Goal: Information Seeking & Learning: Check status

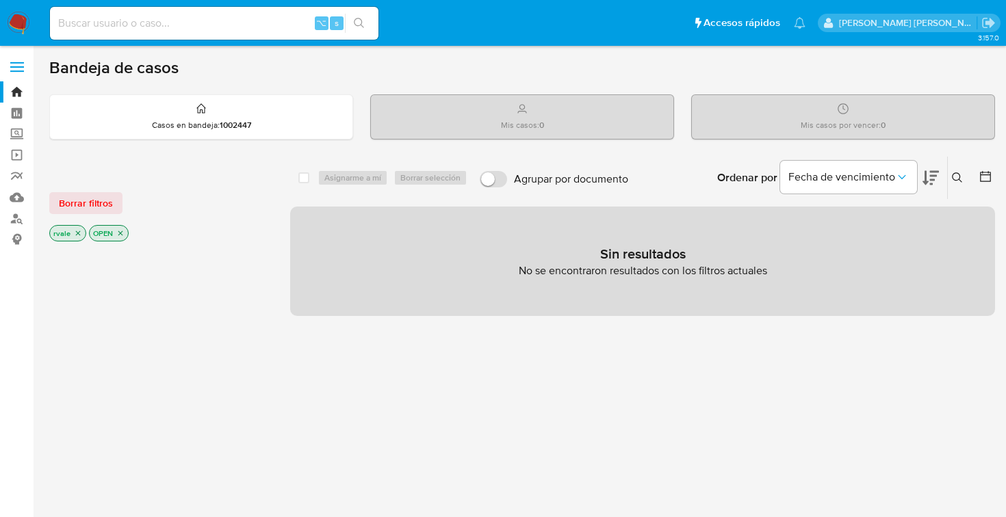
click at [125, 18] on input at bounding box center [214, 23] width 328 height 18
paste input "183093007"
type input "183093007"
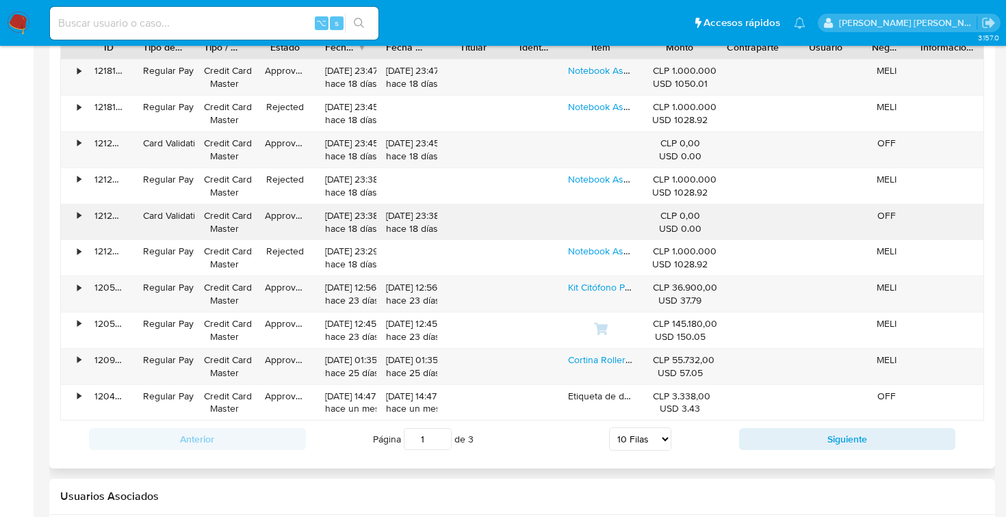
scroll to position [1401, 0]
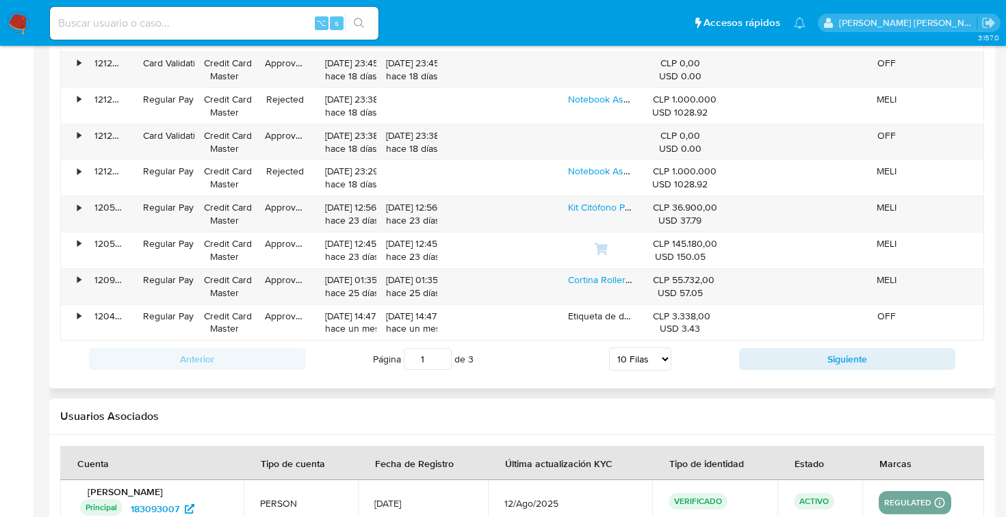
click at [656, 352] on select "5 Filas 10 Filas 20 Filas 25 Filas 50 Filas 100 Filas" at bounding box center [640, 359] width 62 height 23
select select "100"
click at [609, 348] on select "5 Filas 10 Filas 20 Filas 25 Filas 50 Filas 100 Filas" at bounding box center [640, 359] width 62 height 23
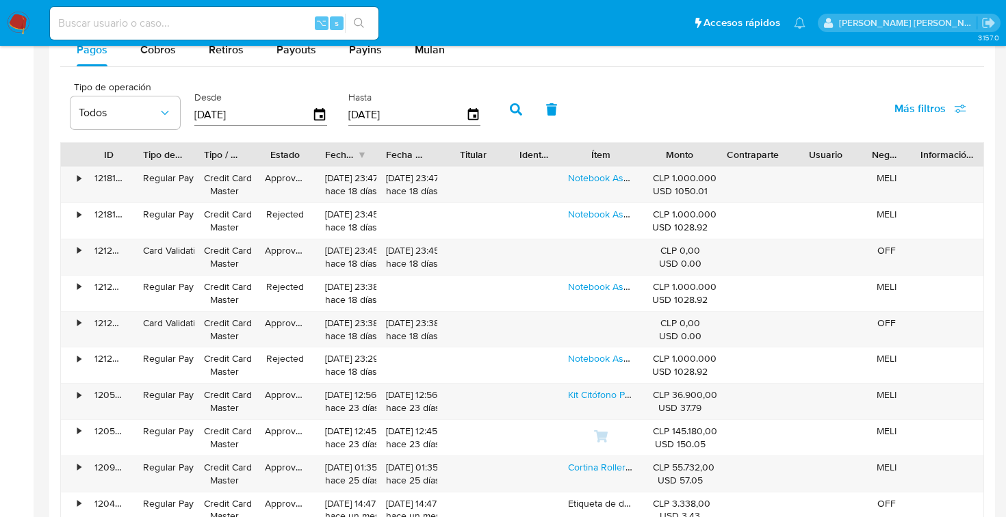
scroll to position [1214, 0]
click at [126, 17] on input at bounding box center [214, 23] width 328 height 18
paste input "5452ee7c71d83446_183093007"
type input "5452ee7c71d83446_183093007"
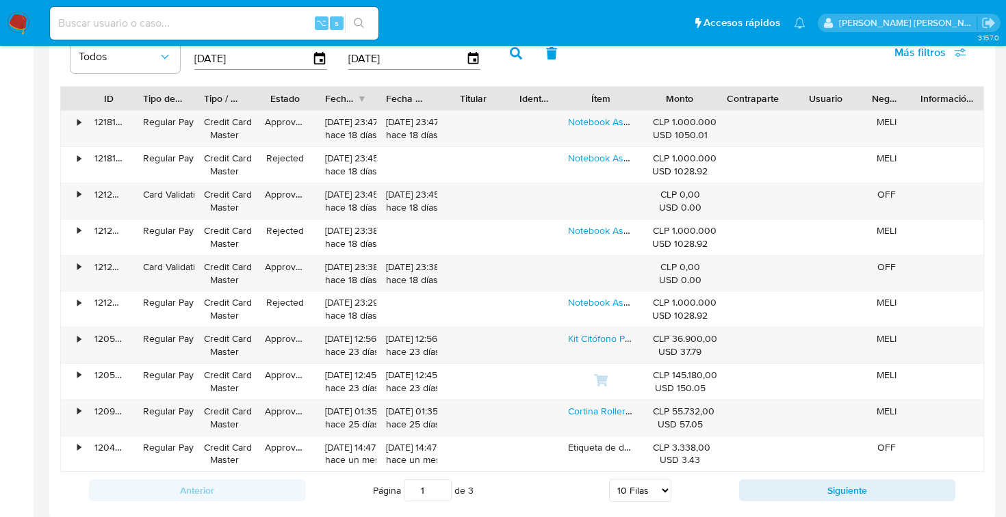
scroll to position [1267, 0]
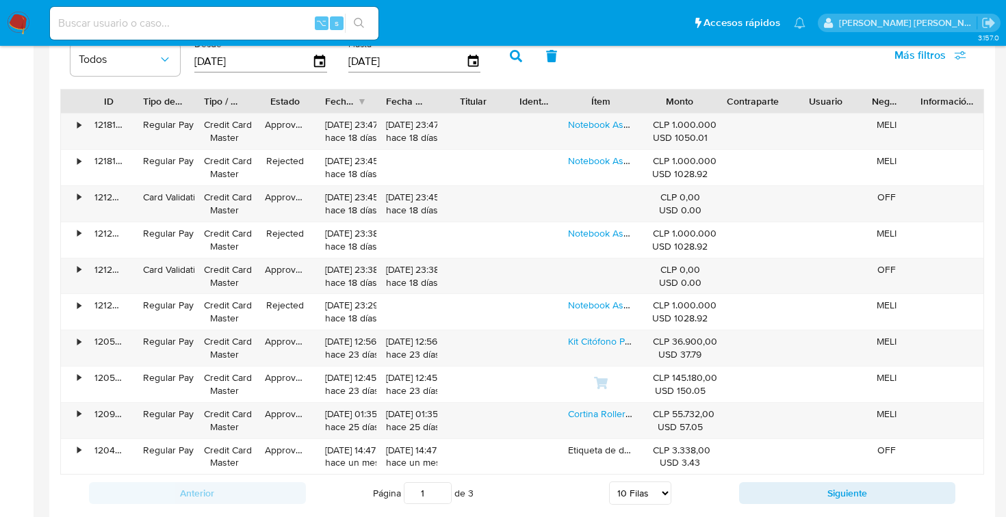
click at [640, 491] on select "5 Filas 10 Filas 20 Filas 25 Filas 50 Filas 100 Filas" at bounding box center [640, 493] width 62 height 23
select select "100"
click at [609, 482] on select "5 Filas 10 Filas 20 Filas 25 Filas 50 Filas 100 Filas" at bounding box center [640, 493] width 62 height 23
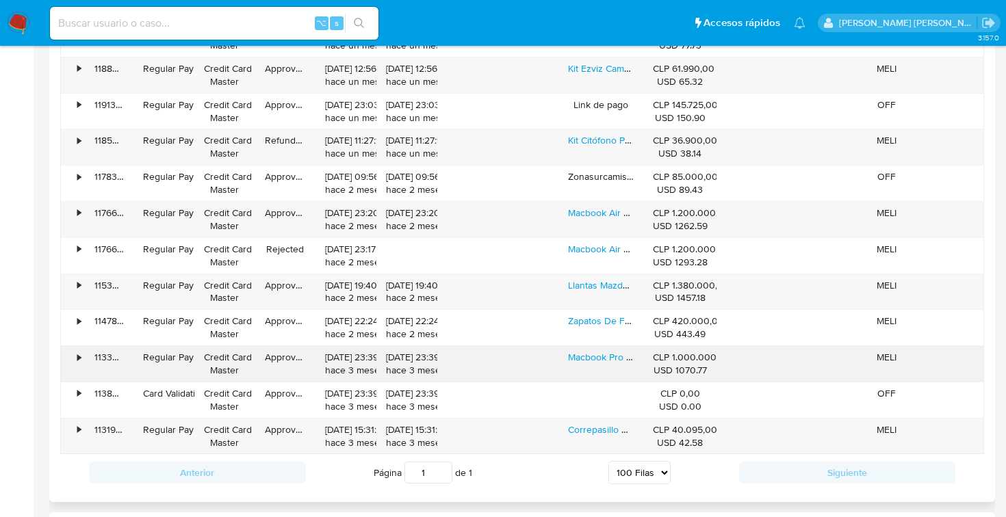
scroll to position [1754, 0]
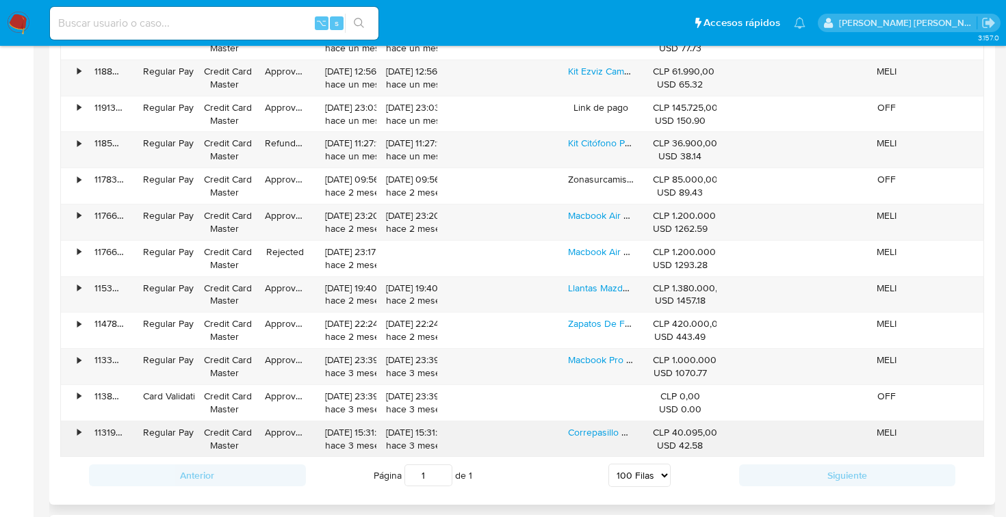
click at [72, 434] on div "•" at bounding box center [73, 439] width 24 height 36
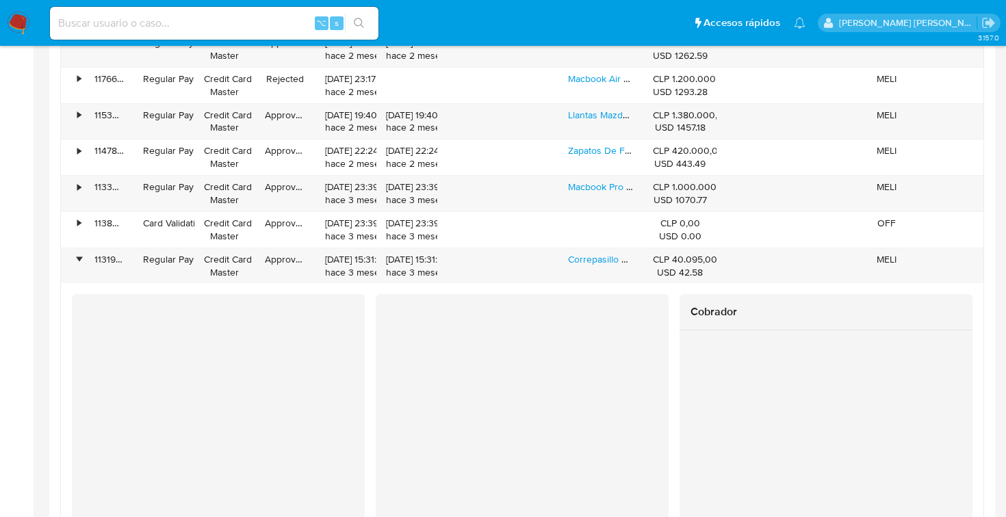
scroll to position [1921, 0]
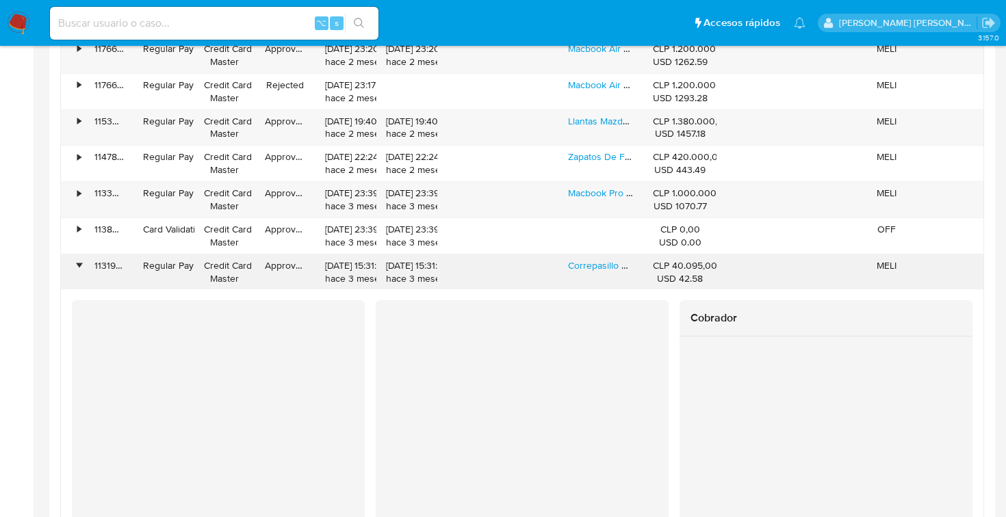
click at [78, 265] on div "•" at bounding box center [78, 265] width 3 height 13
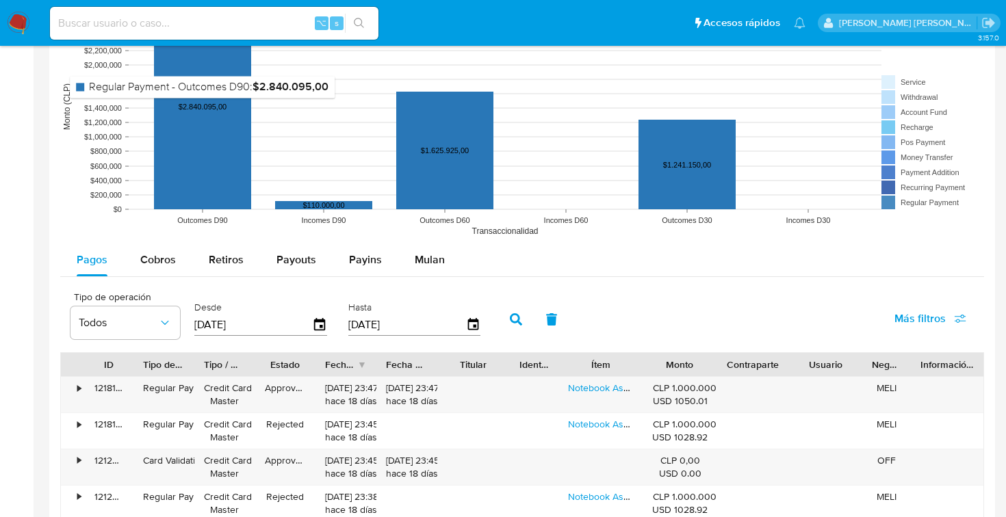
scroll to position [1028, 0]
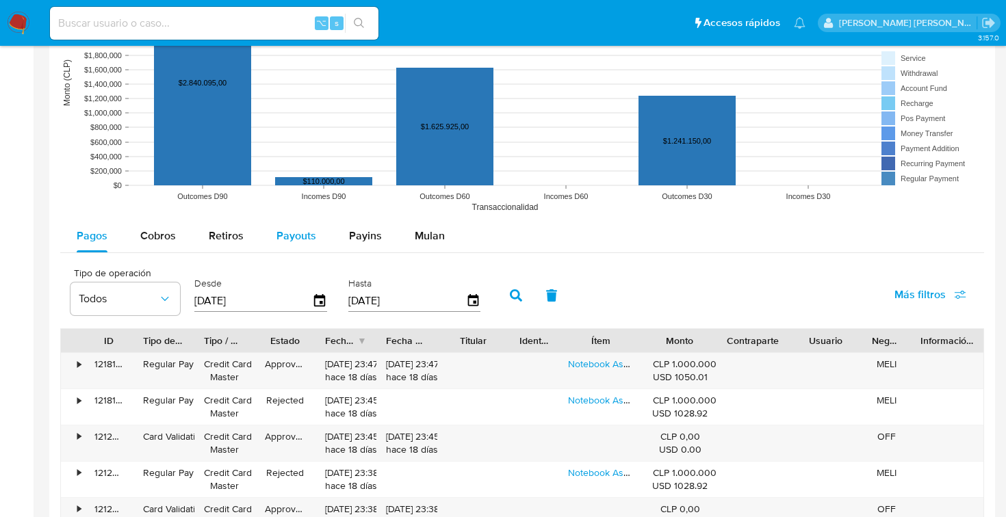
click at [287, 234] on span "Payouts" at bounding box center [296, 236] width 40 height 16
select select "10"
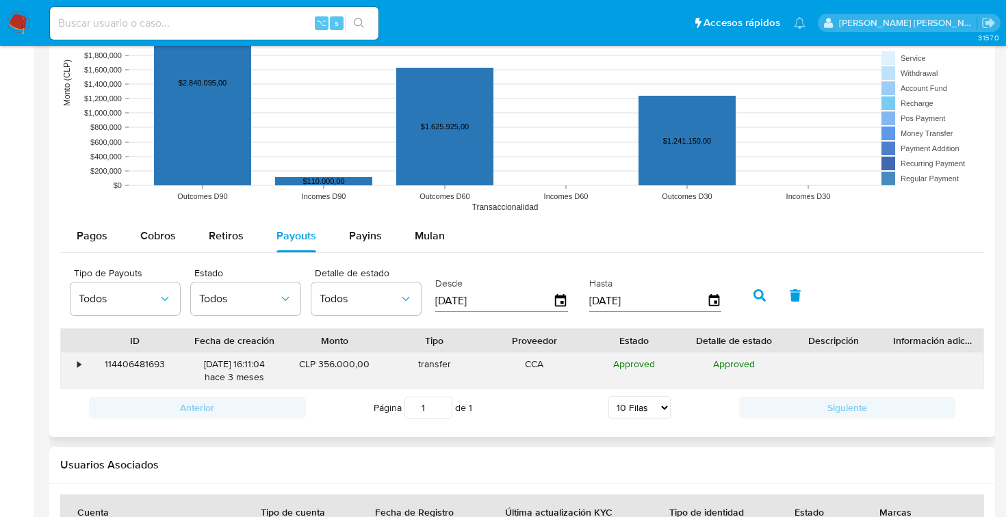
click at [77, 363] on div "•" at bounding box center [78, 364] width 3 height 13
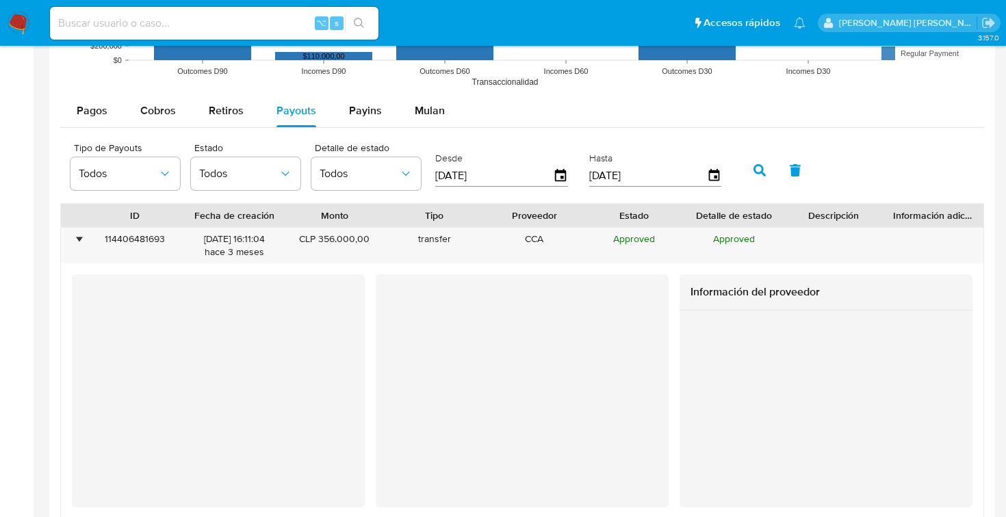
scroll to position [1153, 0]
click at [367, 116] on span "Payins" at bounding box center [365, 110] width 33 height 16
select select "10"
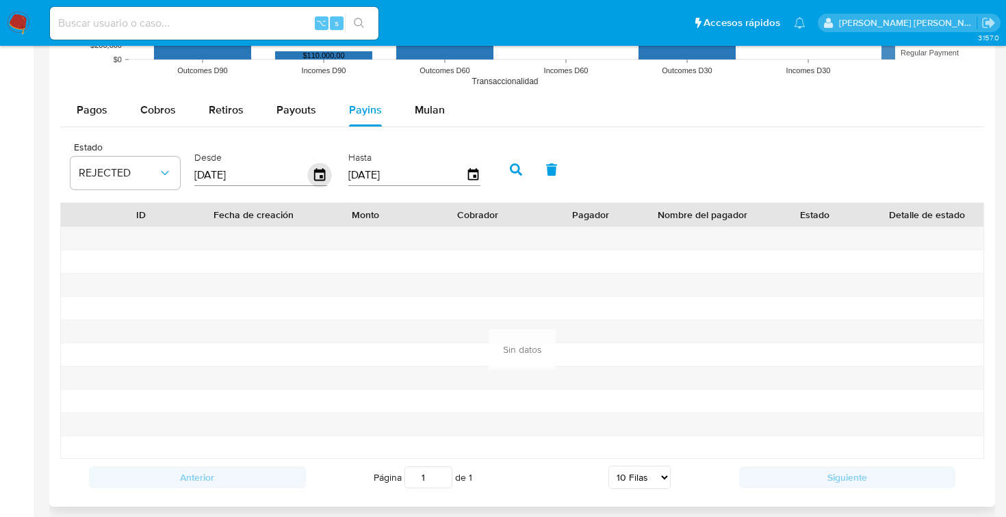
click at [320, 176] on icon "button" at bounding box center [319, 174] width 11 height 12
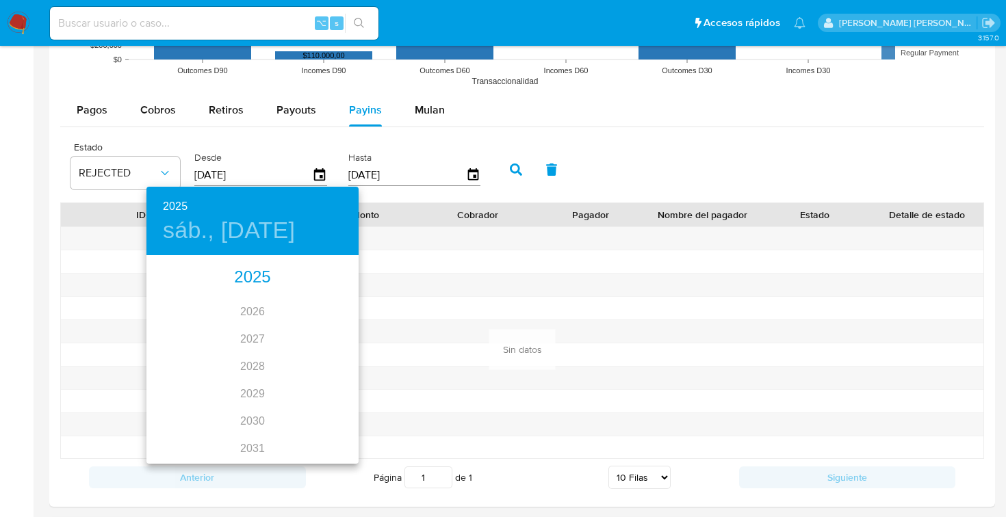
click at [257, 276] on div "2025" at bounding box center [252, 277] width 212 height 27
click at [251, 333] on div "may." at bounding box center [252, 334] width 70 height 51
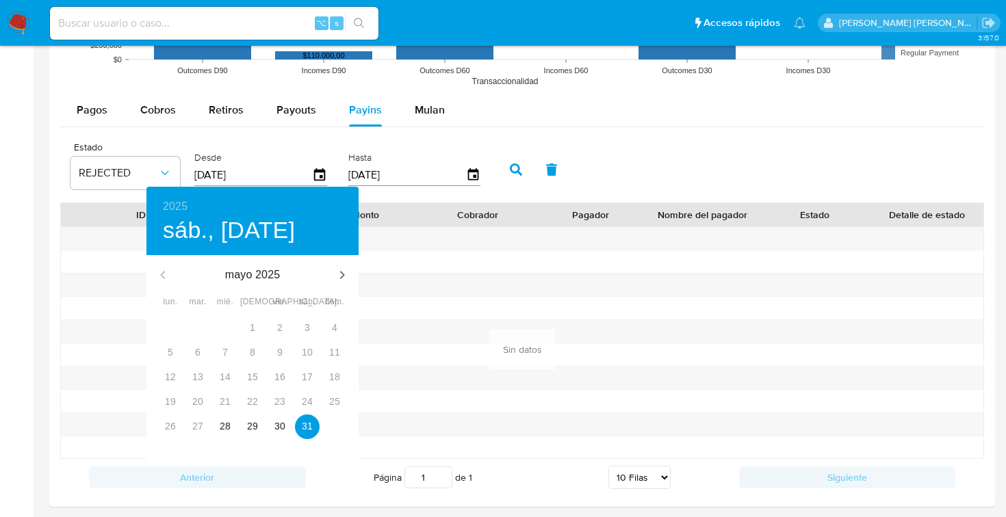
click at [248, 332] on div "1" at bounding box center [252, 328] width 27 height 25
click at [250, 328] on div "1" at bounding box center [252, 328] width 27 height 25
click at [314, 430] on span "31" at bounding box center [307, 426] width 25 height 14
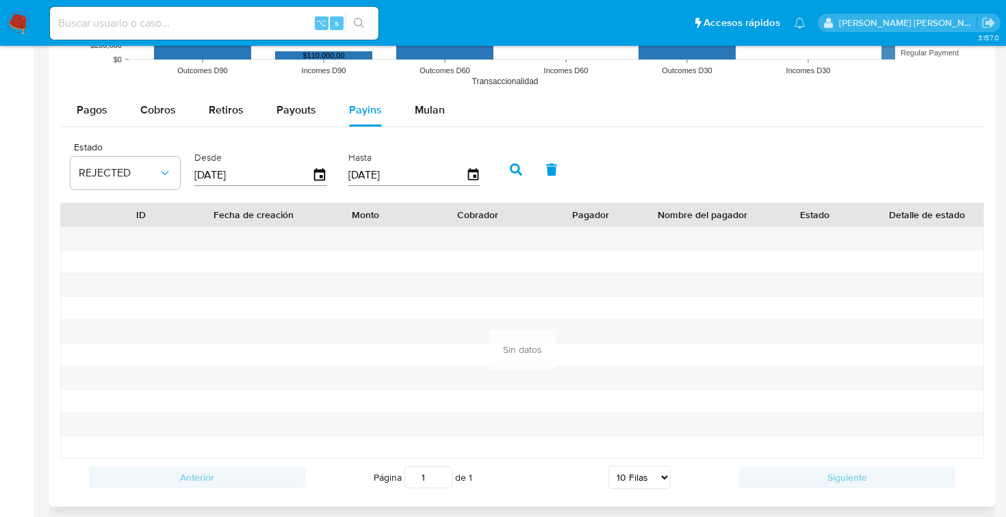
click at [516, 168] on icon "button" at bounding box center [516, 170] width 12 height 12
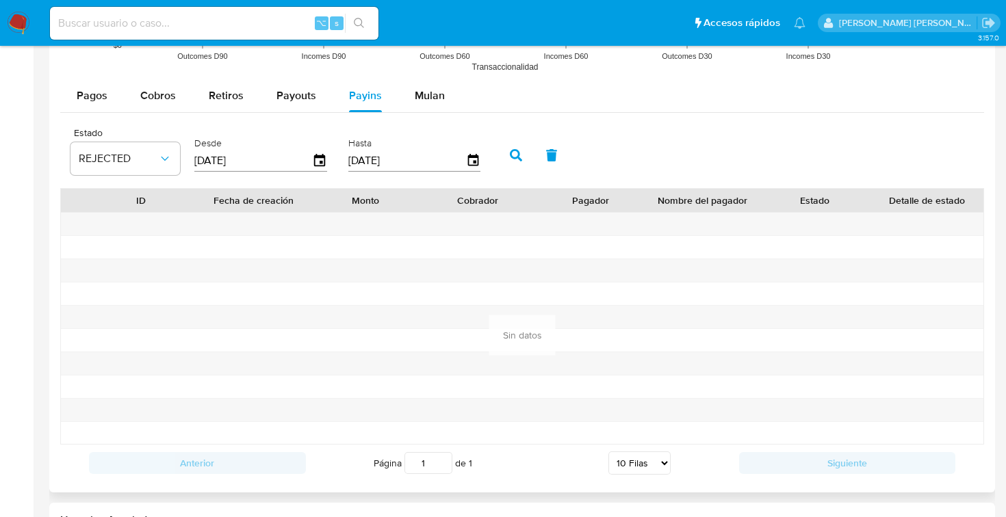
scroll to position [1157, 0]
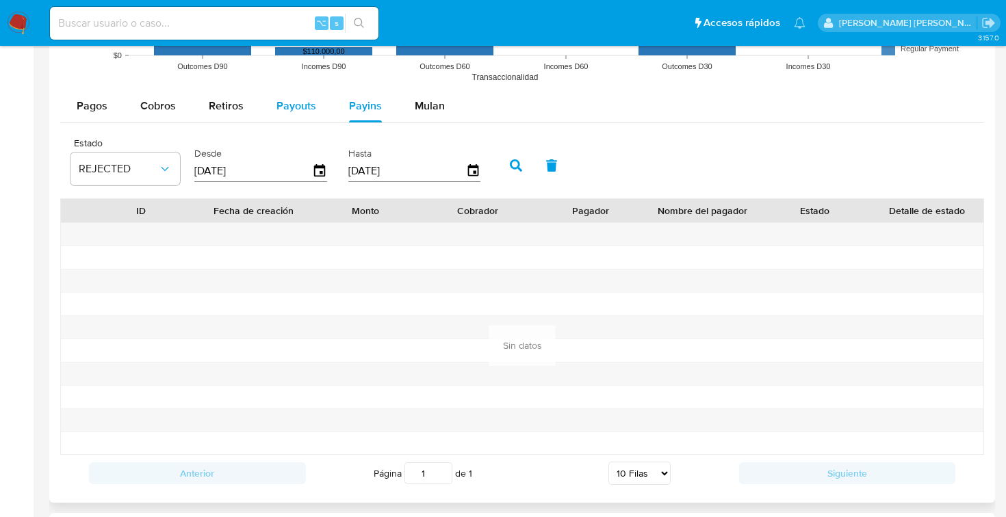
click at [305, 101] on span "Payouts" at bounding box center [296, 106] width 40 height 16
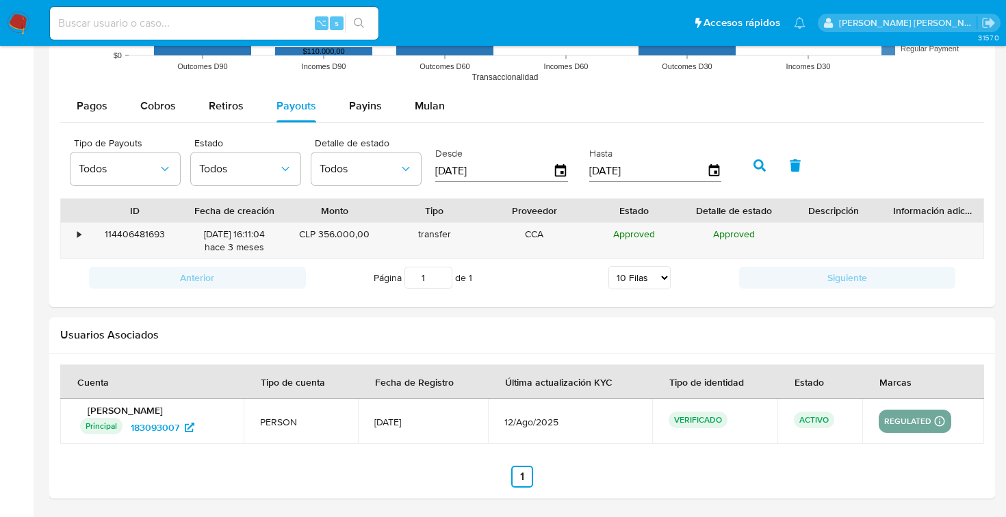
click at [137, 16] on input at bounding box center [214, 23] width 328 height 18
paste input "312800691"
type input "312800691"
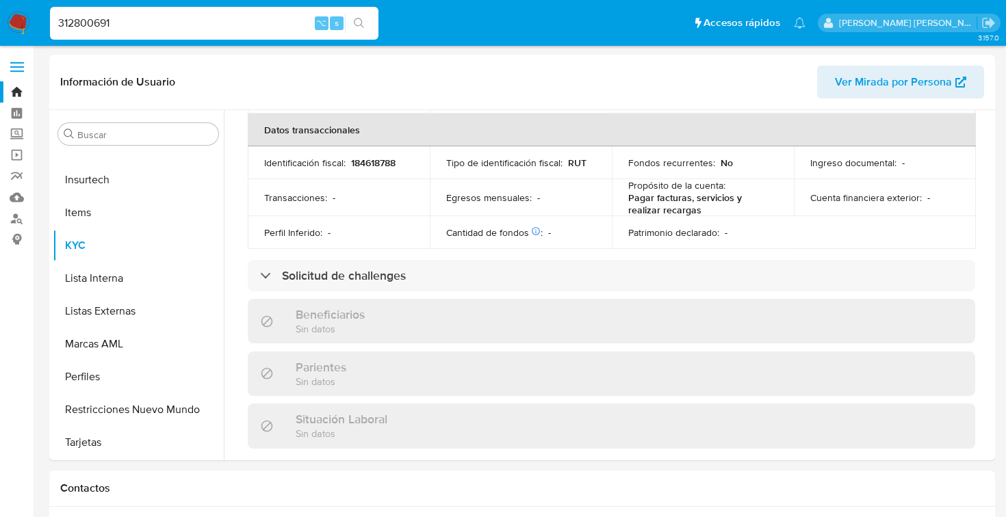
scroll to position [759, 0]
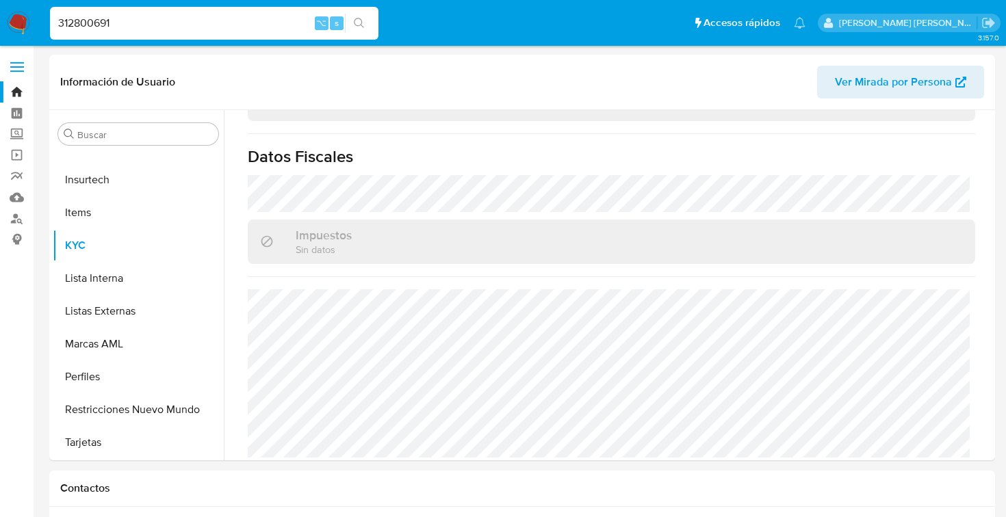
select select "10"
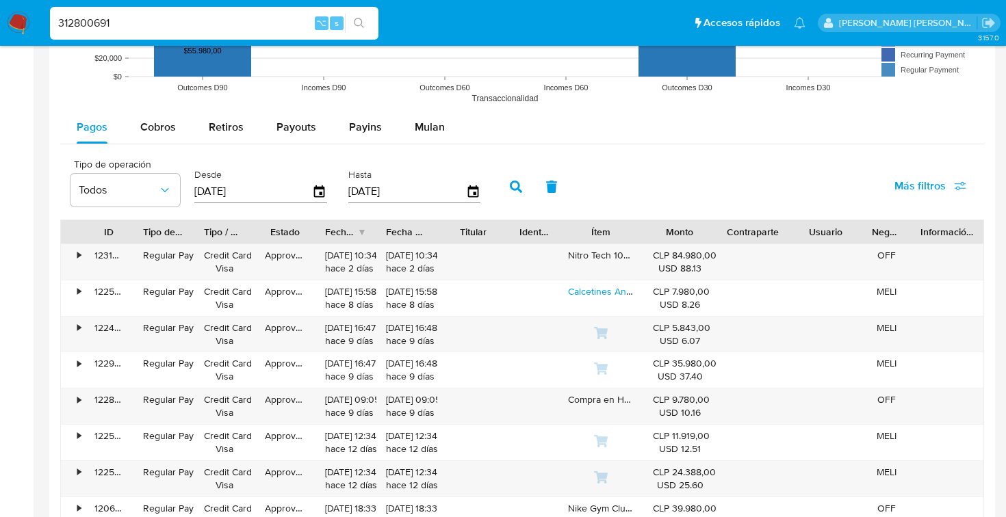
scroll to position [1227, 0]
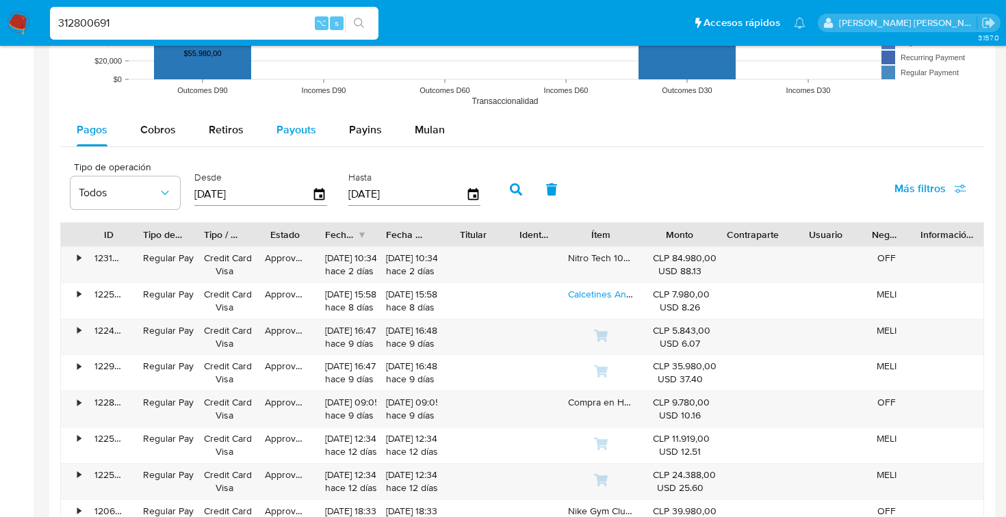
click at [311, 133] on span "Payouts" at bounding box center [296, 130] width 40 height 16
select select "10"
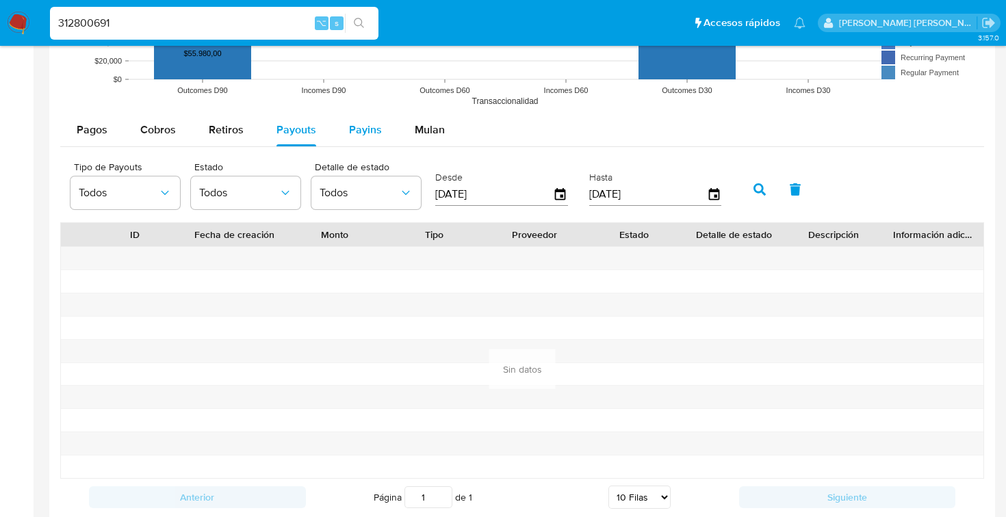
click at [354, 131] on span "Payins" at bounding box center [365, 130] width 33 height 16
select select "10"
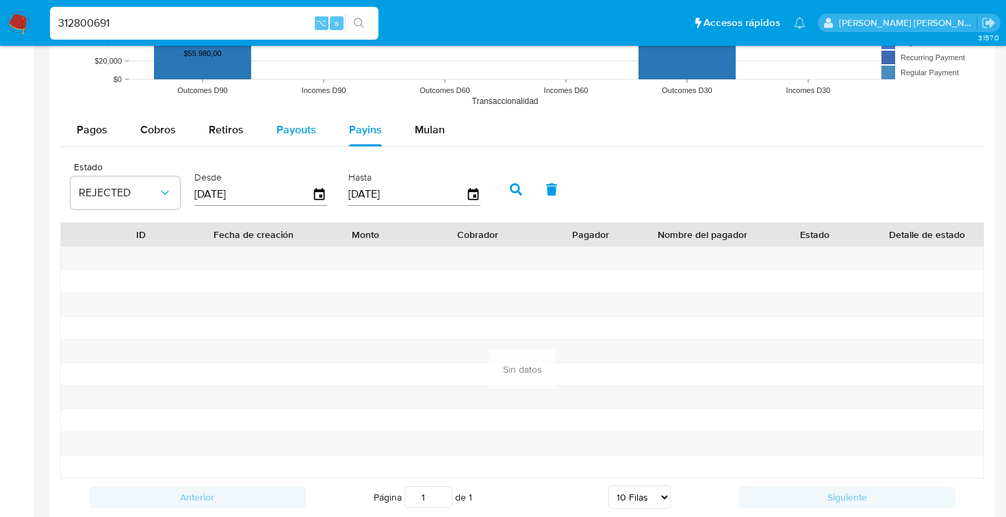
click at [295, 133] on span "Payouts" at bounding box center [296, 130] width 40 height 16
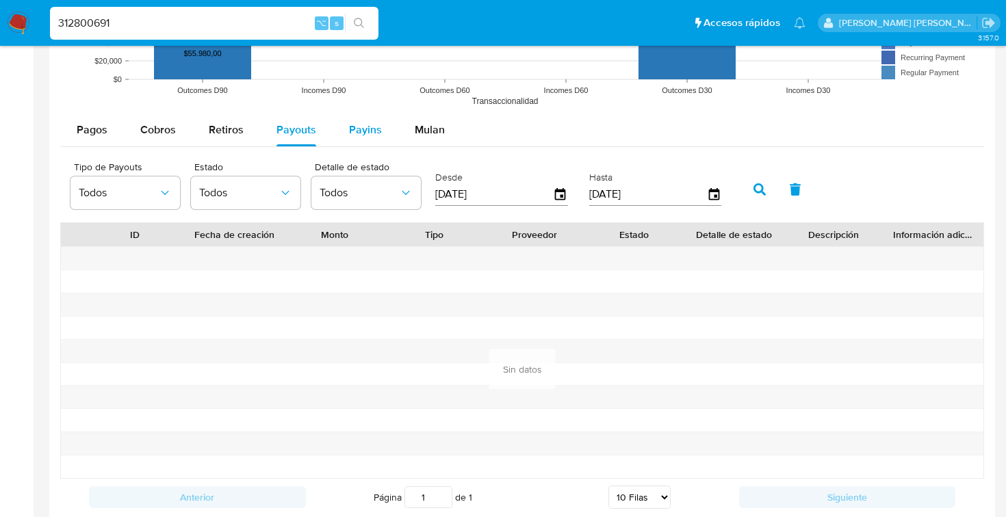
click at [361, 135] on span "Payins" at bounding box center [365, 130] width 33 height 16
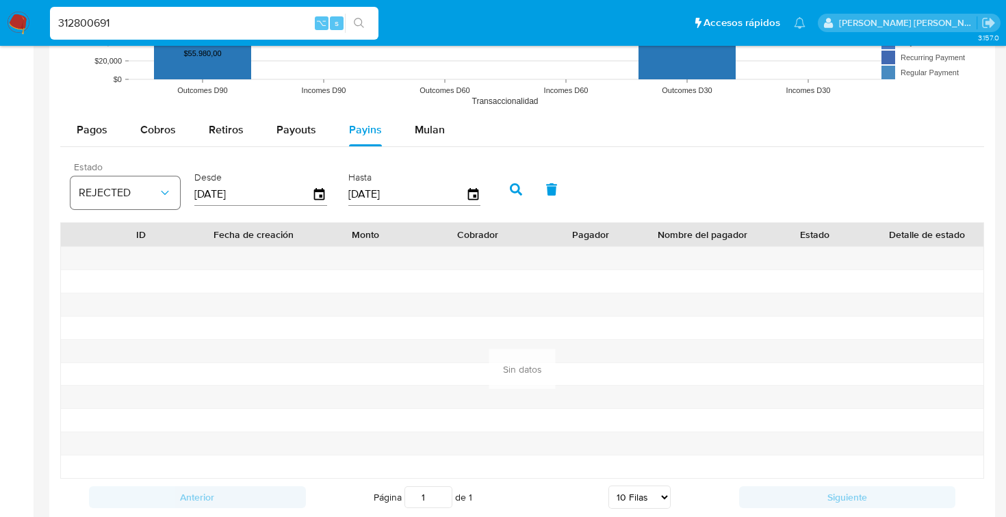
click at [161, 191] on icon "button" at bounding box center [165, 193] width 14 height 14
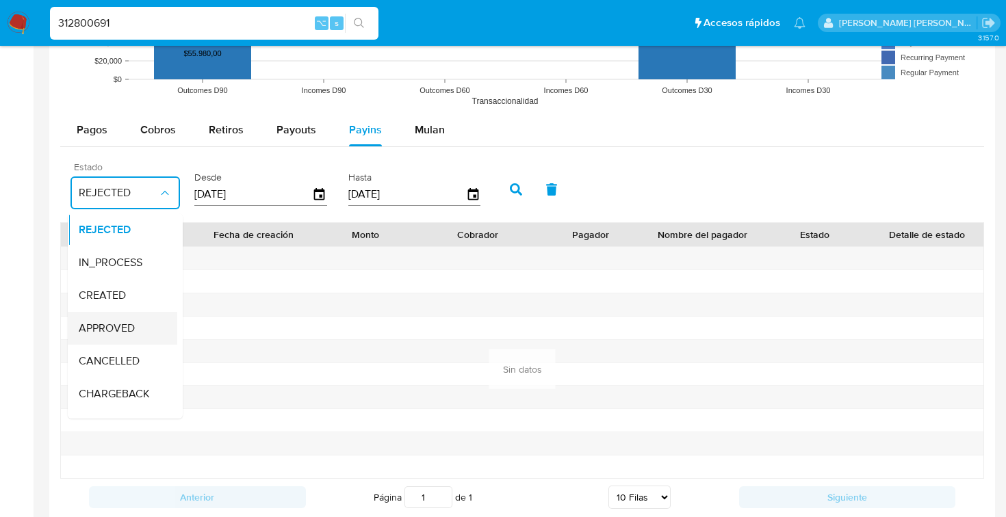
scroll to position [90, 0]
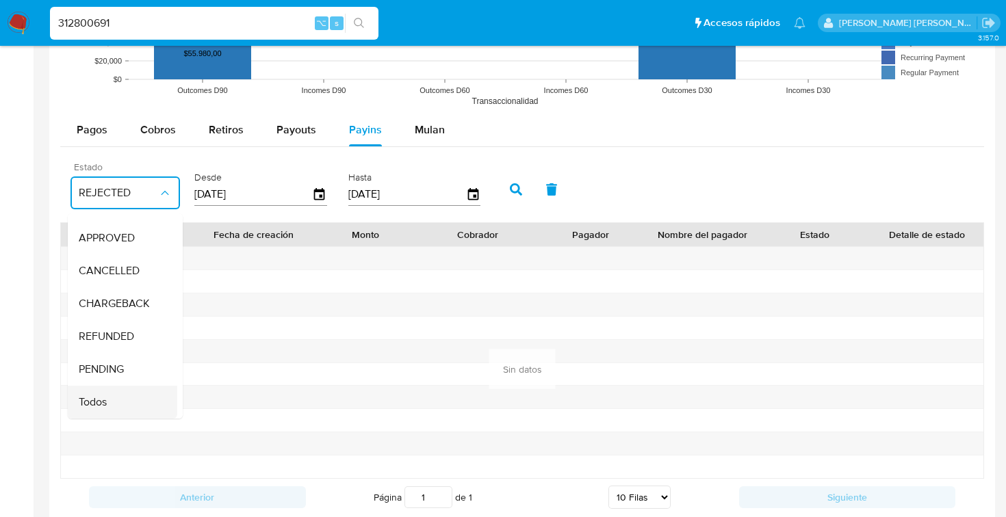
click at [111, 402] on div "Todos" at bounding box center [118, 402] width 79 height 33
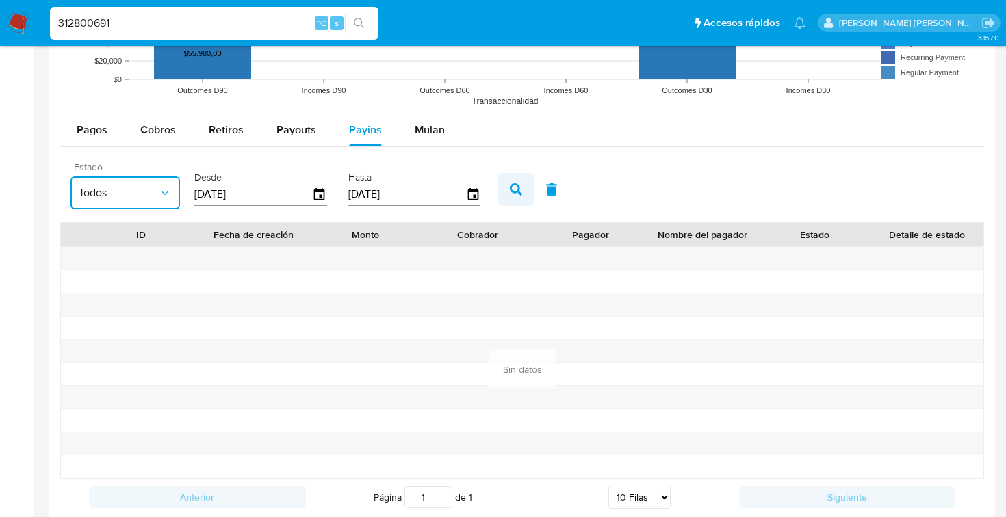
click at [510, 192] on icon "button" at bounding box center [516, 189] width 12 height 12
click at [296, 131] on span "Payouts" at bounding box center [296, 130] width 40 height 16
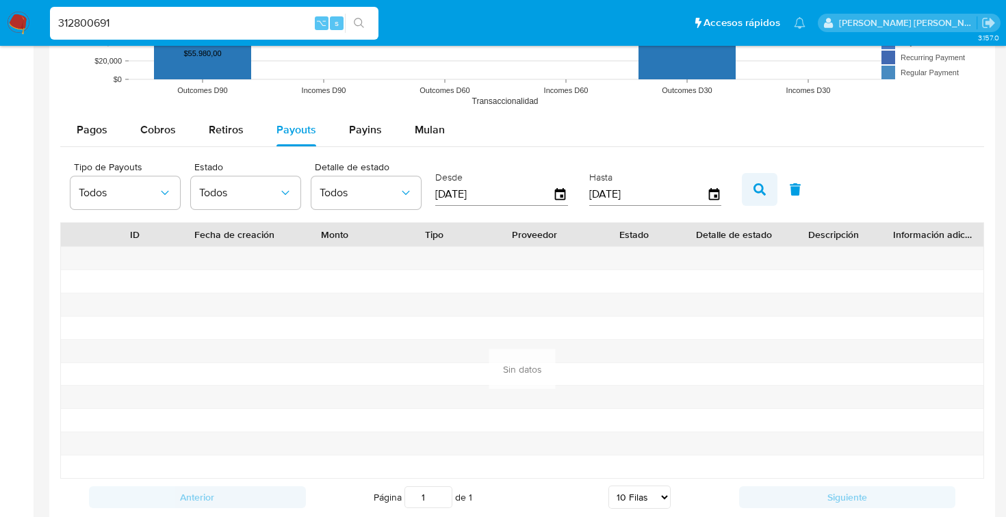
click at [761, 190] on icon "button" at bounding box center [759, 189] width 12 height 12
drag, startPoint x: 115, startPoint y: 24, endPoint x: 32, endPoint y: 22, distance: 82.8
click at [32, 22] on nav "Pausado Ver notificaciones 312800691 ⌥ s Accesos rápidos Presiona las siguiente…" at bounding box center [503, 23] width 1006 height 46
paste input "49813305"
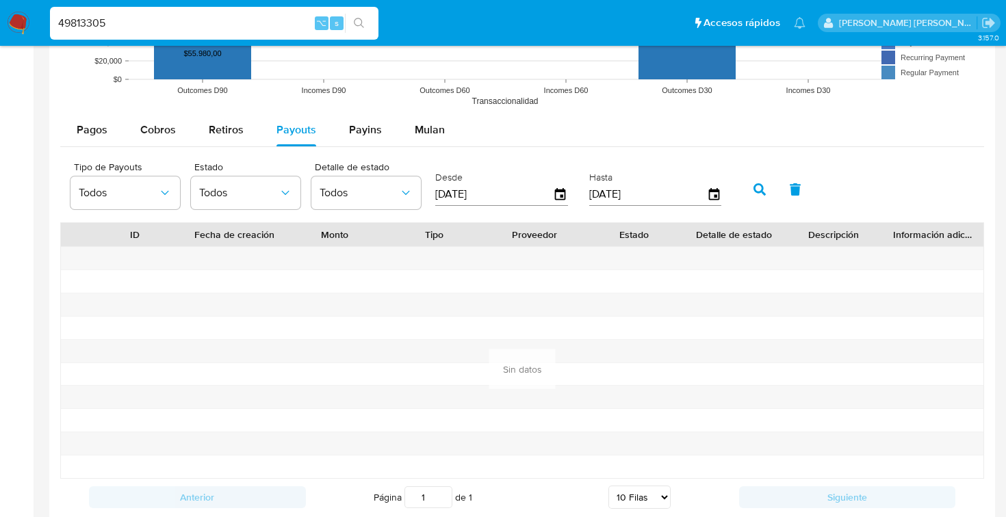
type input "49813305"
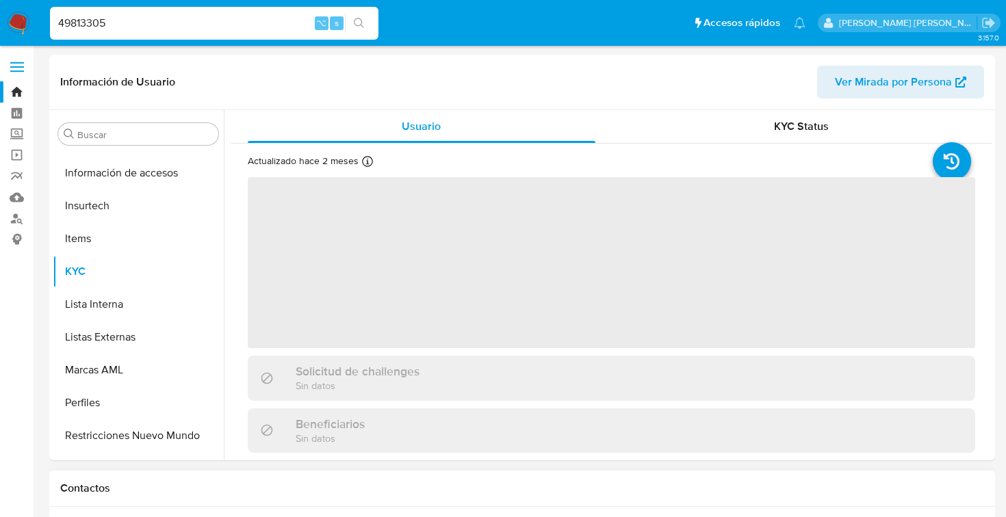
scroll to position [578, 0]
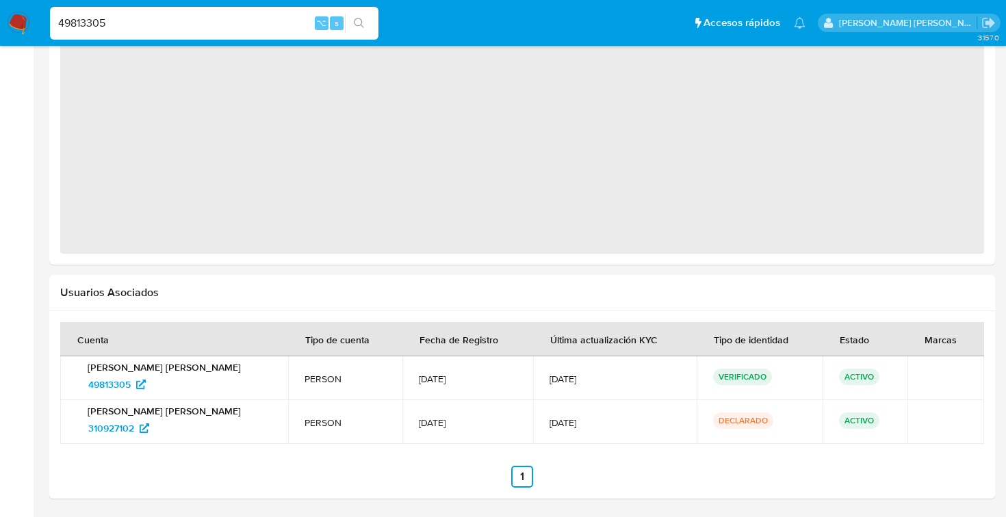
select select "10"
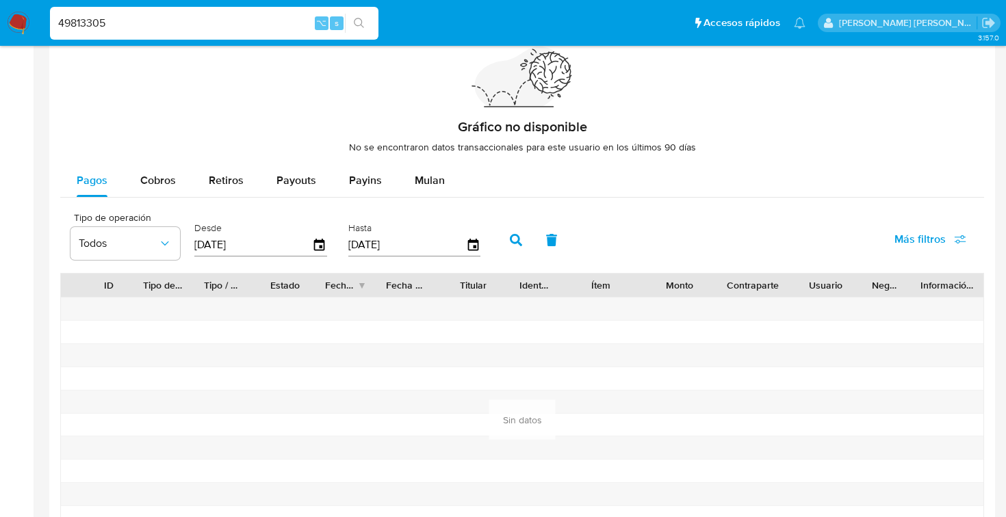
scroll to position [1021, 0]
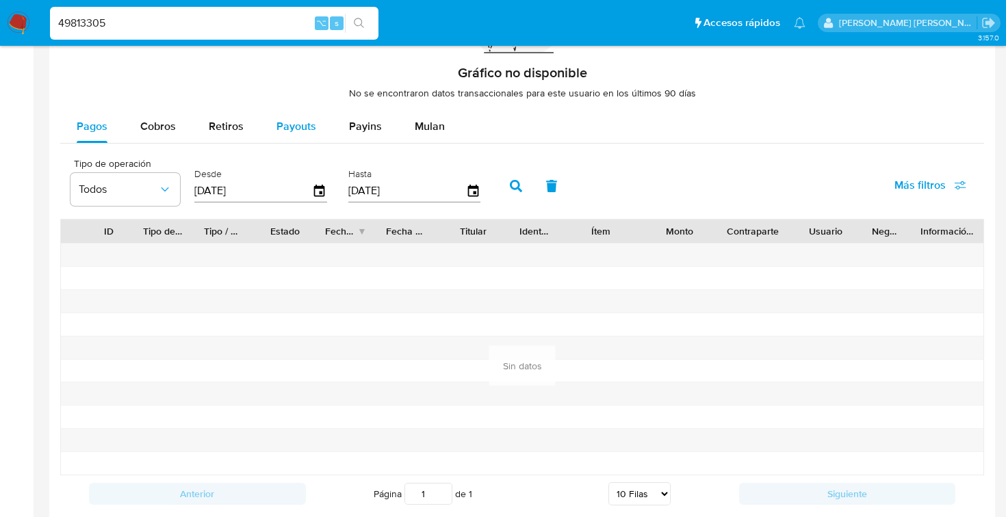
click at [283, 124] on span "Payouts" at bounding box center [296, 126] width 40 height 16
select select "10"
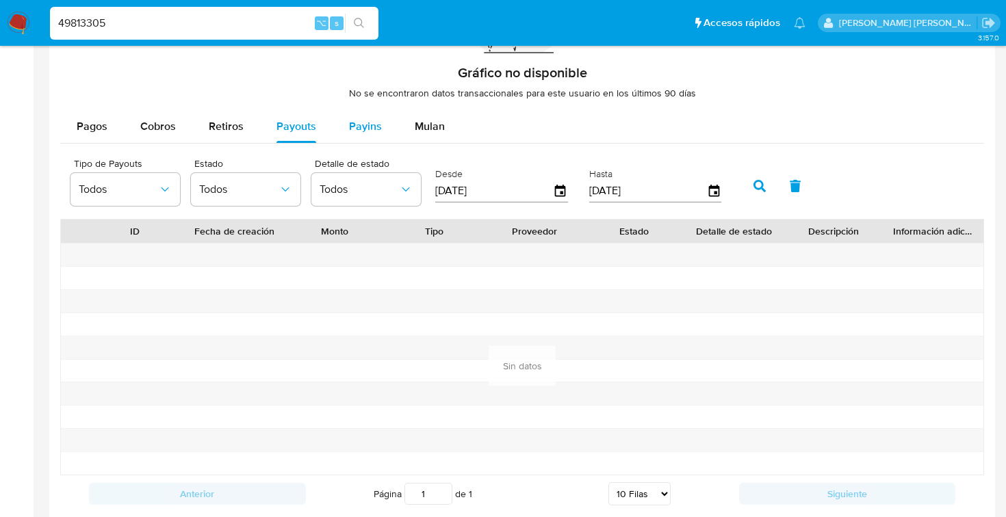
click at [358, 121] on span "Payins" at bounding box center [365, 126] width 33 height 16
select select "10"
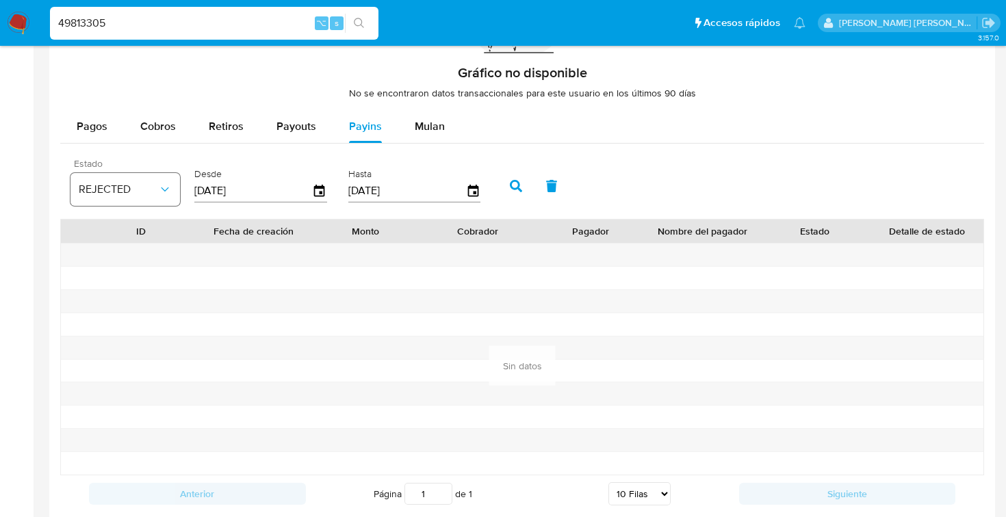
click at [155, 192] on span "REJECTED" at bounding box center [118, 190] width 79 height 14
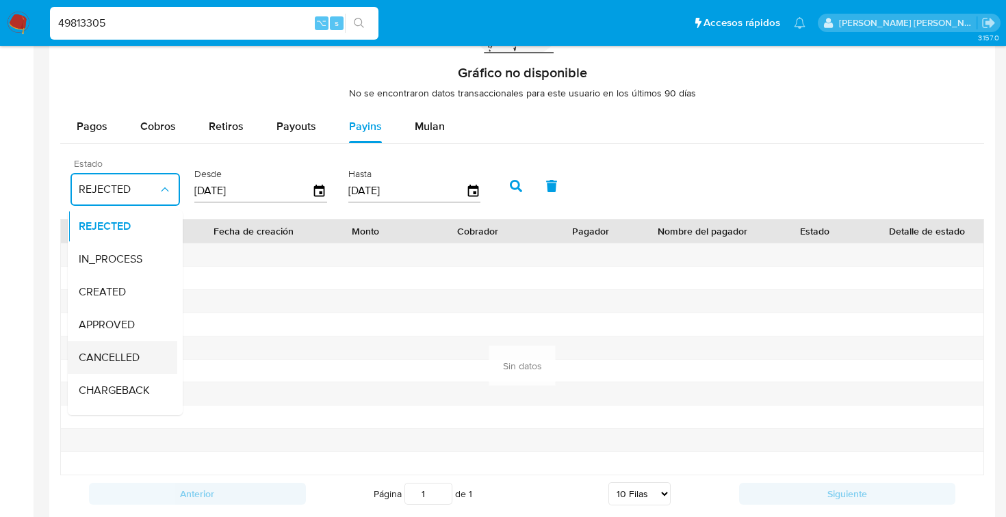
scroll to position [90, 0]
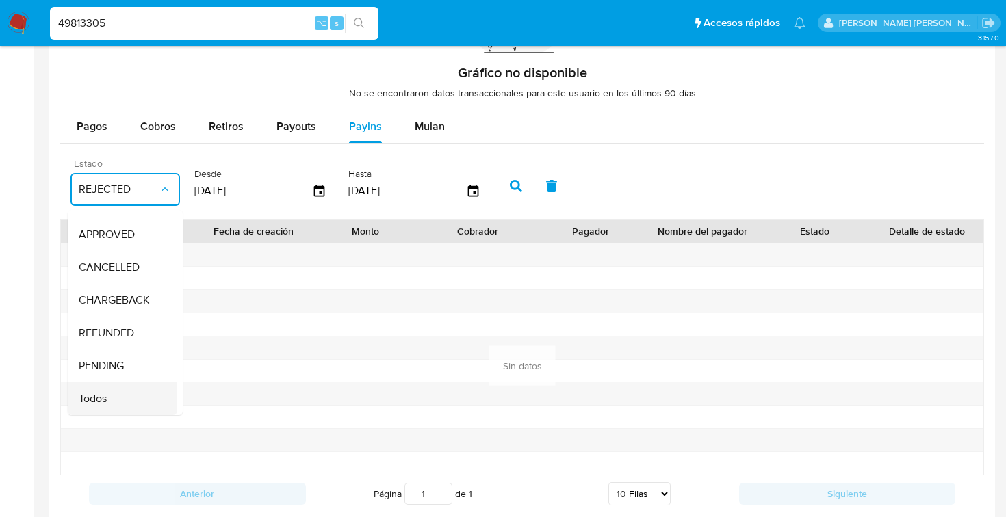
click at [121, 400] on div "Todos" at bounding box center [118, 398] width 79 height 33
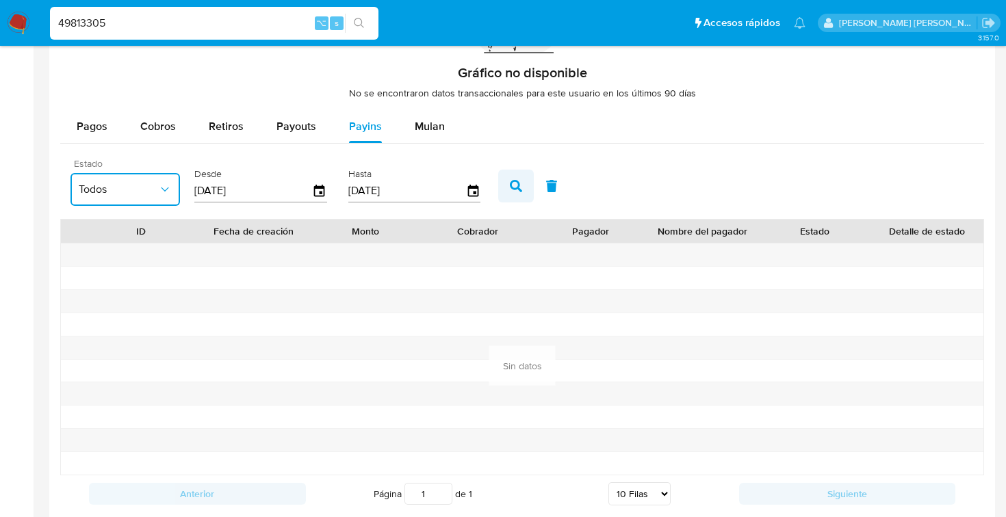
click at [516, 189] on icon "button" at bounding box center [516, 186] width 12 height 12
click at [117, 21] on input "49813305" at bounding box center [214, 23] width 328 height 18
paste input "835652097"
type input "835652097"
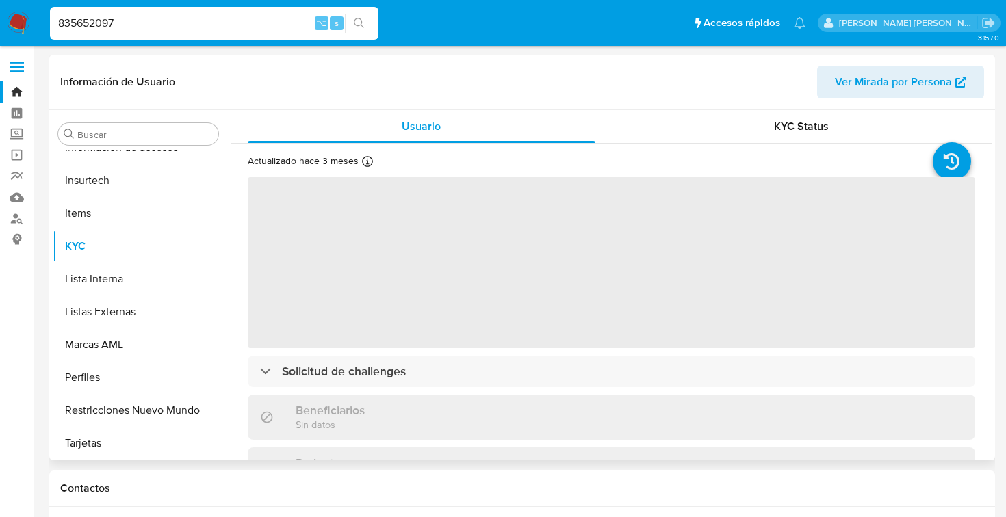
scroll to position [578, 0]
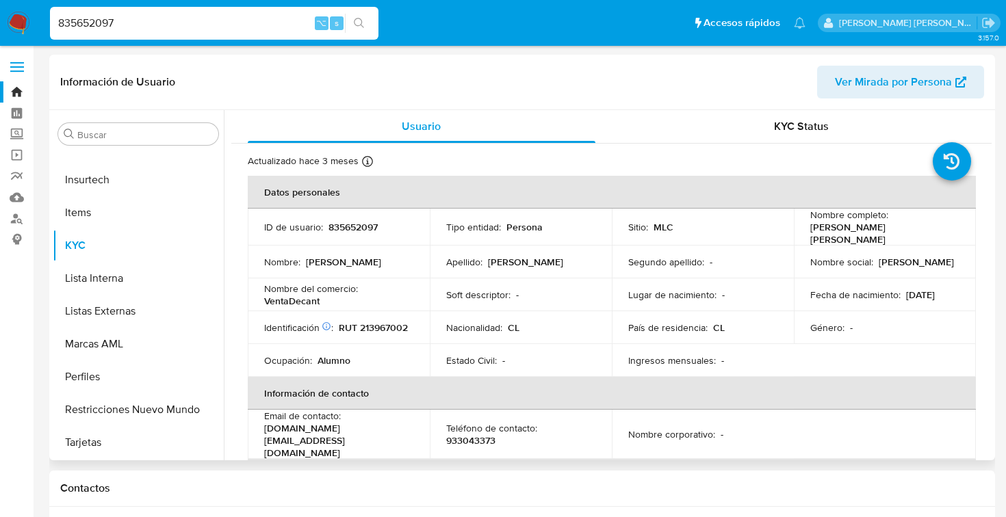
select select "10"
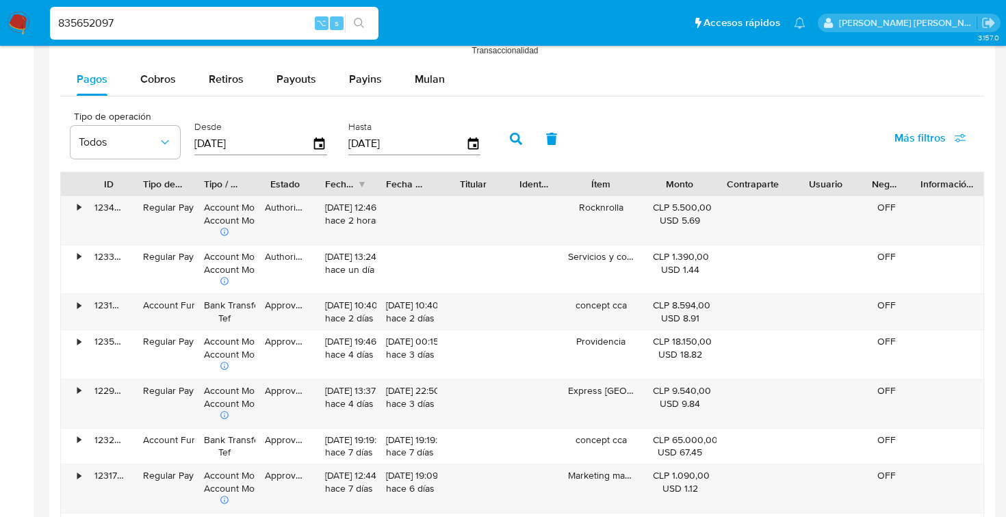
scroll to position [1278, 0]
click at [301, 81] on span "Payouts" at bounding box center [296, 78] width 40 height 16
select select "10"
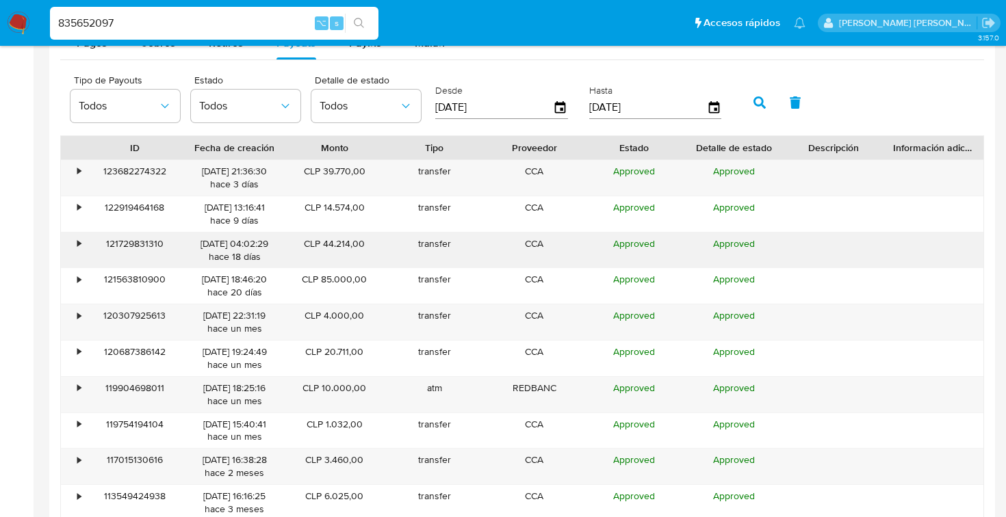
scroll to position [1268, 0]
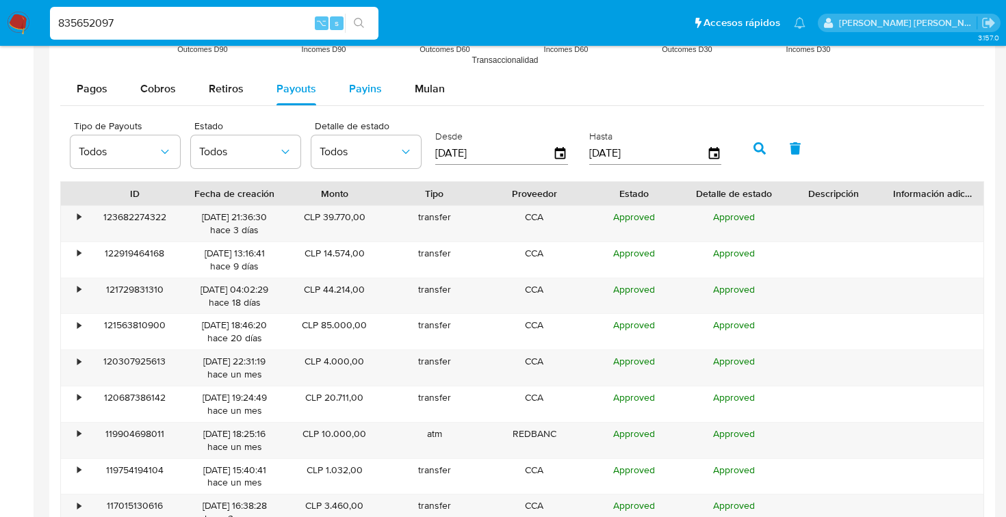
click at [358, 94] on span "Payins" at bounding box center [365, 89] width 33 height 16
select select "10"
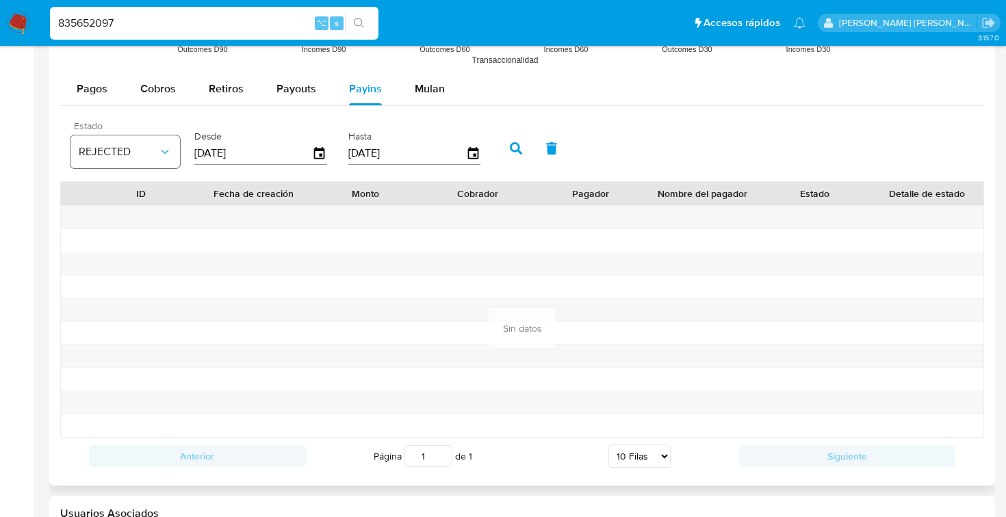
click at [166, 148] on icon "button" at bounding box center [165, 152] width 14 height 14
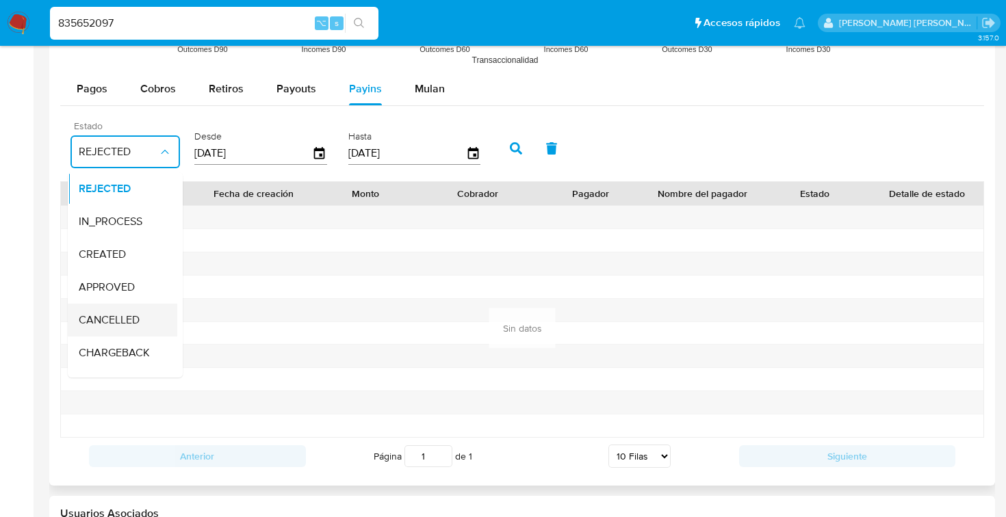
scroll to position [90, 0]
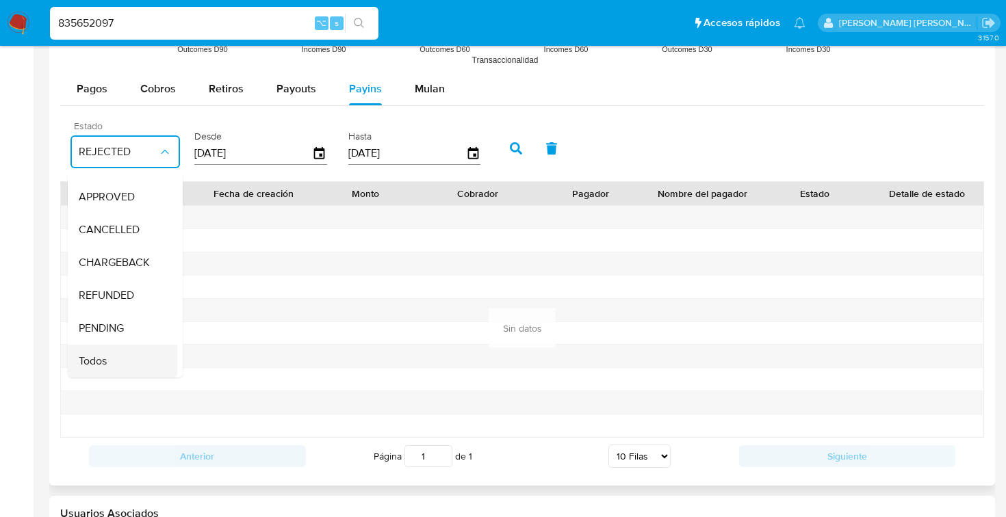
click at [116, 365] on div "Todos" at bounding box center [118, 361] width 79 height 33
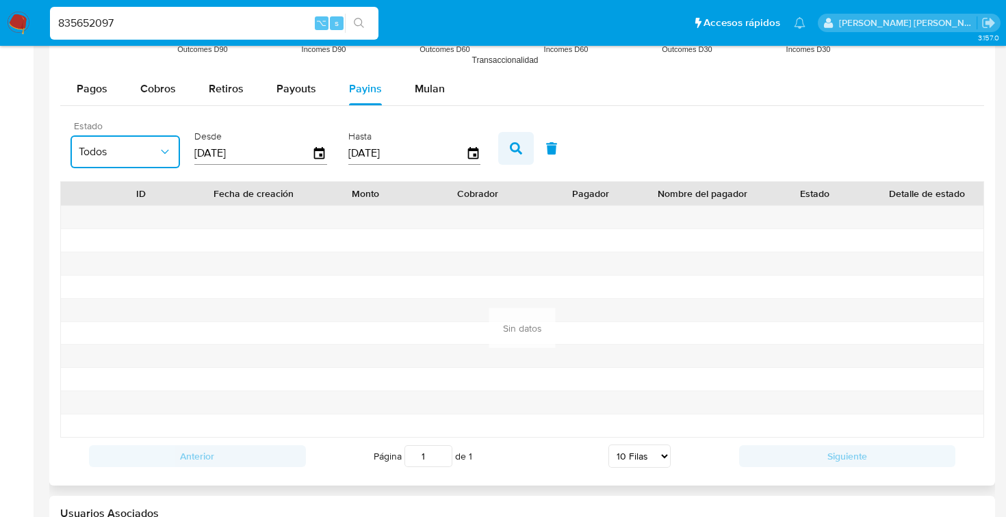
click at [515, 144] on icon "button" at bounding box center [516, 148] width 12 height 12
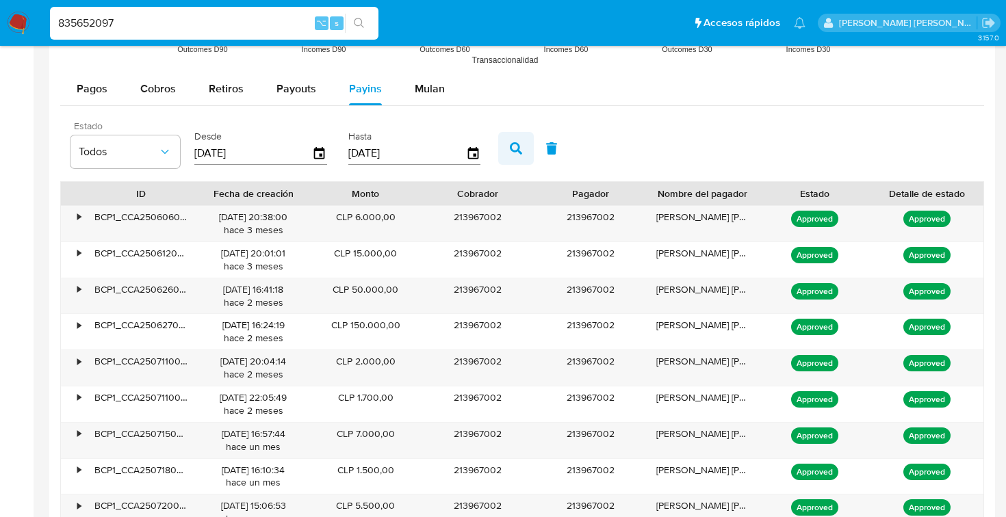
scroll to position [763, 0]
click at [296, 86] on span "Payouts" at bounding box center [296, 89] width 40 height 16
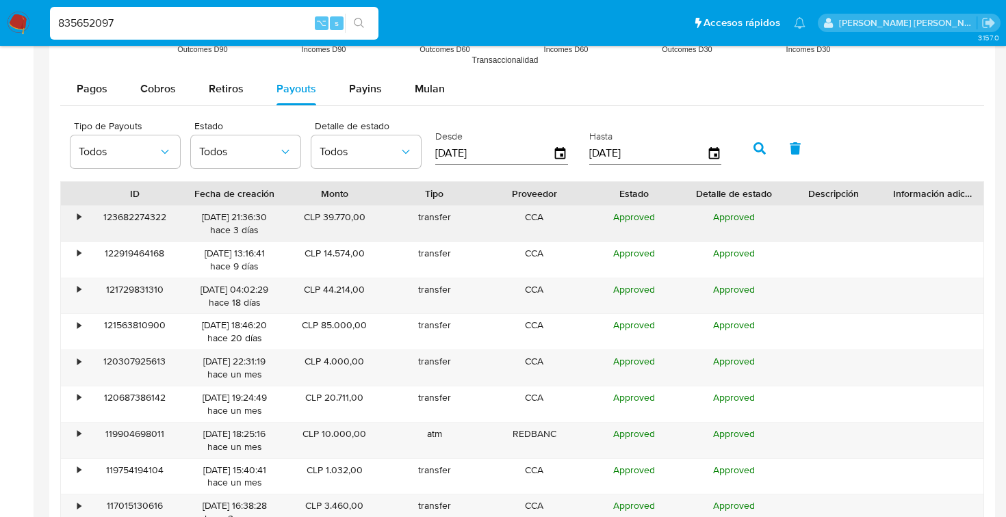
click at [73, 218] on div "•" at bounding box center [73, 224] width 24 height 36
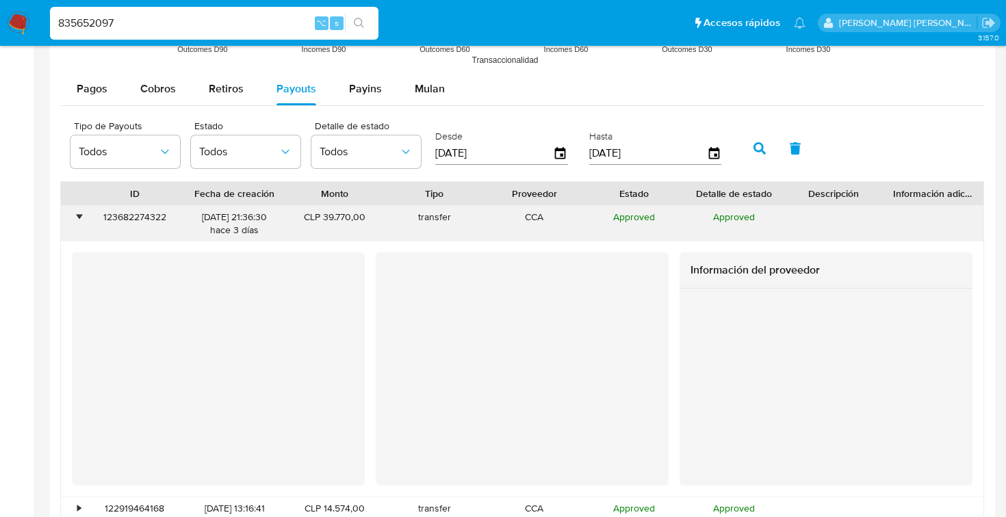
click at [78, 214] on div "•" at bounding box center [78, 217] width 3 height 13
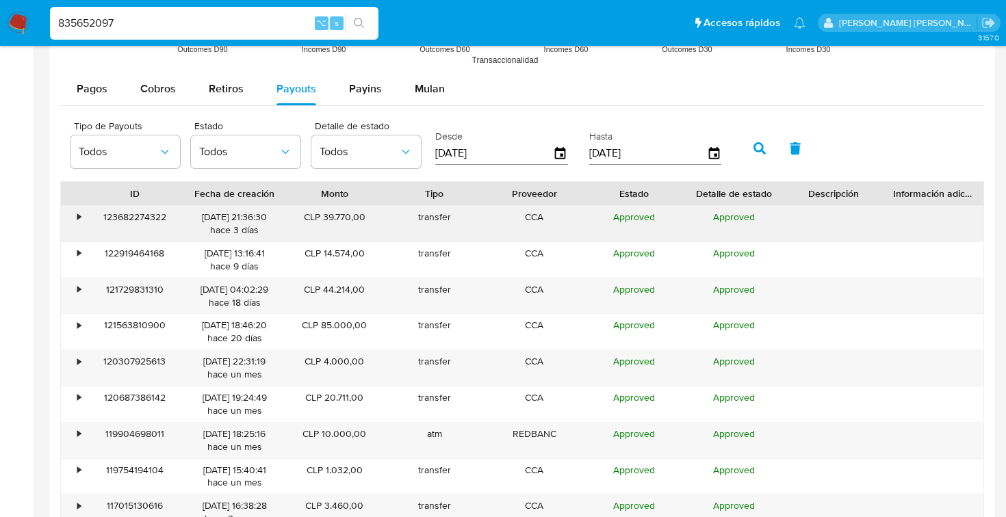
click at [80, 218] on div "•" at bounding box center [78, 217] width 3 height 13
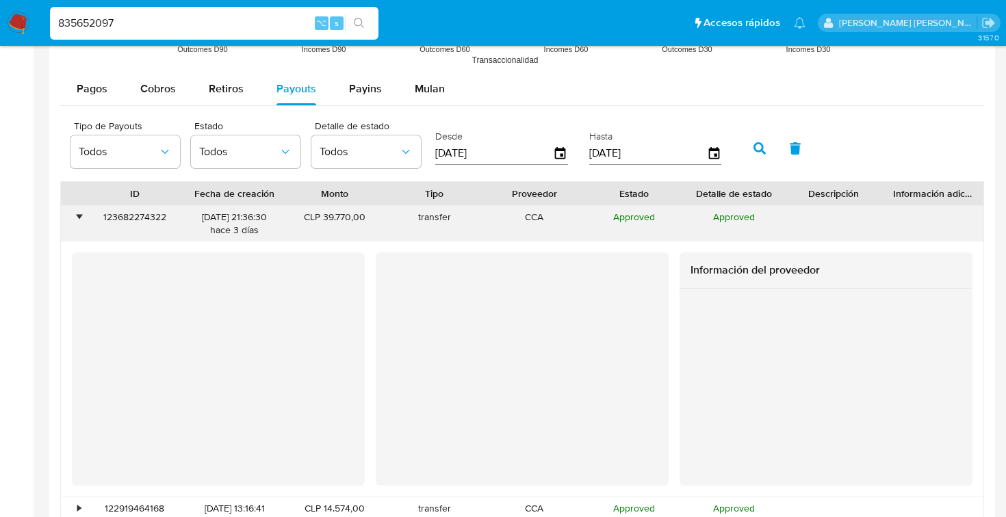
click at [80, 218] on div "•" at bounding box center [78, 217] width 3 height 13
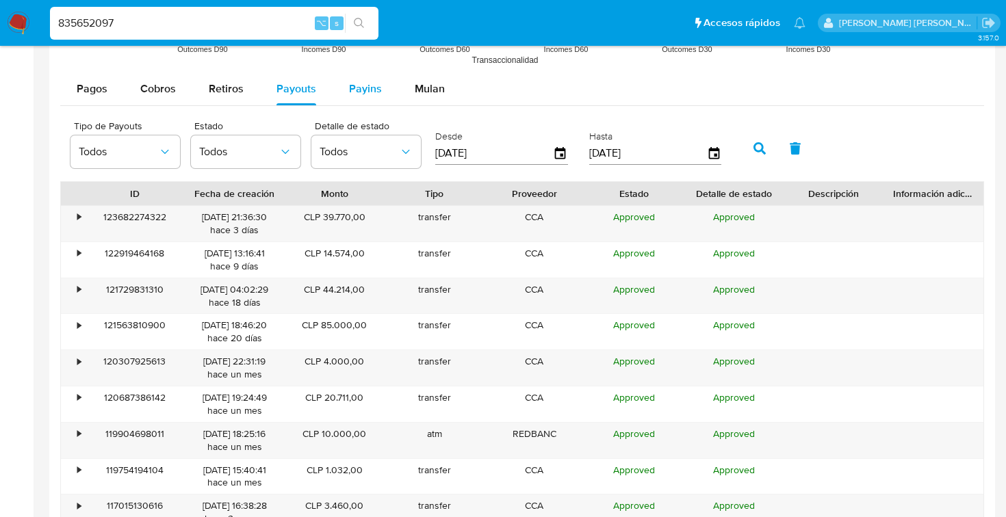
click at [371, 86] on span "Payins" at bounding box center [365, 89] width 33 height 16
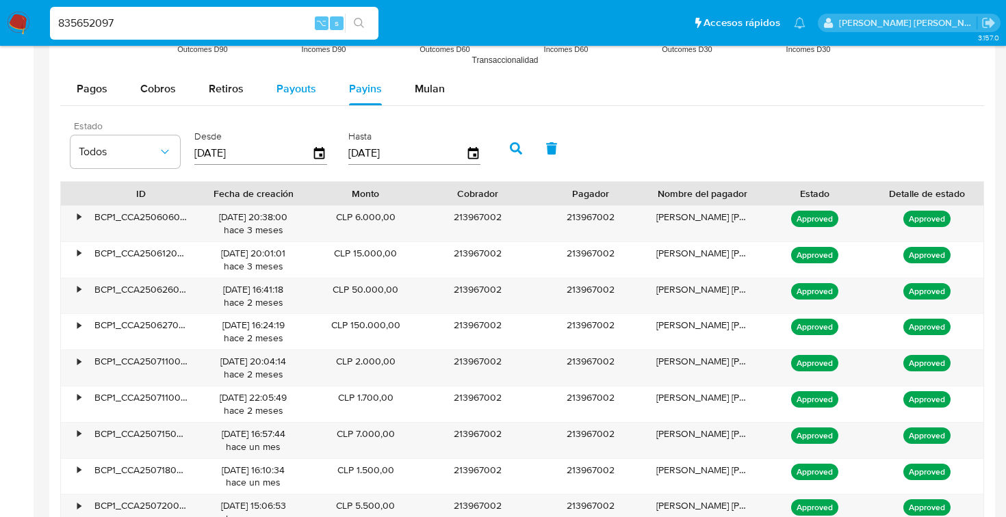
click at [298, 88] on span "Payouts" at bounding box center [296, 89] width 40 height 16
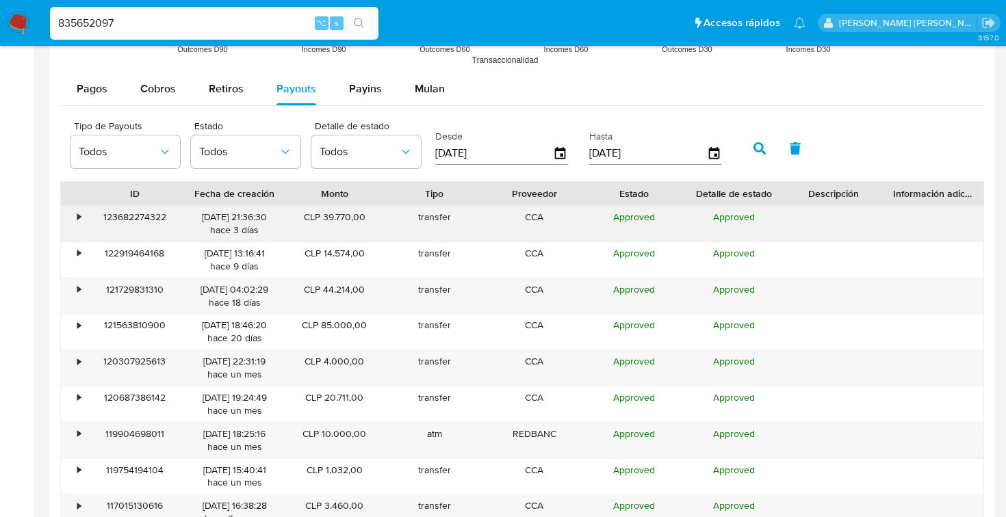
click at [81, 216] on div "•" at bounding box center [78, 217] width 3 height 13
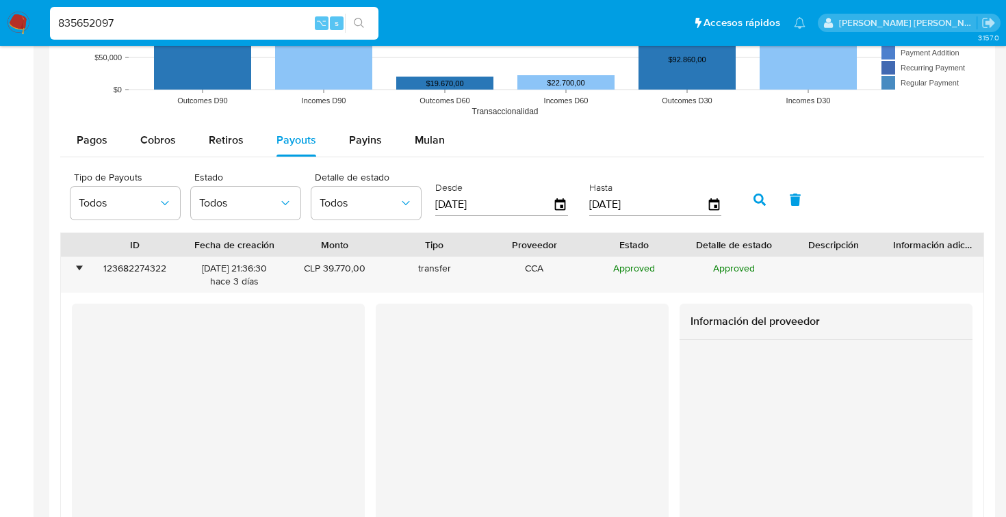
scroll to position [1220, 0]
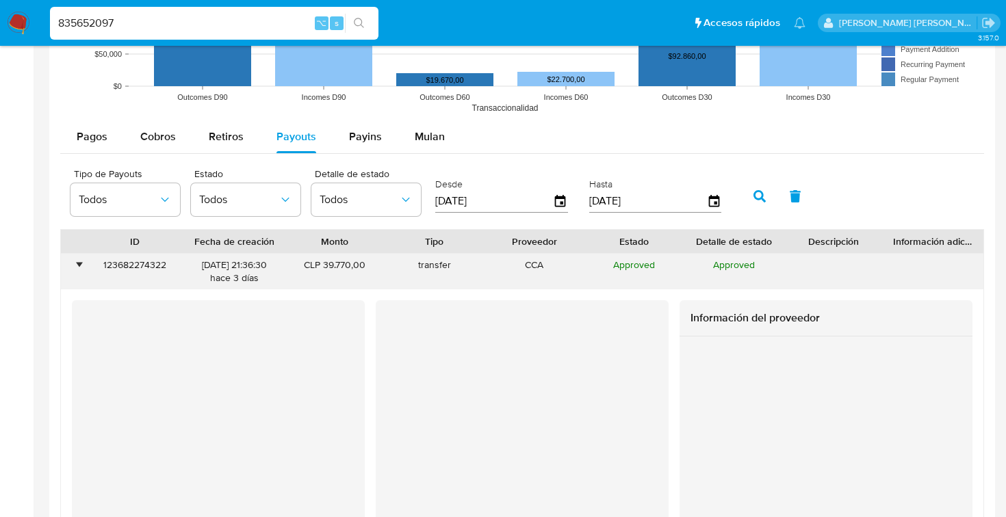
click at [80, 266] on div "•" at bounding box center [78, 265] width 3 height 13
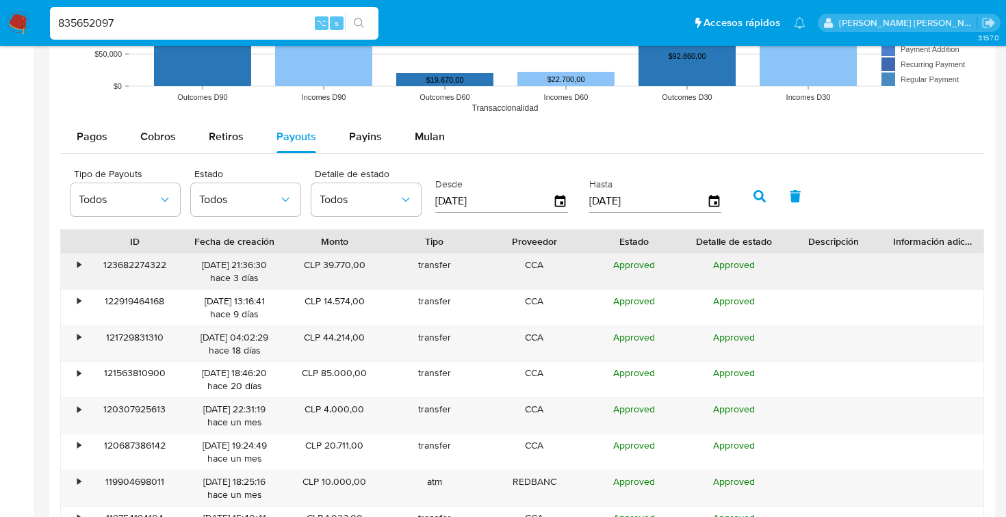
click at [73, 264] on div "•" at bounding box center [73, 272] width 24 height 36
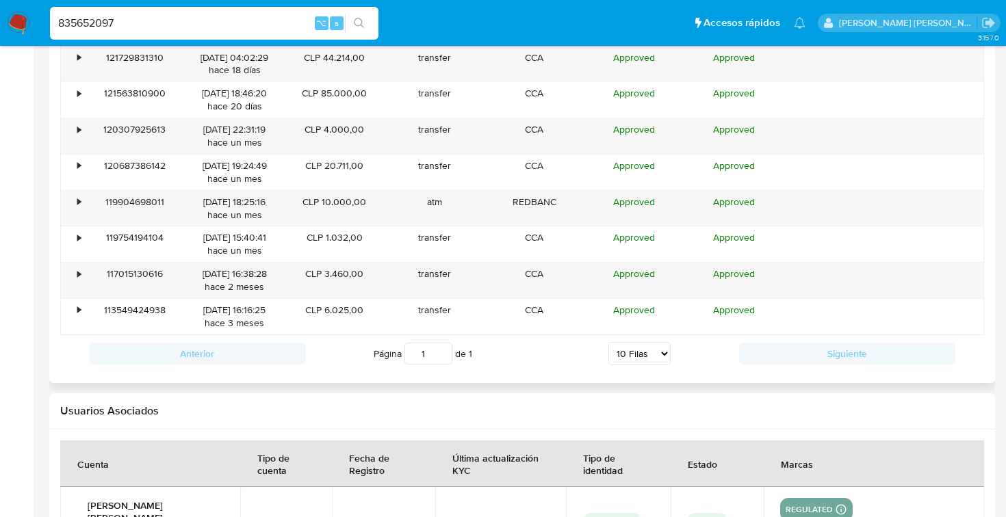
scroll to position [1752, 0]
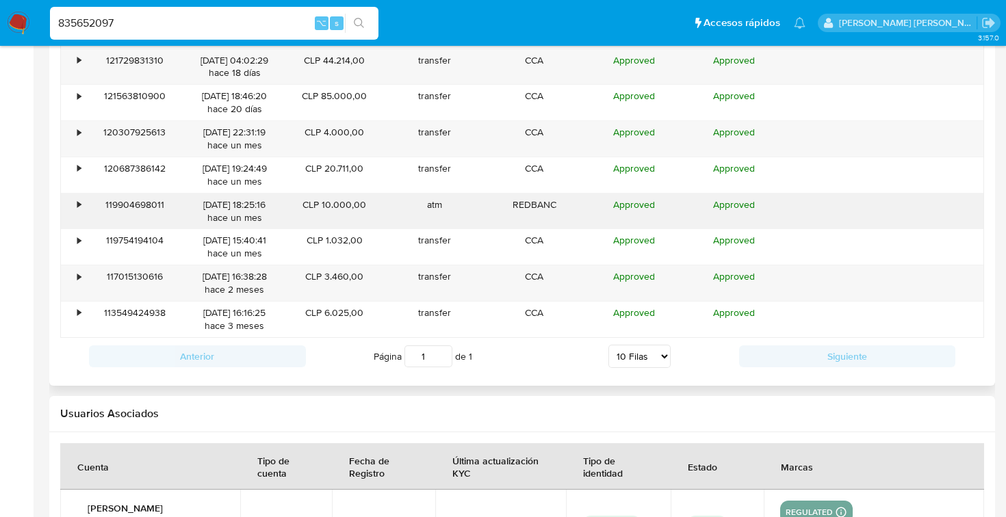
click at [79, 210] on div "•" at bounding box center [78, 204] width 3 height 13
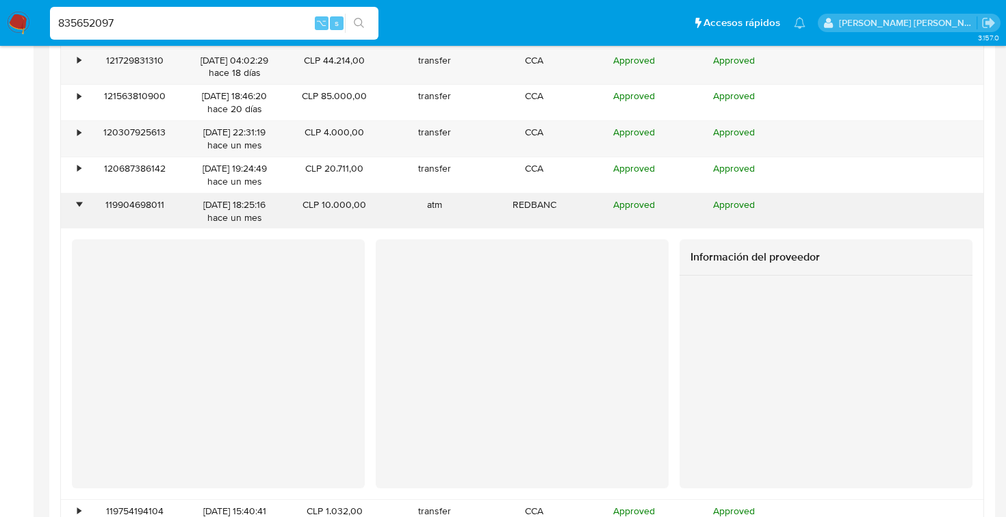
click at [79, 209] on div "•" at bounding box center [78, 204] width 3 height 13
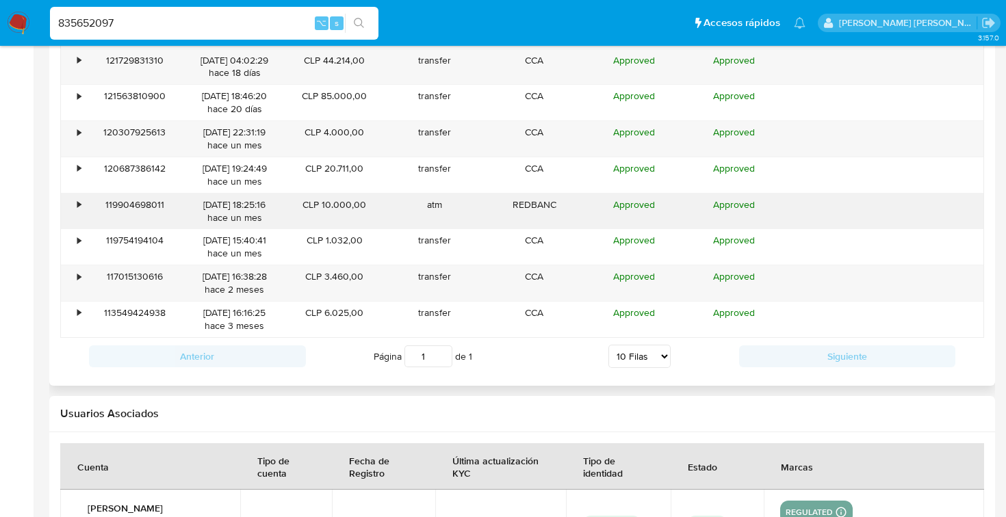
click at [79, 209] on div "•" at bounding box center [78, 204] width 3 height 13
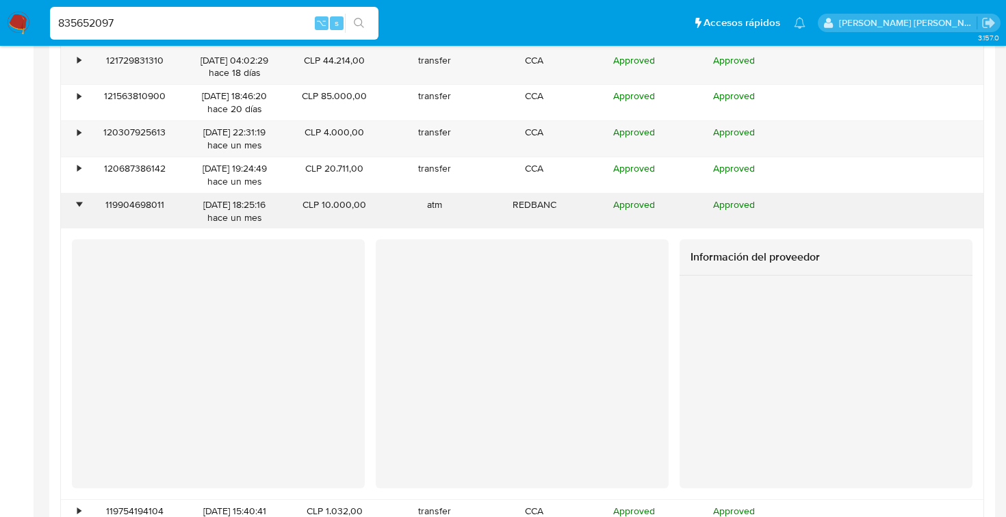
click at [79, 209] on div "•" at bounding box center [78, 204] width 3 height 13
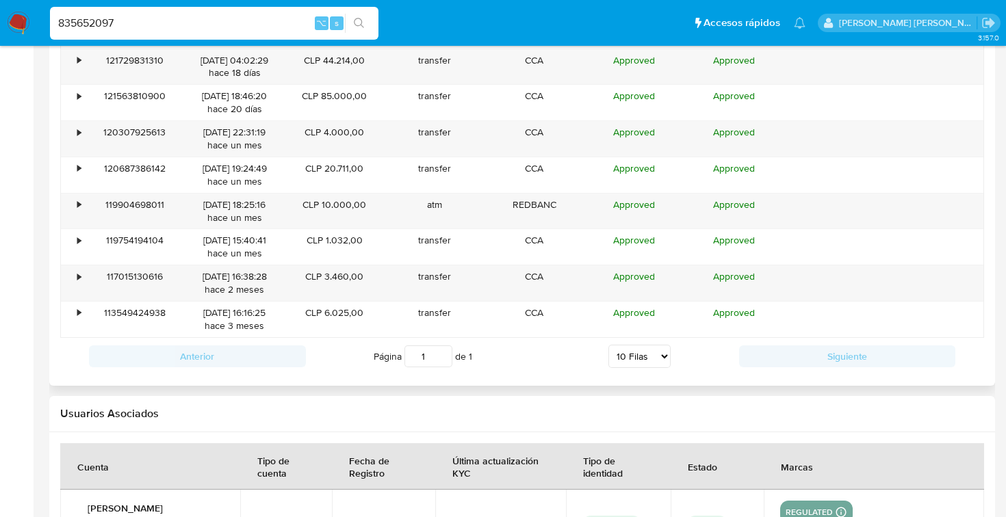
click at [637, 357] on select "5 Filas 10 Filas 20 Filas 25 Filas 50 Filas 100 Filas" at bounding box center [639, 356] width 62 height 23
select select "100"
click at [608, 345] on select "5 Filas 10 Filas 20 Filas 25 Filas 50 Filas 100 Filas" at bounding box center [639, 356] width 62 height 23
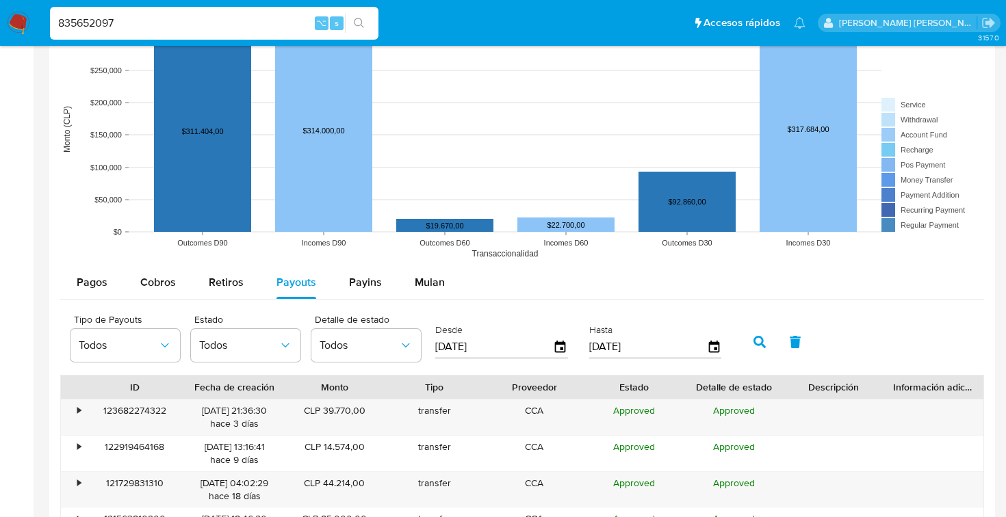
scroll to position [1056, 0]
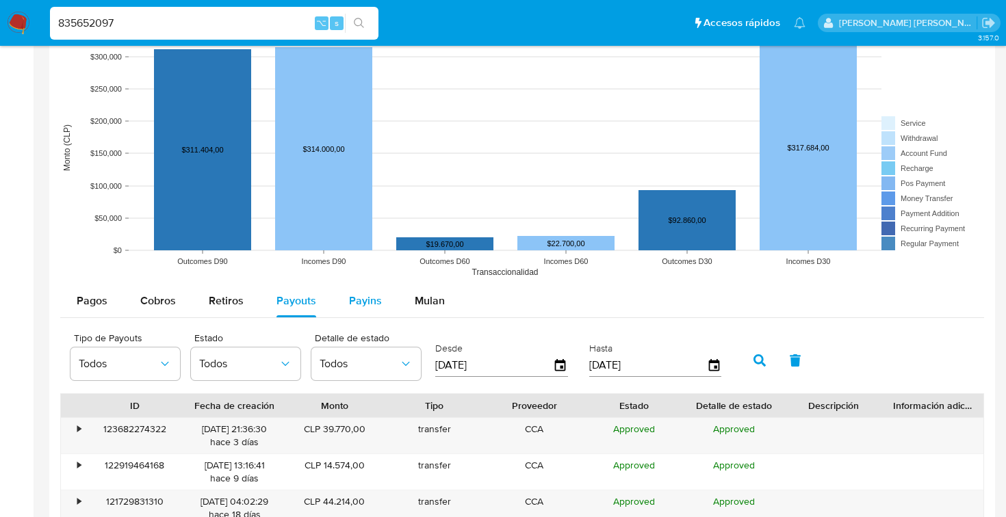
click at [369, 305] on span "Payins" at bounding box center [365, 301] width 33 height 16
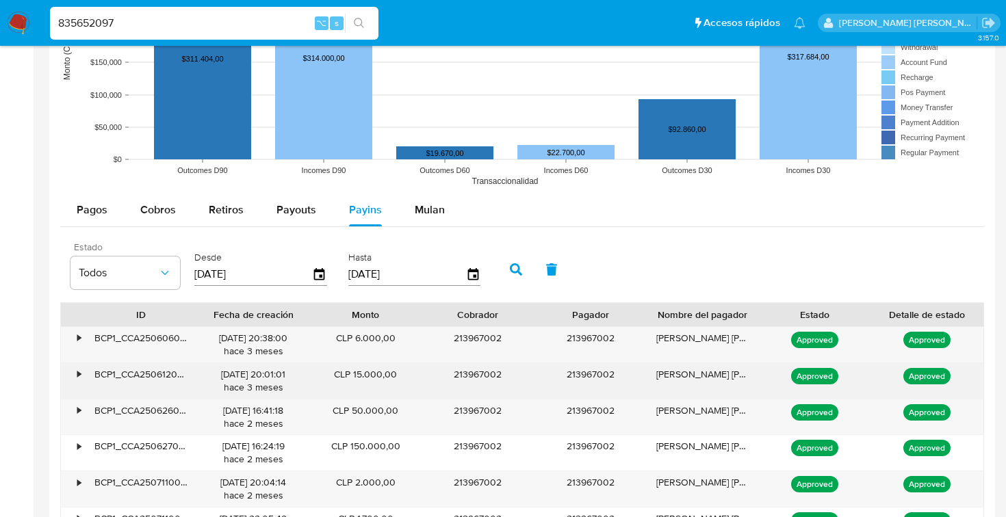
scroll to position [1151, 0]
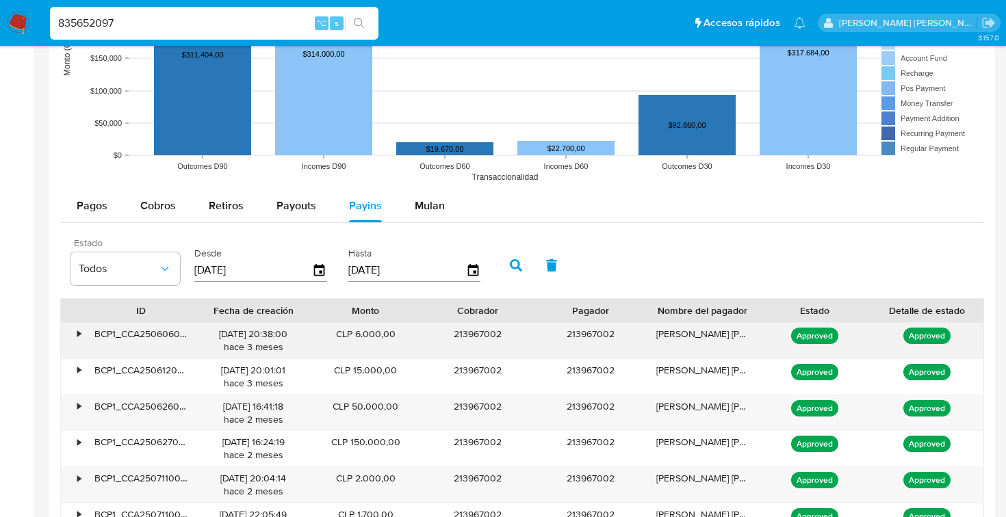
click at [77, 331] on div "•" at bounding box center [78, 334] width 3 height 13
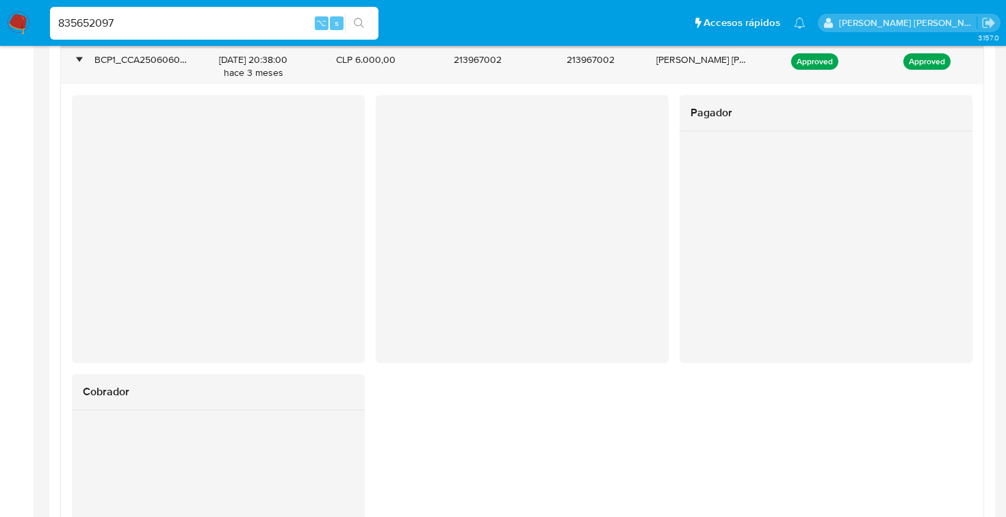
scroll to position [1387, 0]
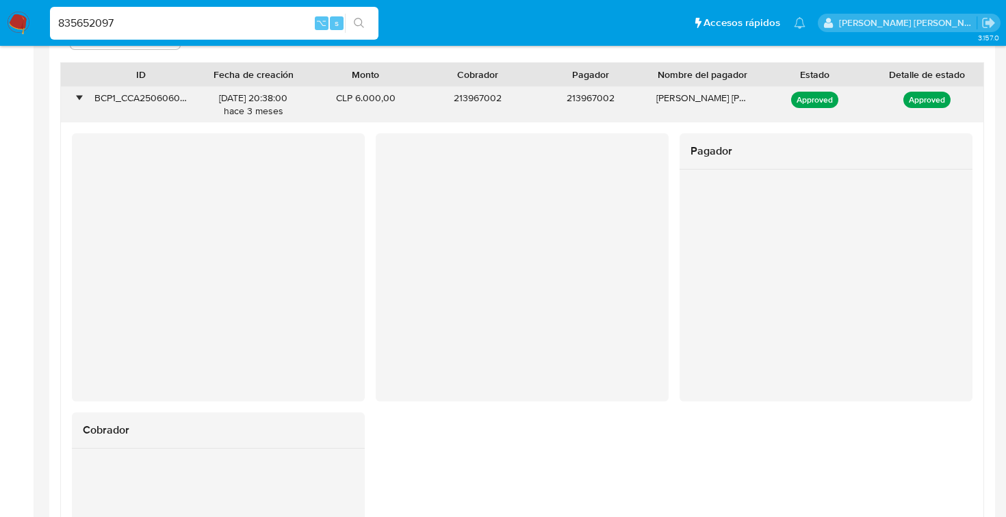
click at [72, 100] on div "•" at bounding box center [73, 105] width 24 height 36
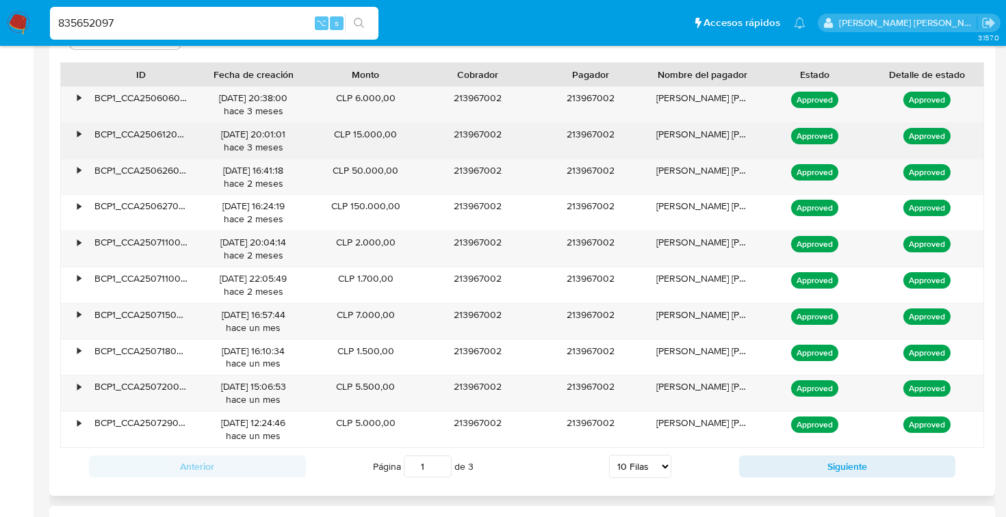
click at [78, 137] on div "•" at bounding box center [78, 134] width 3 height 13
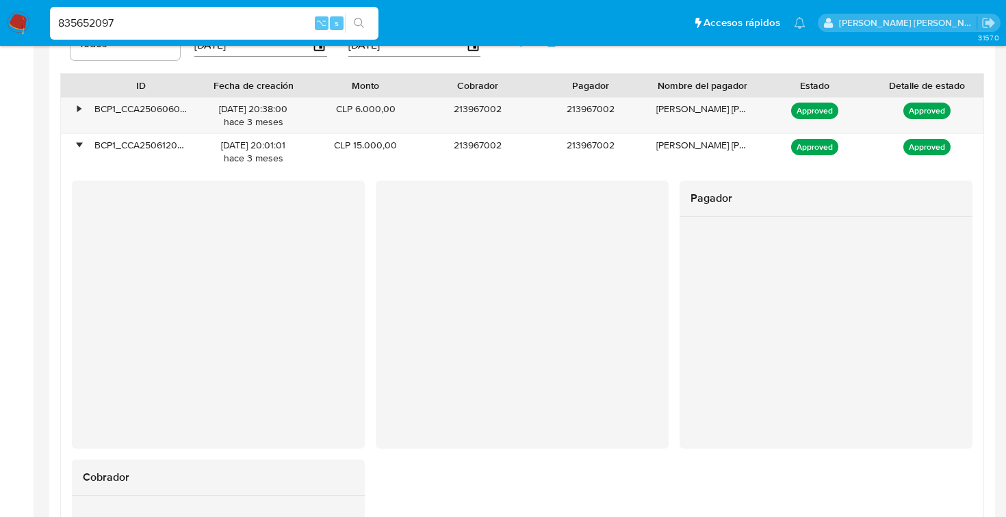
scroll to position [1351, 0]
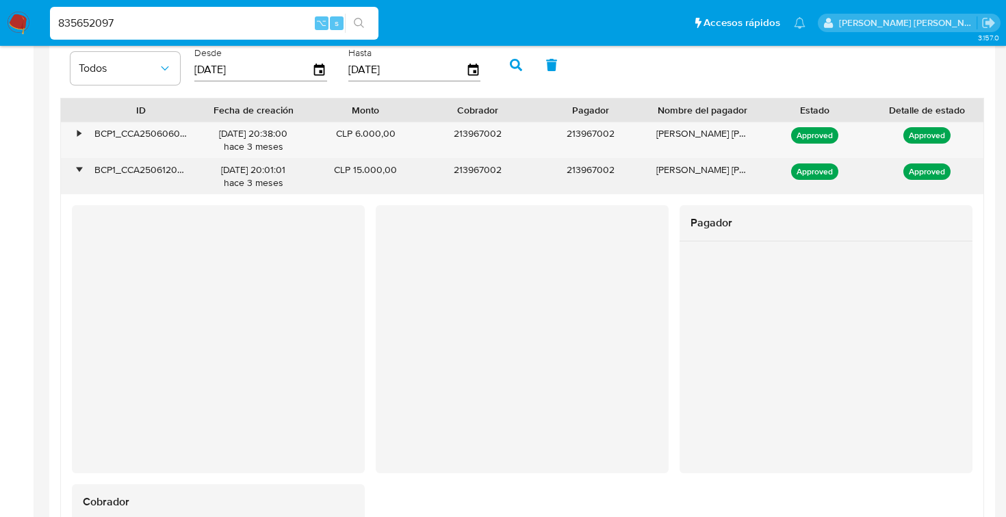
click at [81, 170] on div "•" at bounding box center [78, 170] width 3 height 13
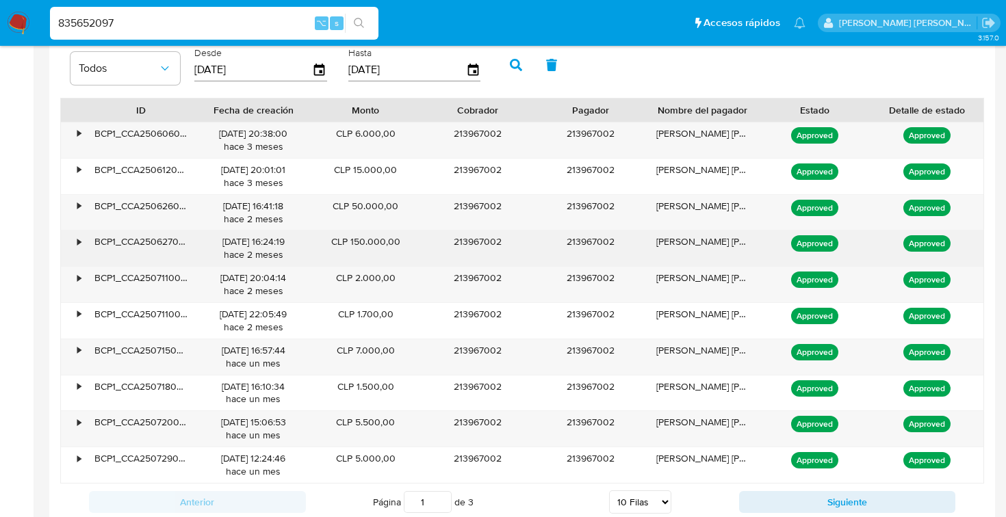
click at [79, 241] on div "•" at bounding box center [78, 241] width 3 height 13
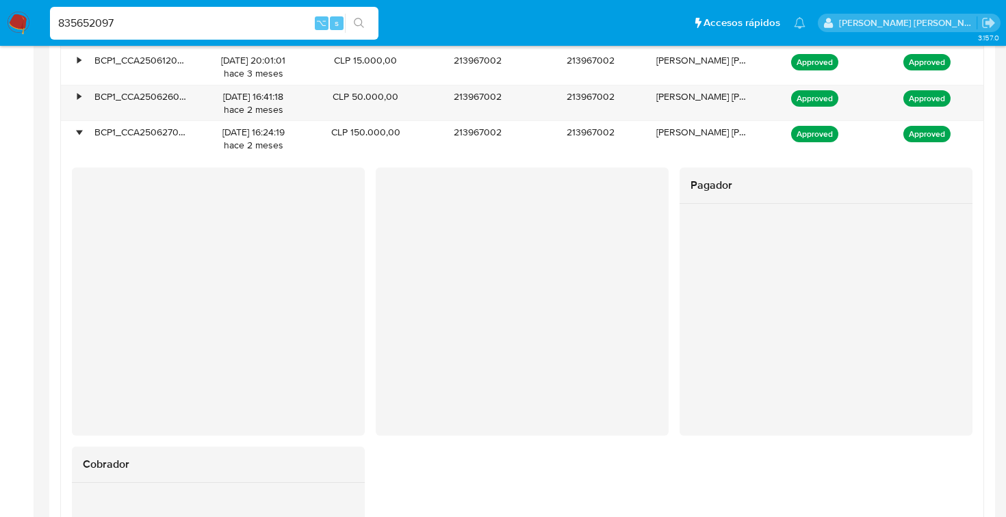
scroll to position [1409, 0]
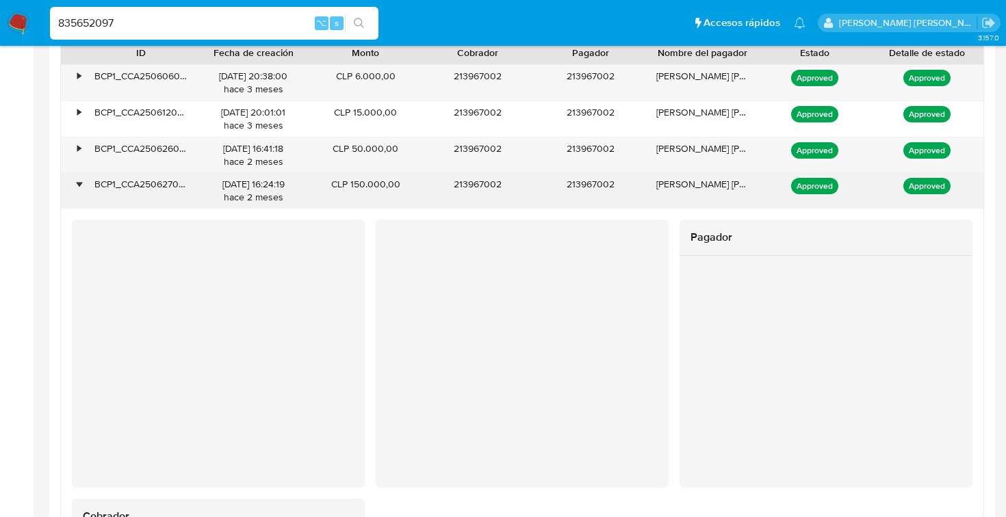
click at [79, 189] on div "•" at bounding box center [78, 184] width 3 height 13
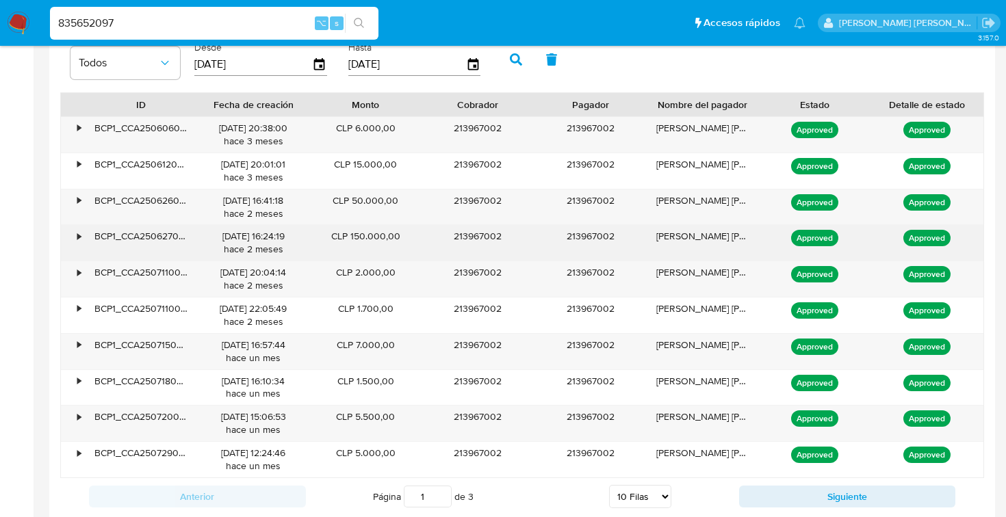
scroll to position [1358, 0]
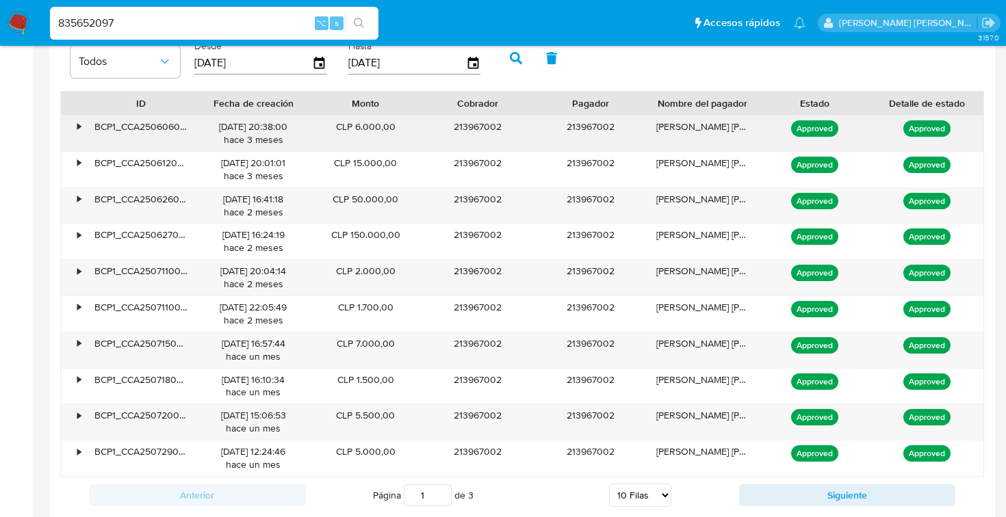
click at [77, 127] on div "•" at bounding box center [78, 126] width 3 height 13
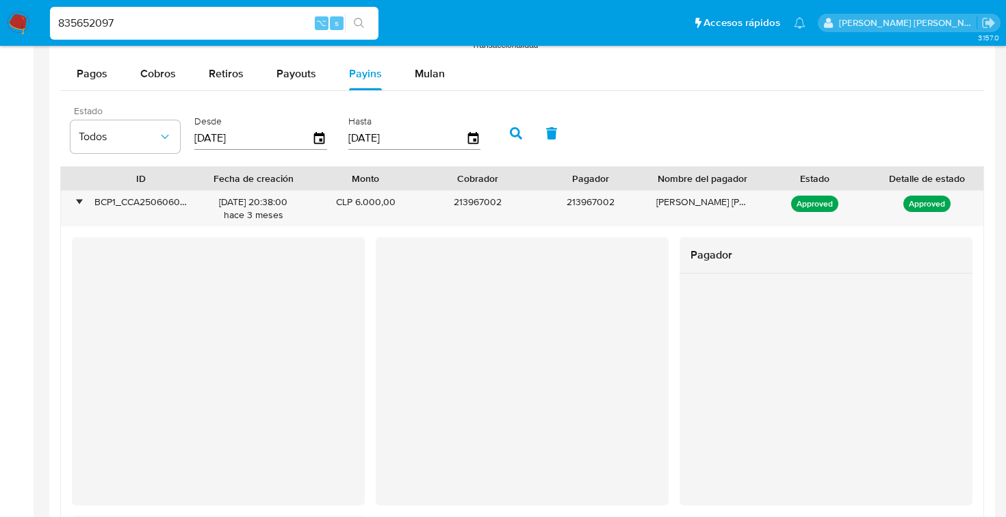
scroll to position [1283, 0]
click at [296, 75] on span "Payouts" at bounding box center [296, 73] width 40 height 16
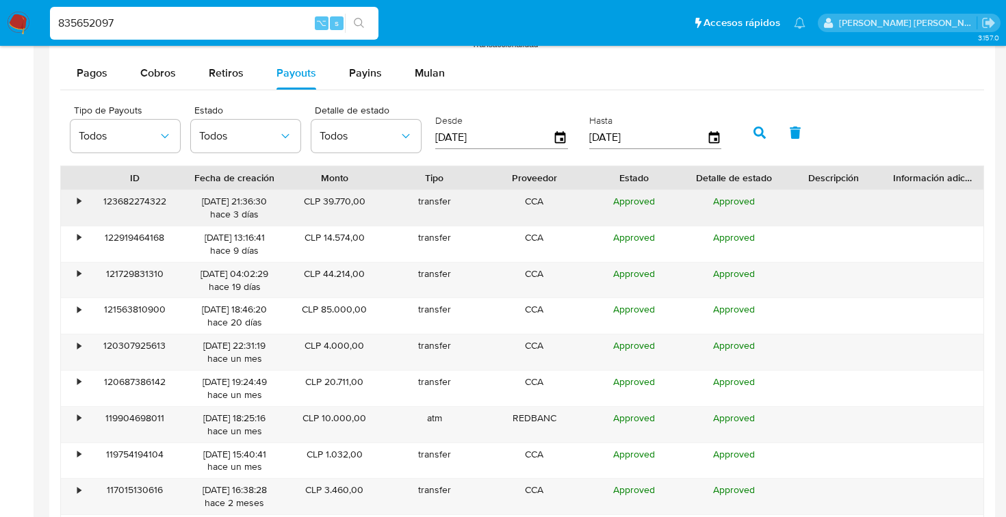
click at [77, 199] on div "•" at bounding box center [78, 201] width 3 height 13
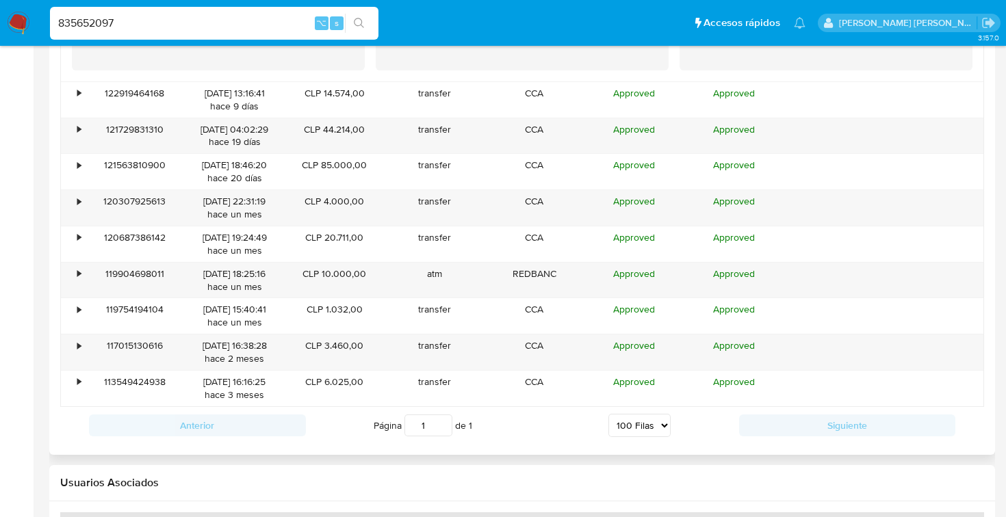
scroll to position [1579, 0]
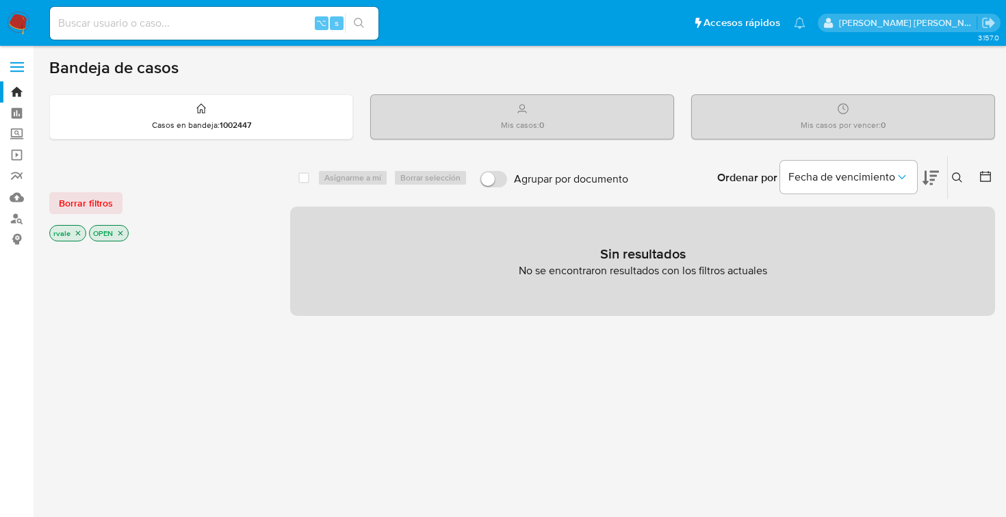
click at [157, 32] on div "⌥ s" at bounding box center [214, 23] width 328 height 33
click at [148, 23] on input at bounding box center [214, 23] width 328 height 18
paste input "299493685"
type input "299493685"
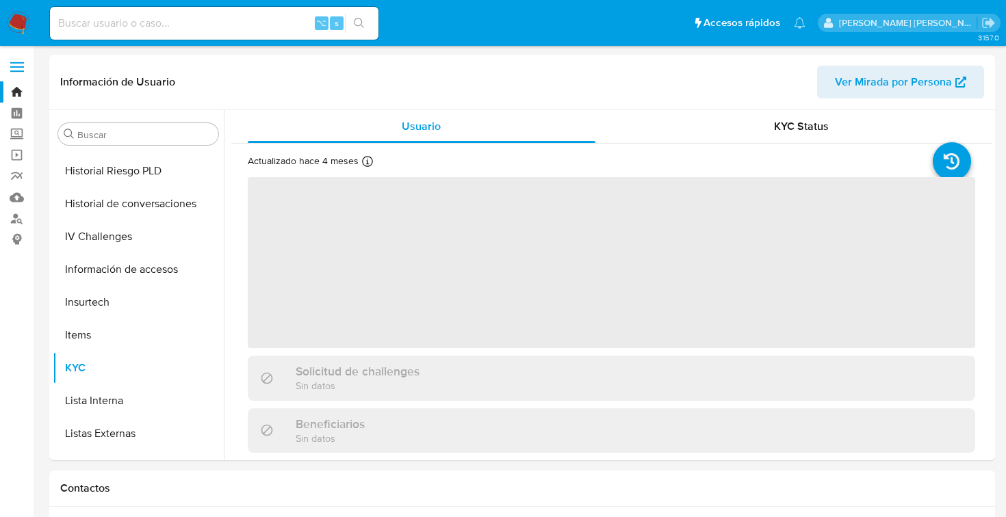
scroll to position [578, 0]
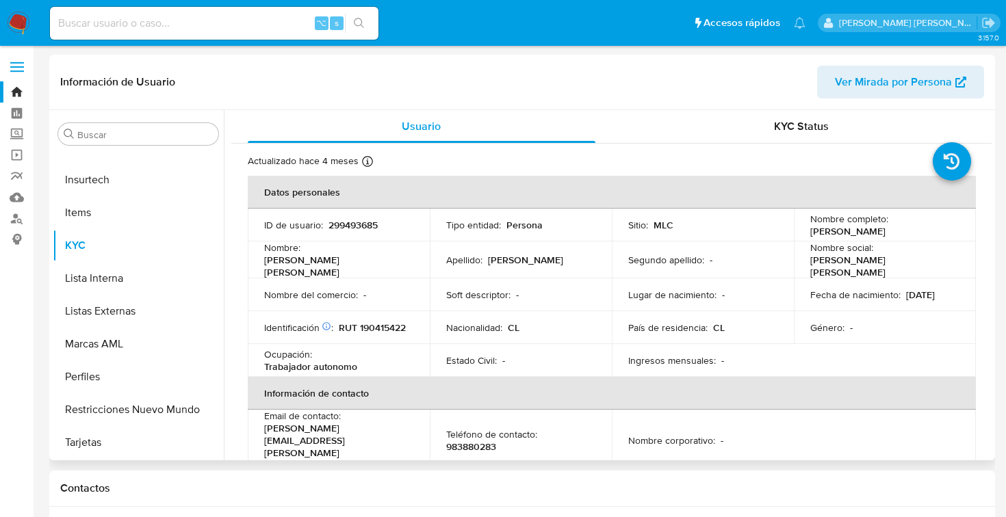
select select "10"
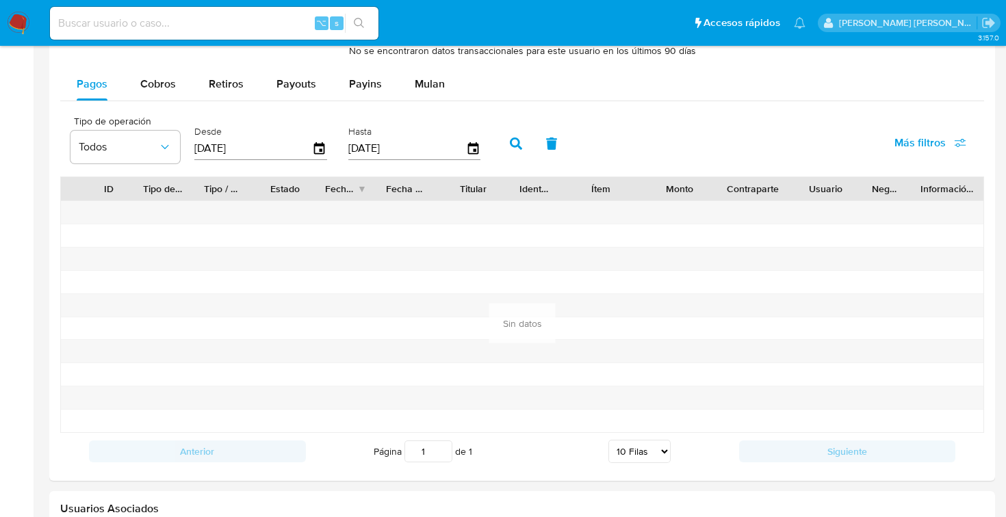
scroll to position [1075, 0]
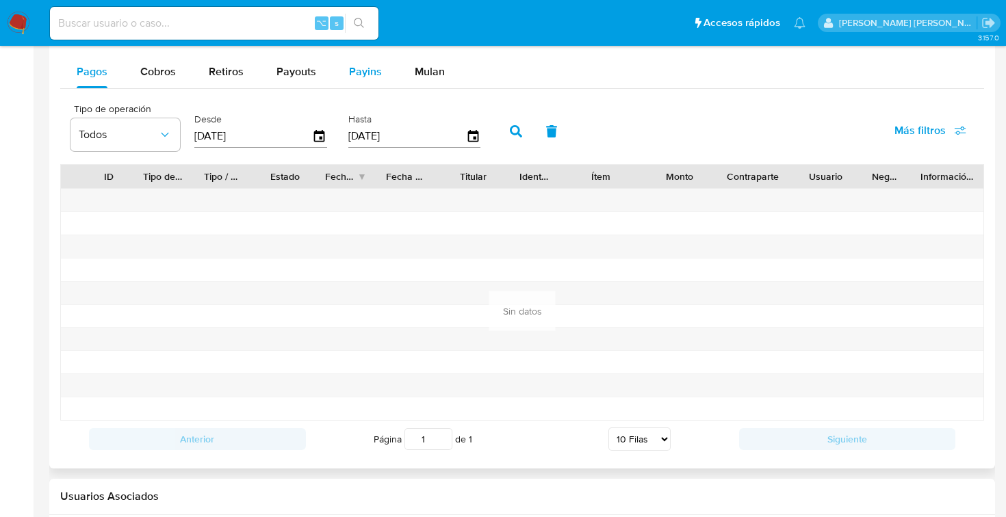
click at [363, 76] on span "Payins" at bounding box center [365, 72] width 33 height 16
select select "10"
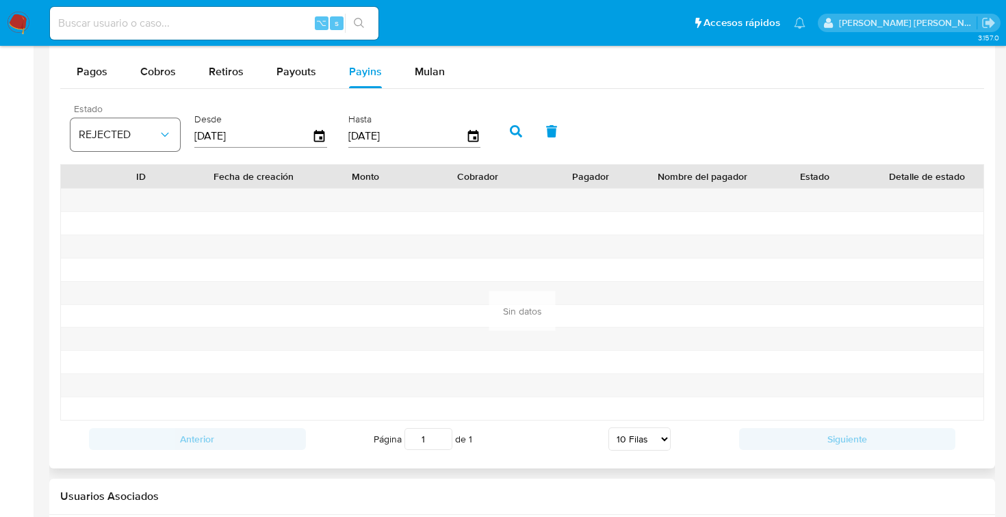
click at [172, 138] on button "REJECTED" at bounding box center [124, 134] width 109 height 33
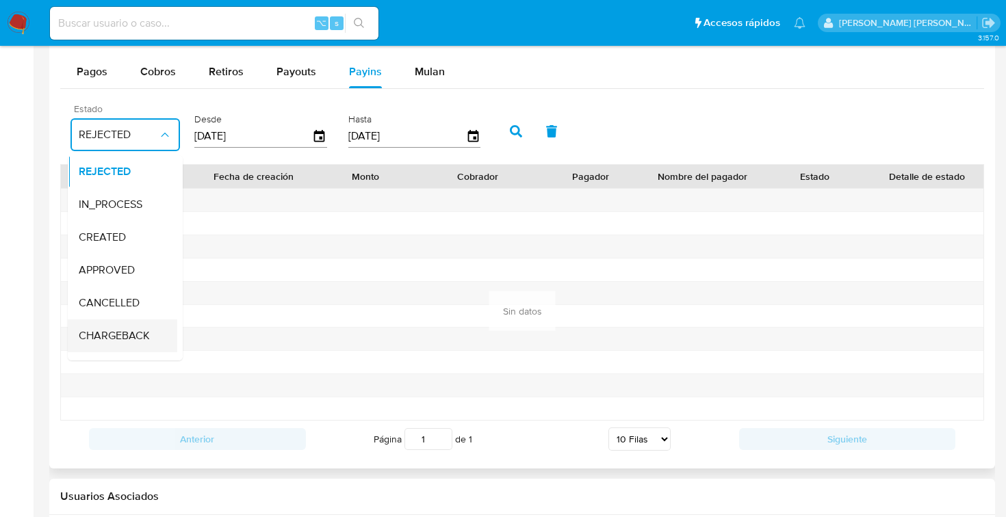
scroll to position [90, 0]
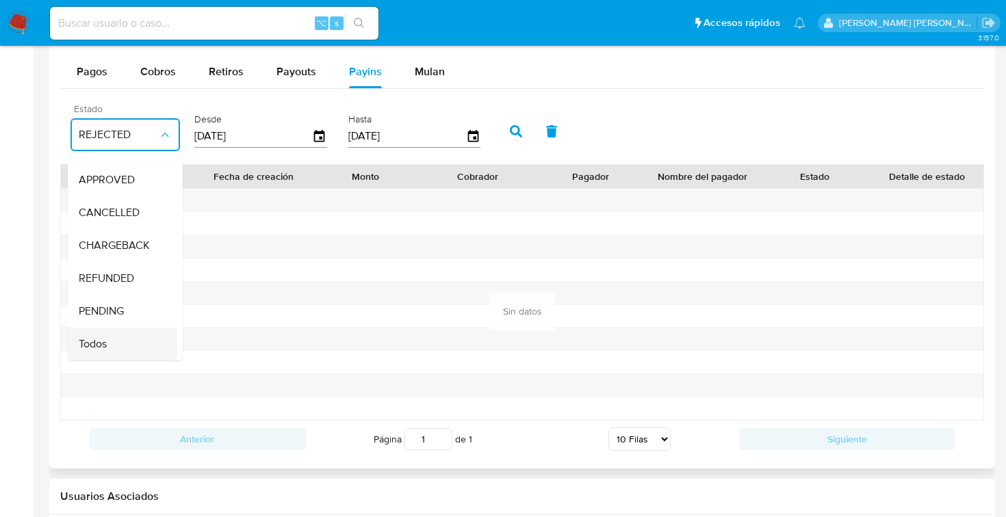
click at [120, 342] on div "Todos" at bounding box center [118, 344] width 79 height 33
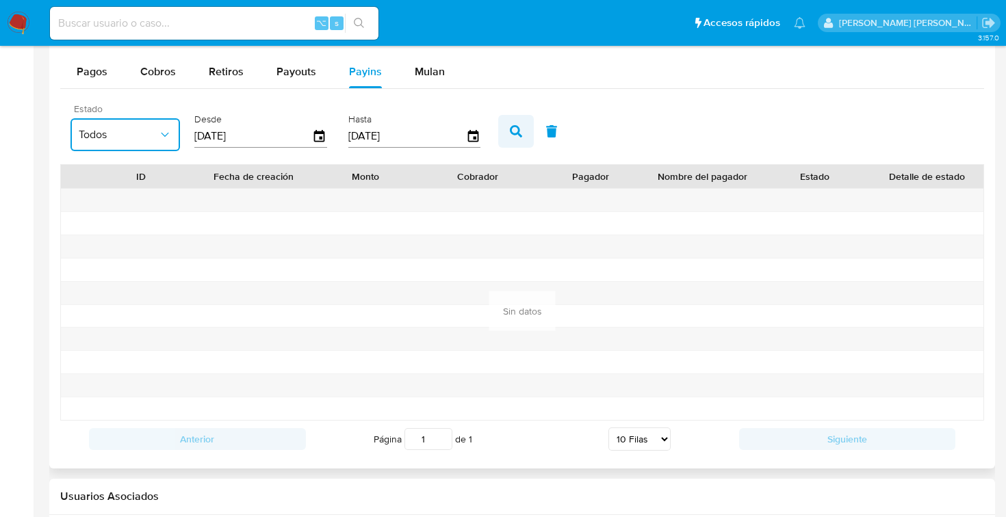
click at [506, 134] on button "button" at bounding box center [516, 131] width 36 height 33
click at [189, 19] on input at bounding box center [214, 23] width 328 height 18
paste input "719819467"
type input "719819467"
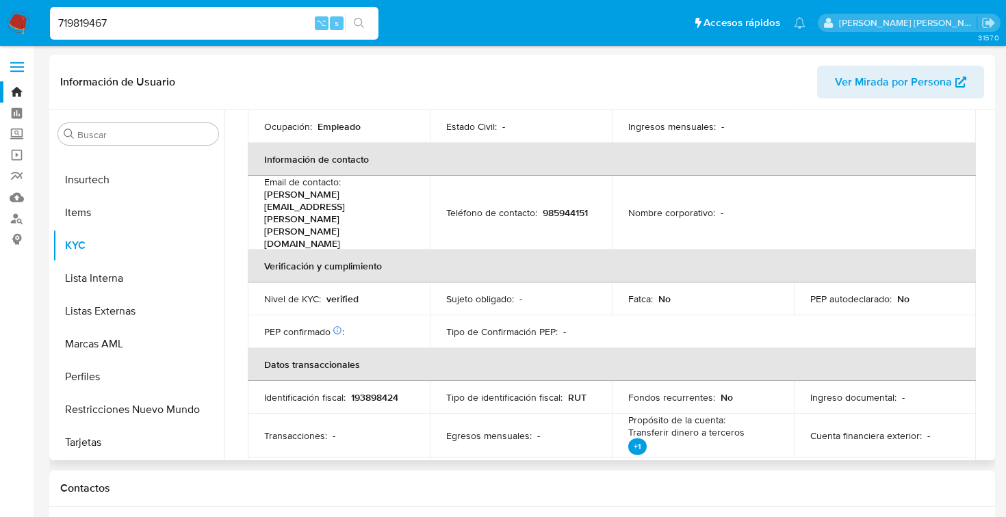
scroll to position [770, 0]
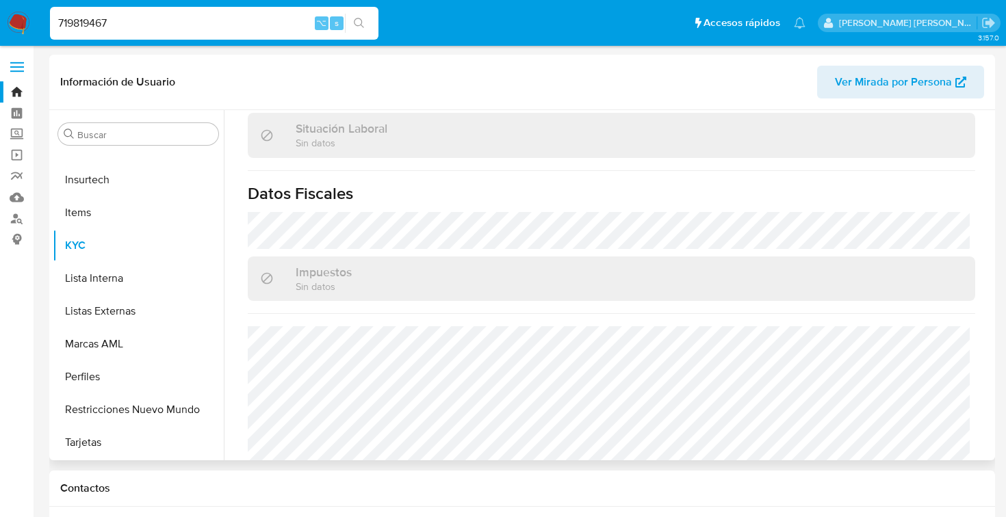
select select "10"
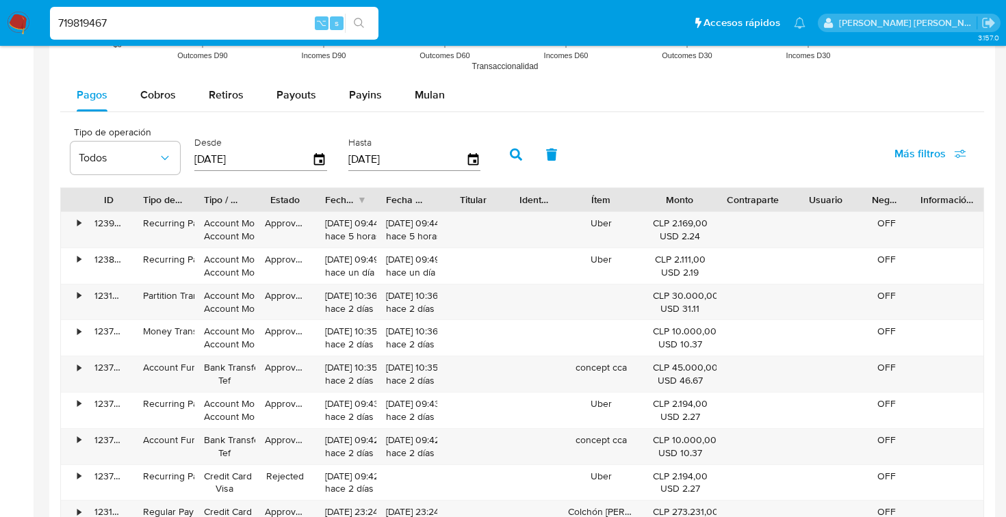
scroll to position [1261, 0]
click at [361, 97] on span "Payins" at bounding box center [365, 96] width 33 height 16
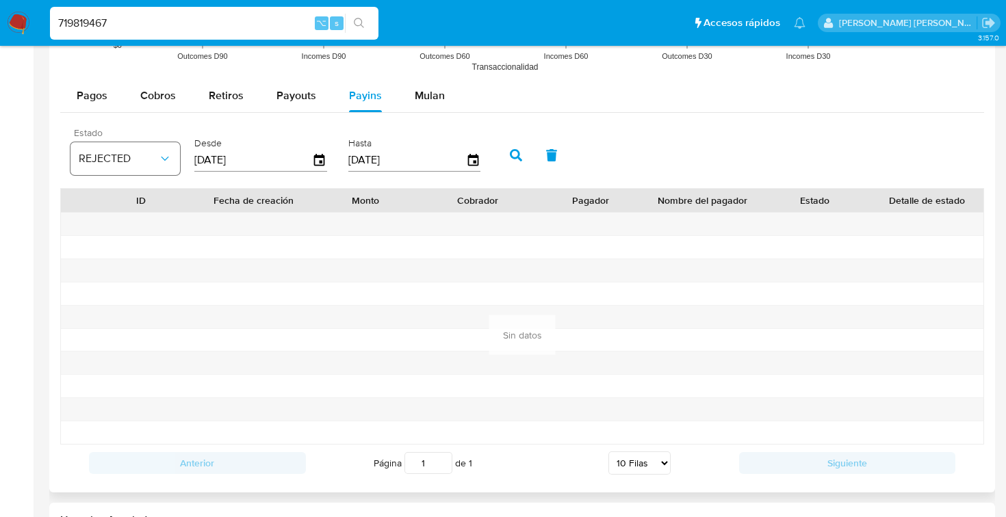
click at [154, 159] on span "REJECTED" at bounding box center [118, 159] width 79 height 14
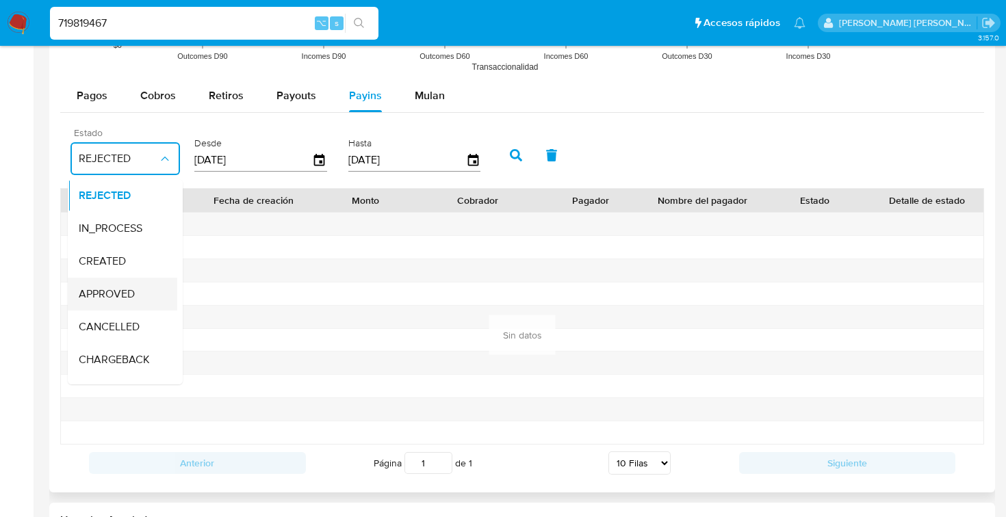
scroll to position [90, 0]
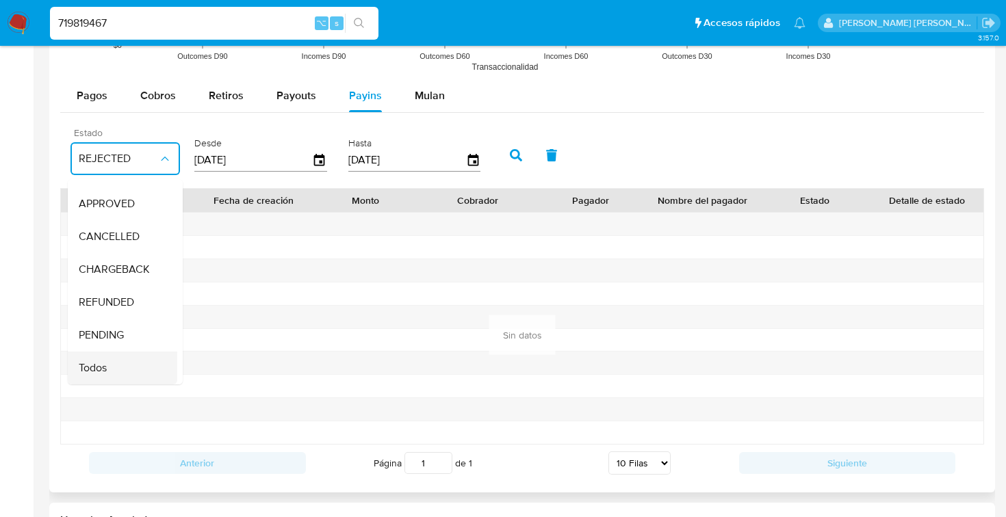
click at [107, 369] on span "Todos" at bounding box center [93, 368] width 28 height 14
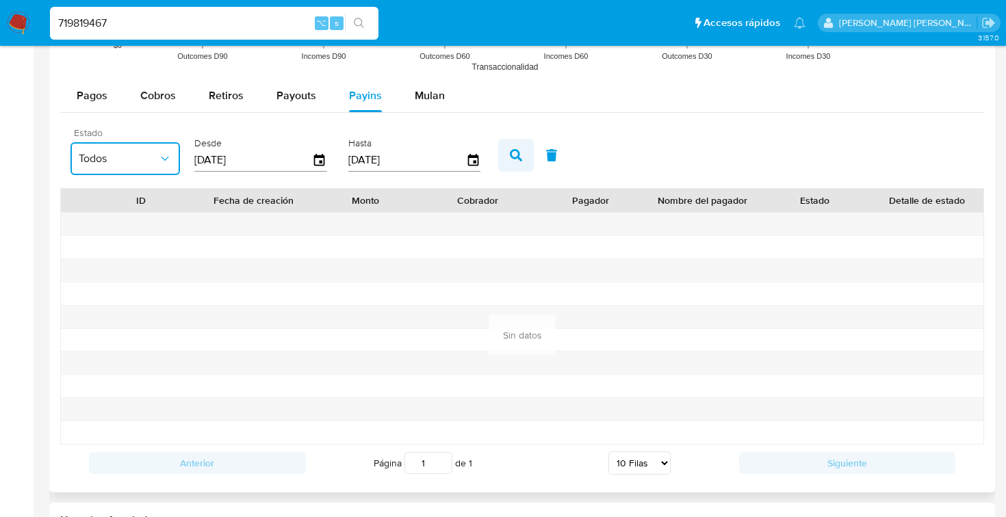
click at [510, 153] on icon "button" at bounding box center [516, 155] width 12 height 12
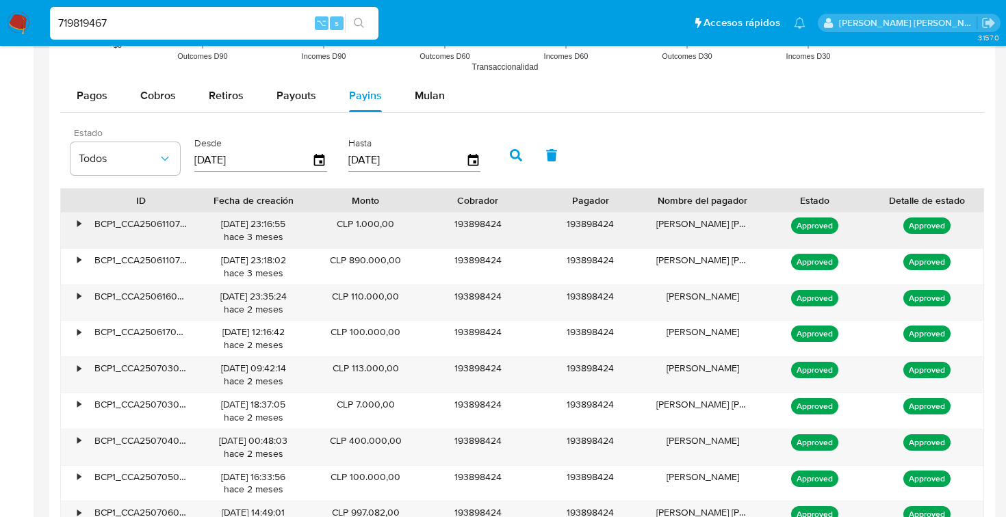
click at [80, 225] on div "•" at bounding box center [78, 224] width 3 height 13
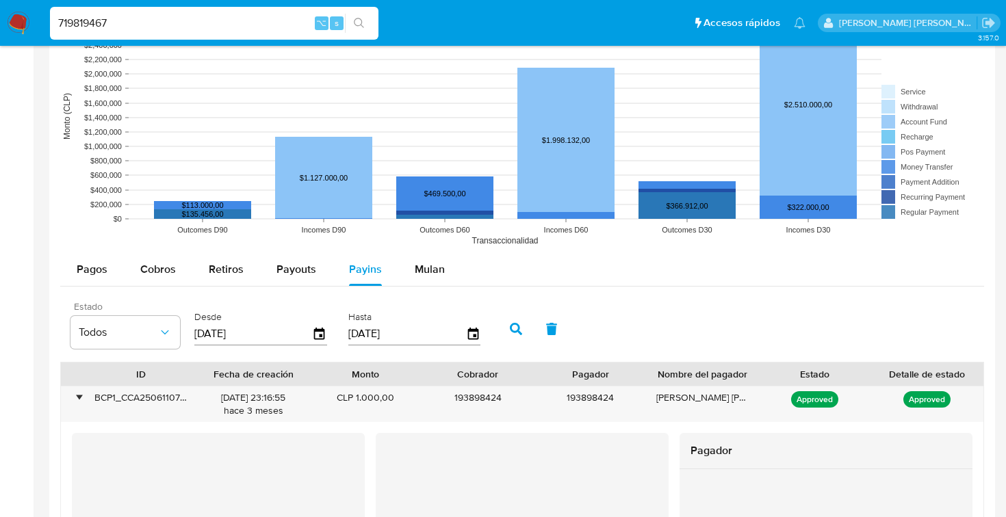
scroll to position [1077, 0]
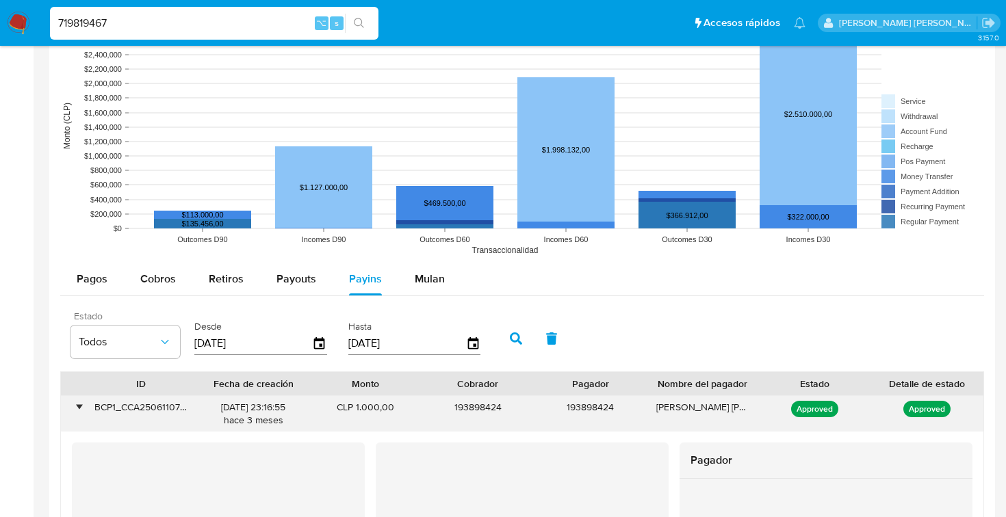
click at [79, 406] on div "•" at bounding box center [78, 407] width 3 height 13
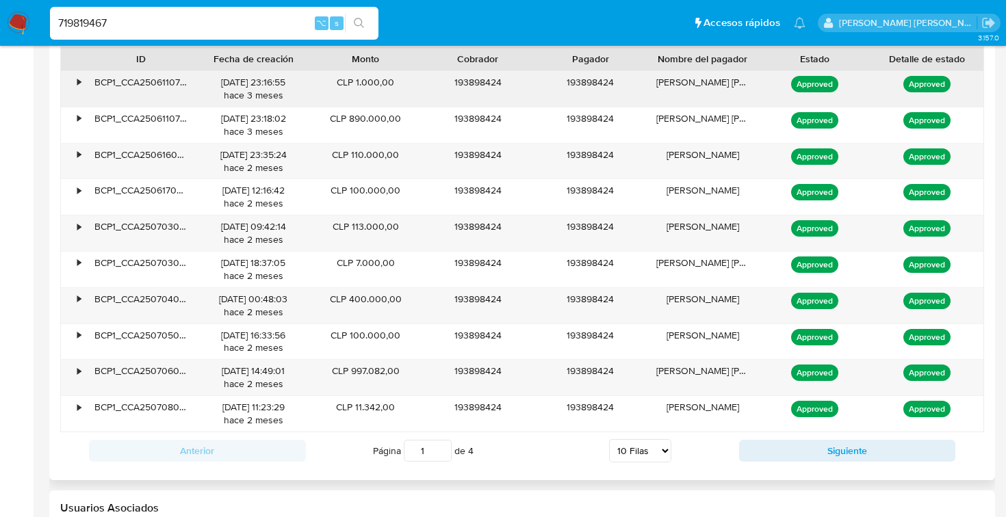
scroll to position [1411, 0]
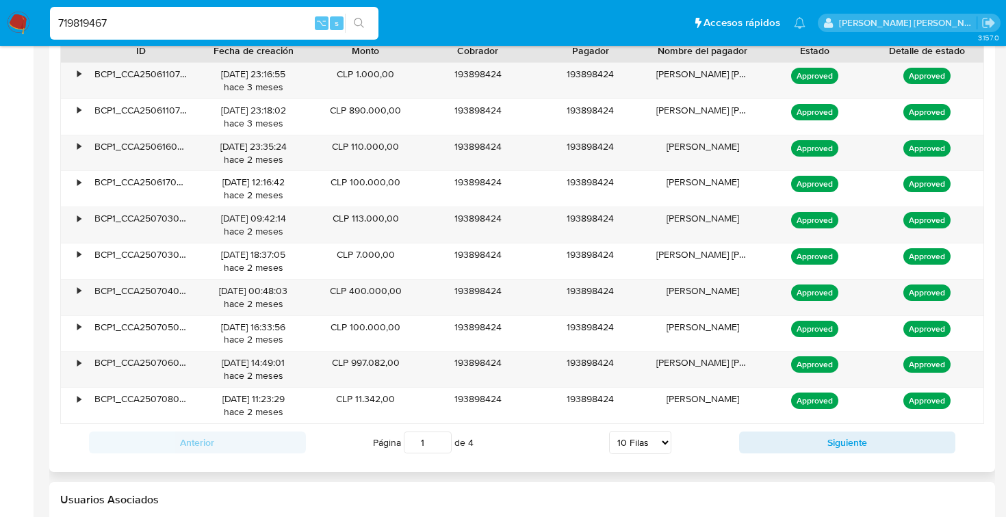
click at [663, 443] on select "5 Filas 10 Filas 20 Filas 25 Filas 50 Filas 100 Filas" at bounding box center [640, 442] width 62 height 23
select select "100"
click at [609, 432] on select "5 Filas 10 Filas 20 Filas 25 Filas 50 Filas 100 Filas" at bounding box center [640, 442] width 62 height 23
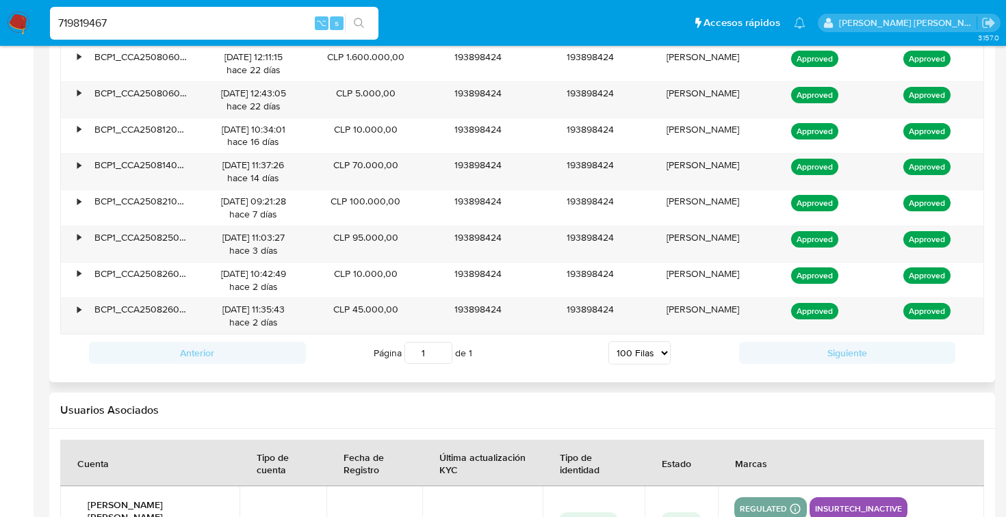
scroll to position [1996, 0]
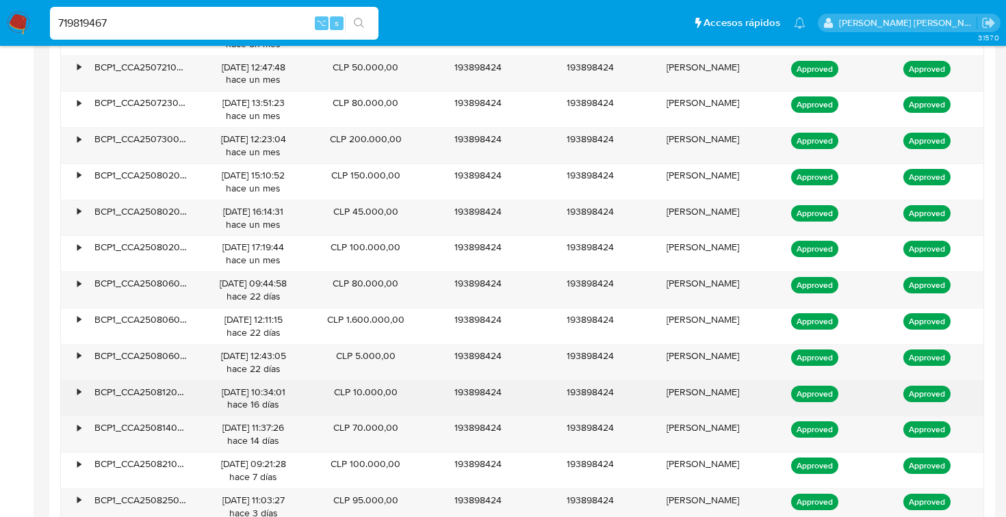
click at [77, 393] on div "•" at bounding box center [78, 392] width 3 height 13
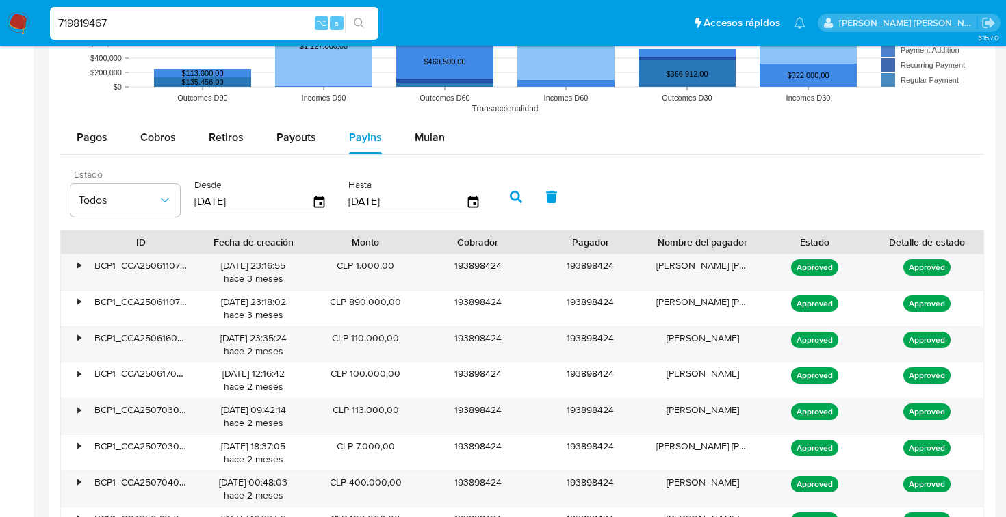
scroll to position [1207, 0]
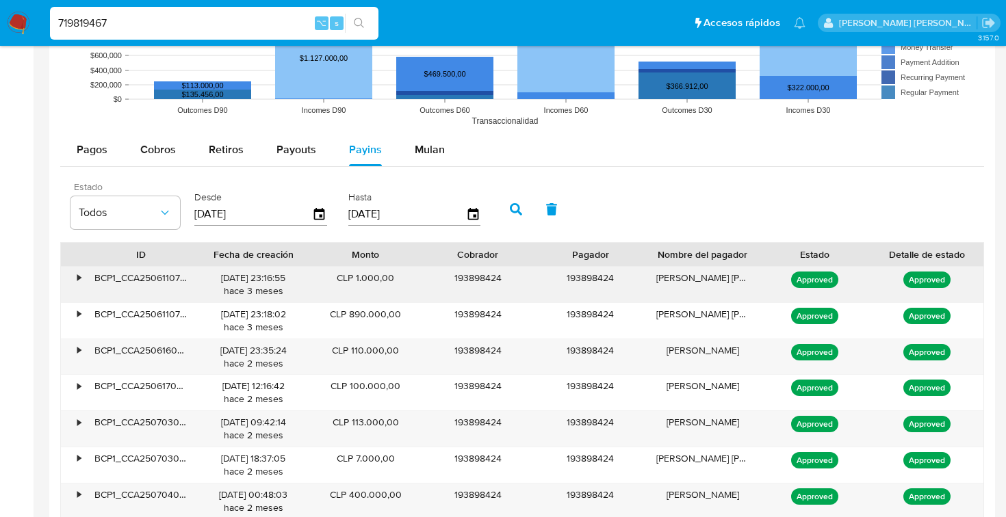
click at [77, 276] on div "•" at bounding box center [78, 278] width 3 height 13
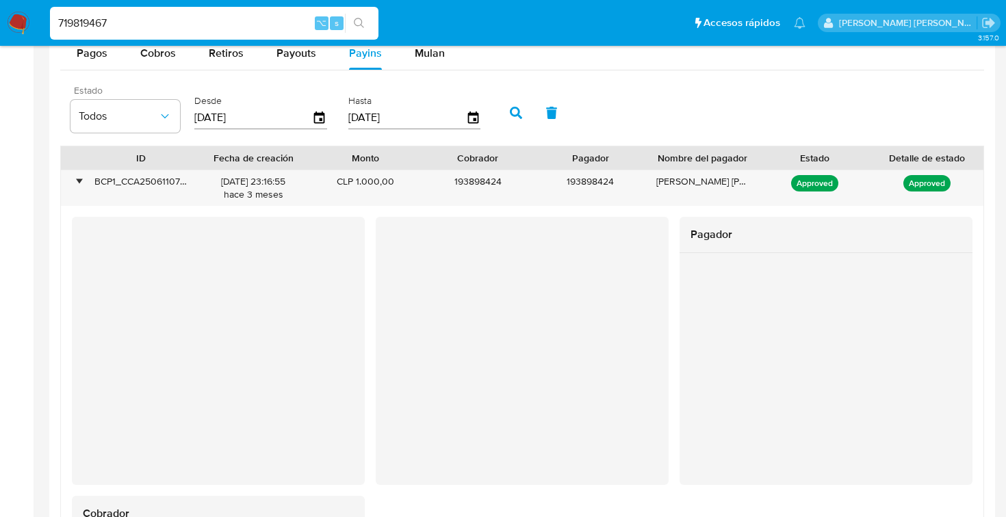
scroll to position [1298, 0]
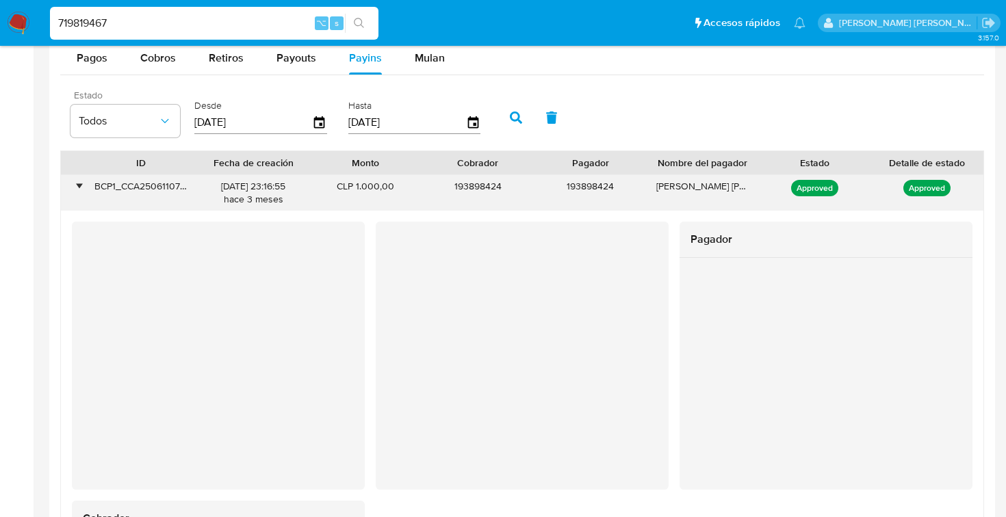
click at [79, 186] on div "•" at bounding box center [78, 186] width 3 height 13
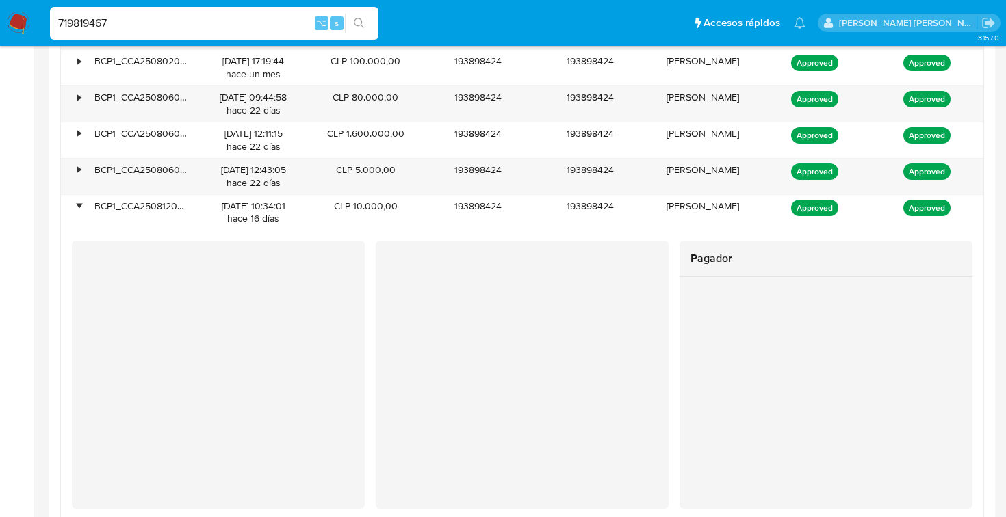
scroll to position [2227, 0]
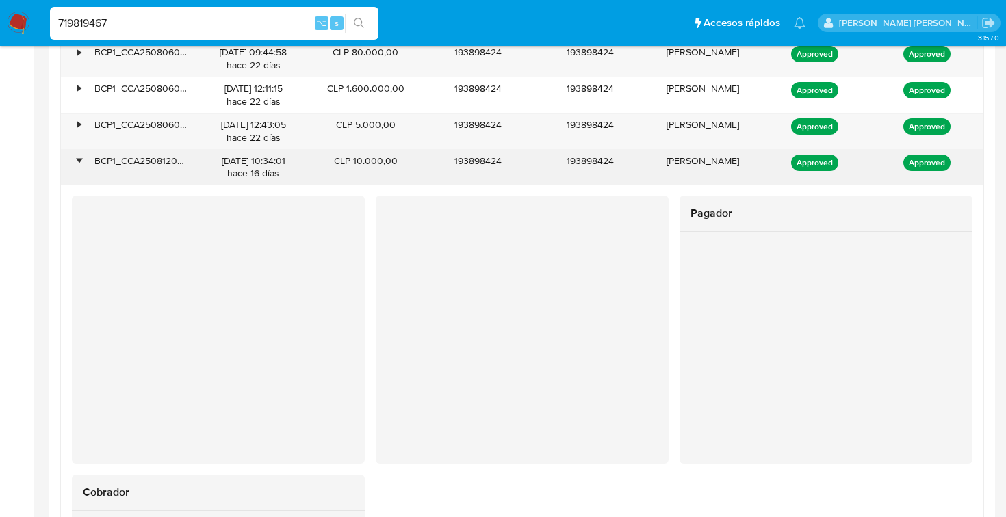
click at [78, 161] on div "•" at bounding box center [78, 161] width 3 height 13
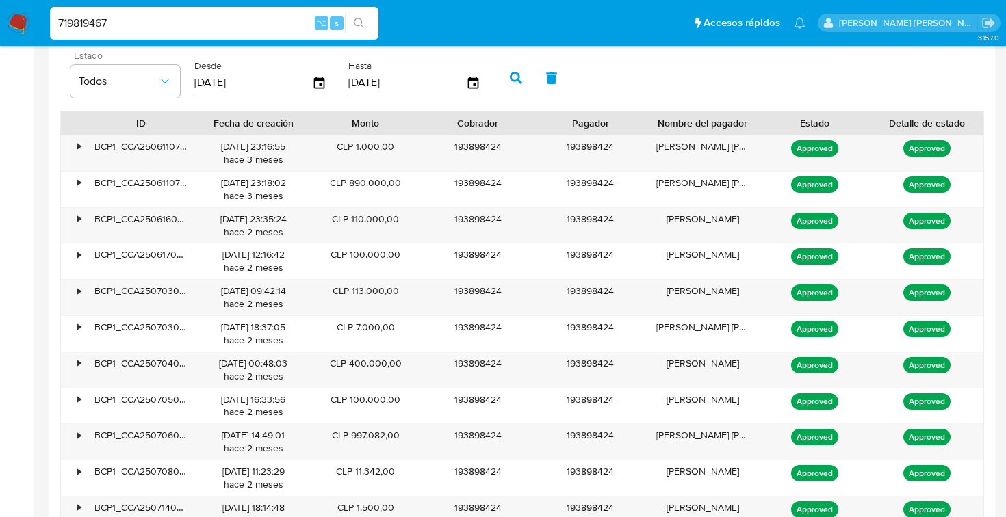
scroll to position [1274, 0]
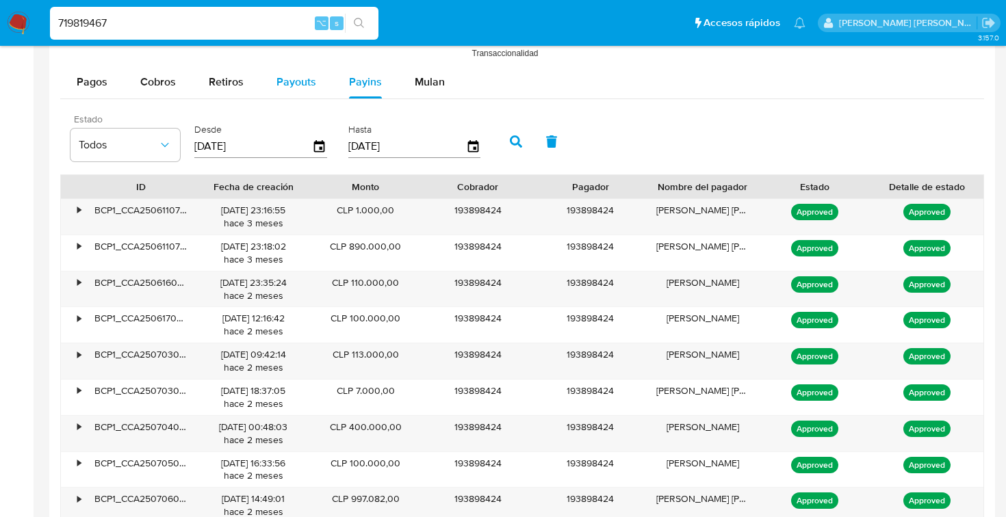
click at [293, 81] on span "Payouts" at bounding box center [296, 82] width 40 height 16
select select "10"
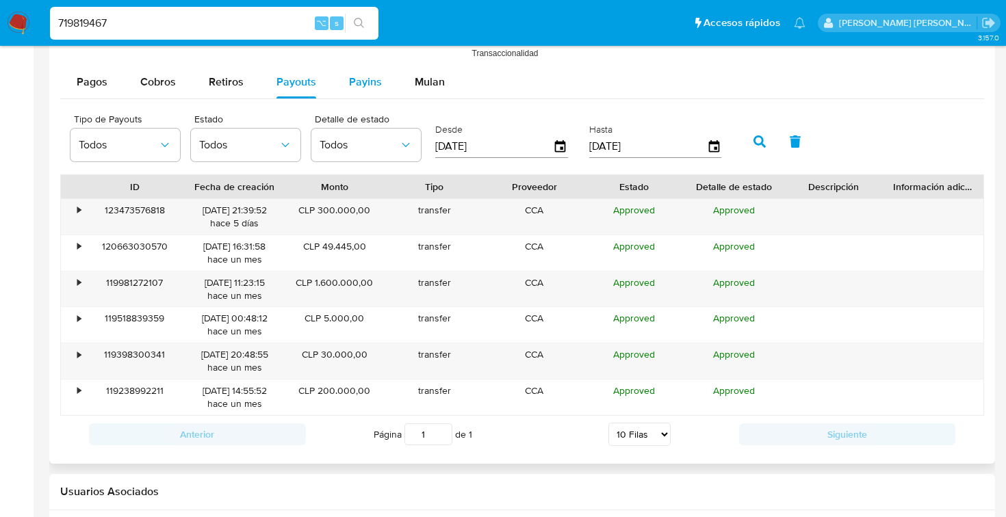
click at [378, 83] on span "Payins" at bounding box center [365, 82] width 33 height 16
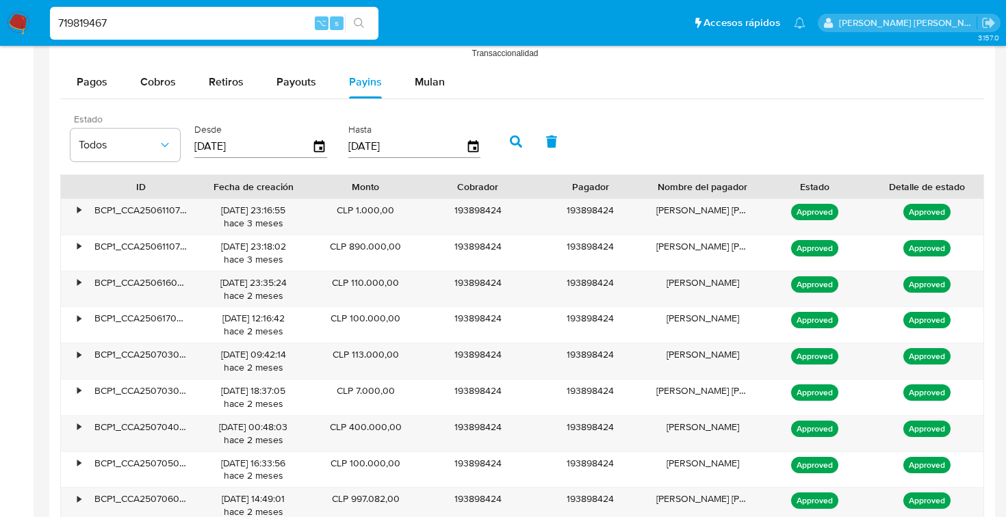
drag, startPoint x: 128, startPoint y: 19, endPoint x: 33, endPoint y: 16, distance: 95.2
click at [33, 16] on nav "Pausado Ver notificaciones 719819467 ⌥ s Accesos rápidos Presiona las siguiente…" at bounding box center [503, 23] width 1006 height 46
paste input "83573120"
type input "783573120"
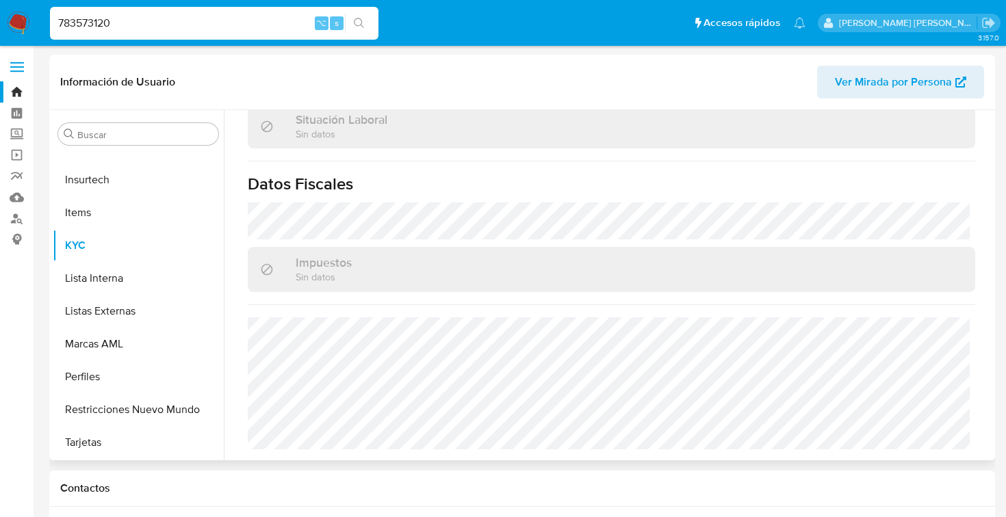
scroll to position [733, 0]
select select "10"
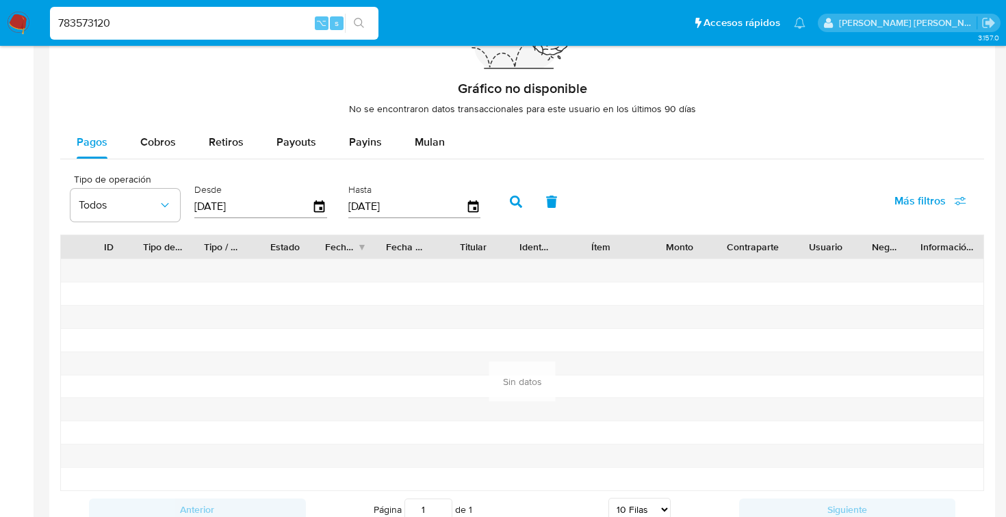
scroll to position [1012, 0]
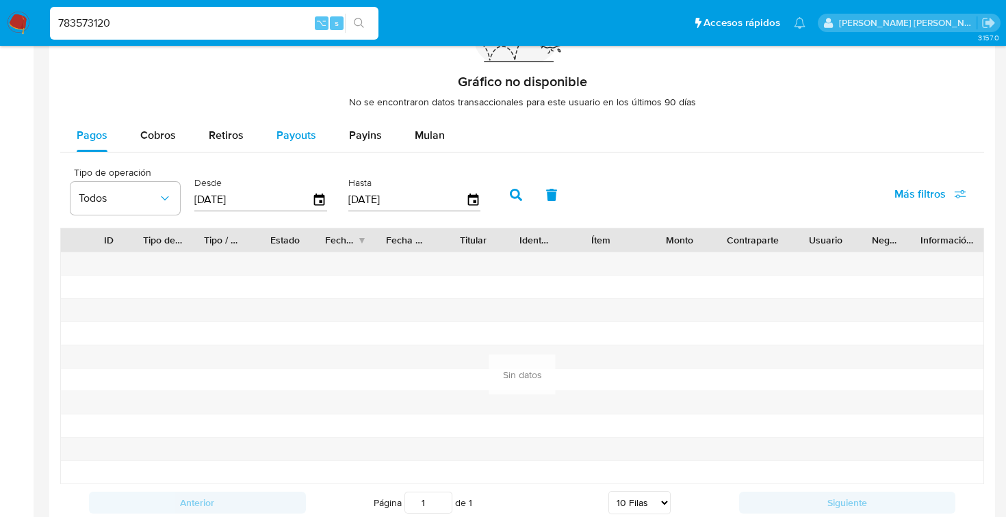
click at [304, 135] on span "Payouts" at bounding box center [296, 135] width 40 height 16
select select "10"
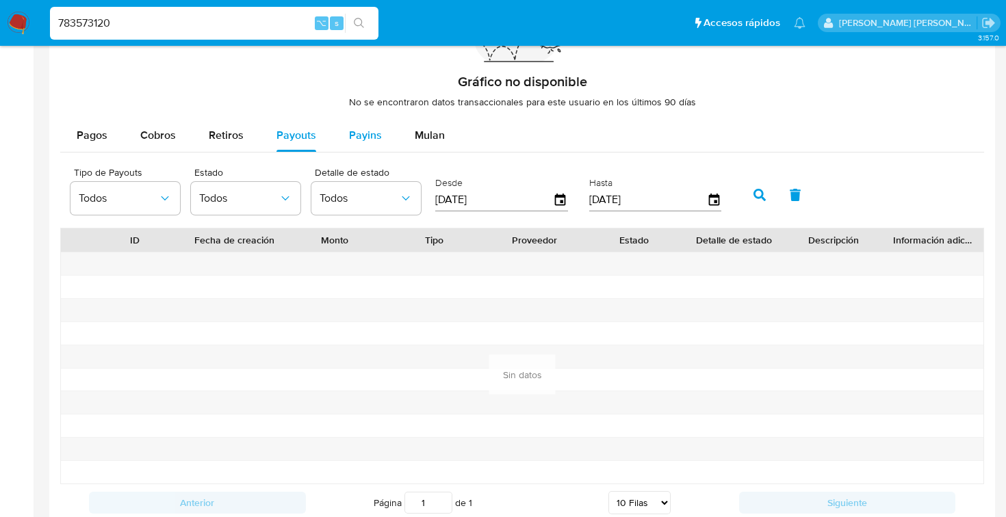
click at [356, 138] on span "Payins" at bounding box center [365, 135] width 33 height 16
select select "10"
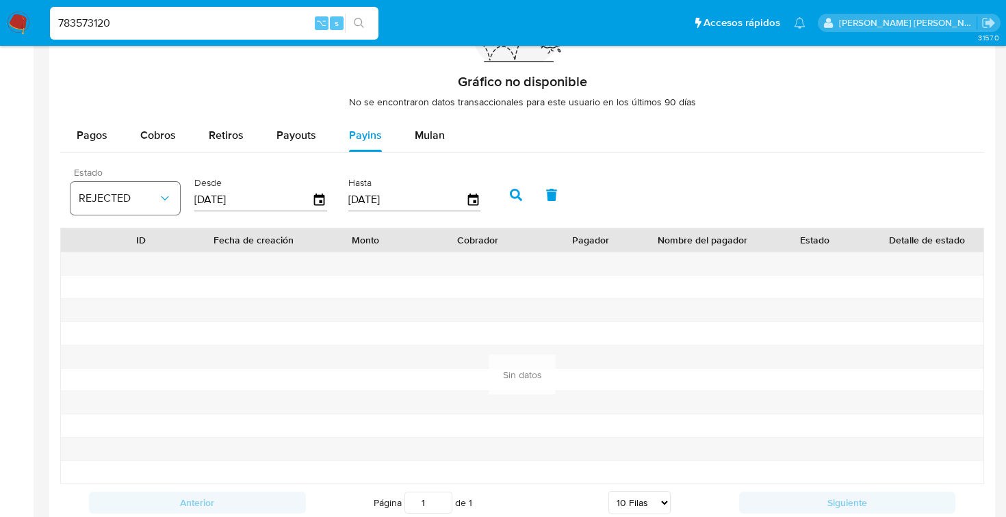
click at [116, 198] on span "REJECTED" at bounding box center [118, 199] width 79 height 14
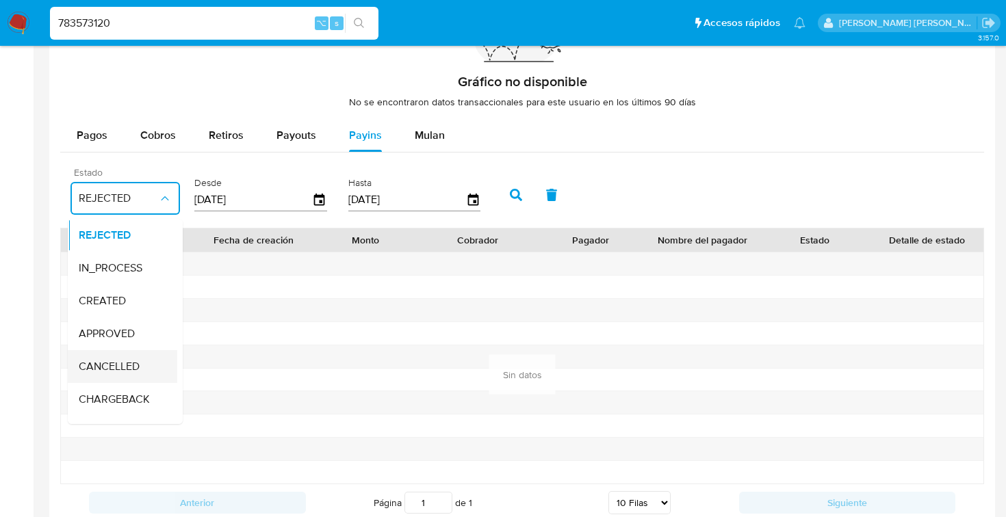
scroll to position [90, 0]
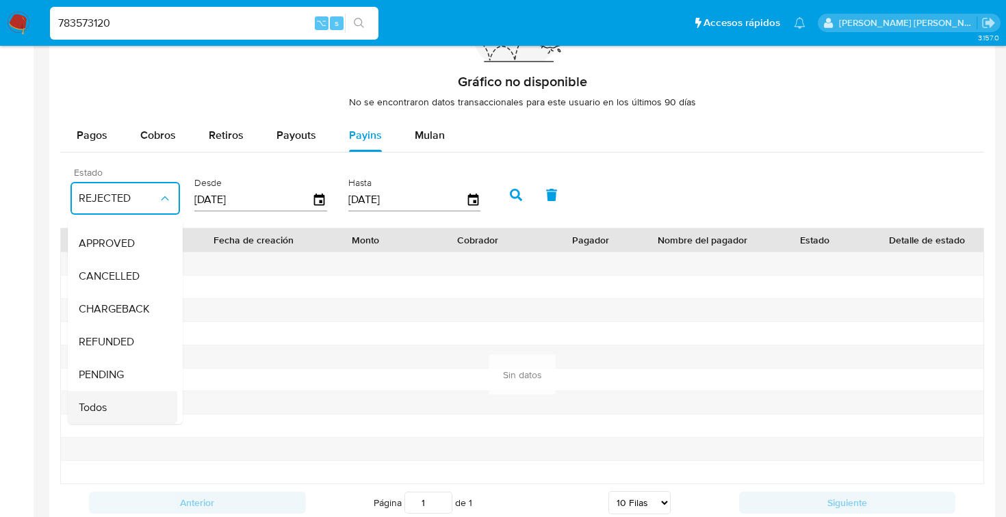
click at [108, 408] on div "Todos" at bounding box center [118, 407] width 79 height 33
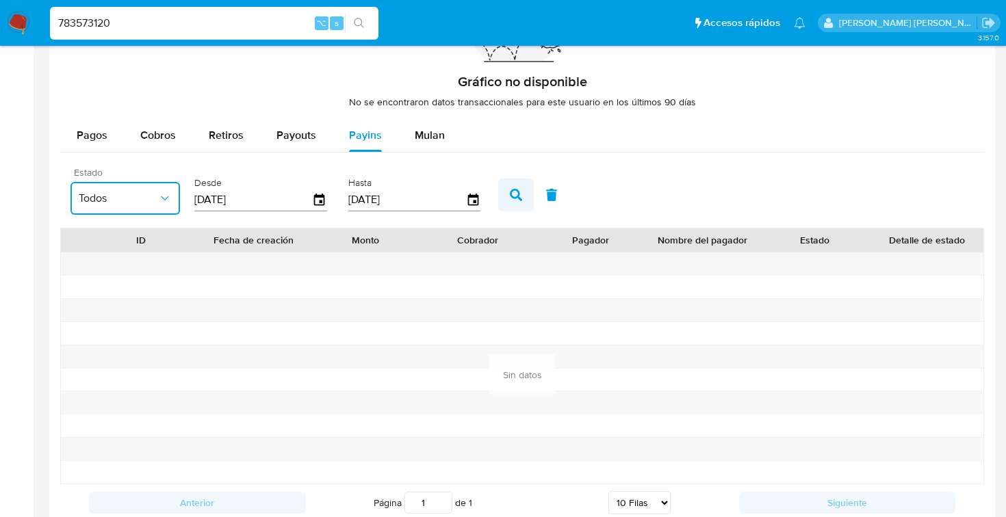
click at [514, 194] on icon "button" at bounding box center [516, 195] width 12 height 12
drag, startPoint x: 118, startPoint y: 30, endPoint x: 48, endPoint y: 20, distance: 71.2
click at [48, 20] on li "783573120 ⌥ s" at bounding box center [214, 22] width 335 height 34
paste input "623124757"
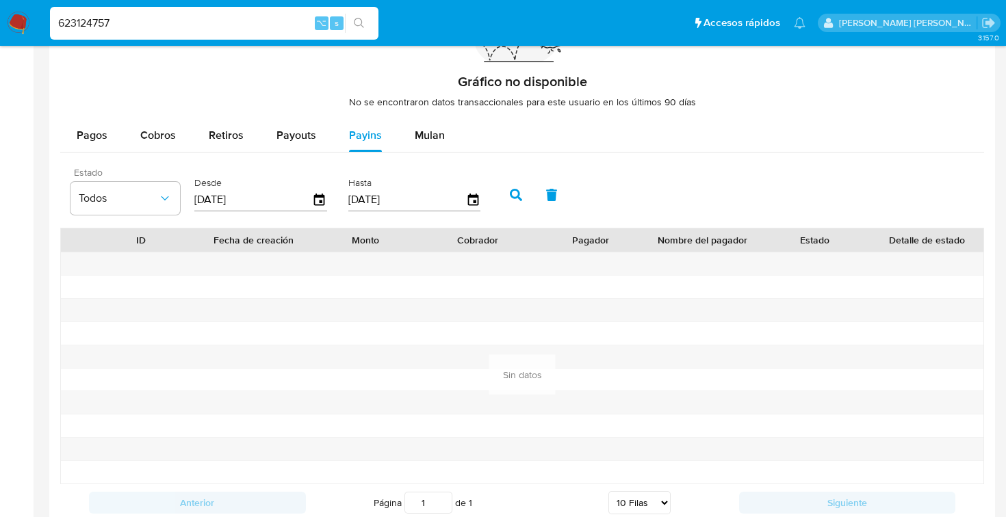
type input "623124757"
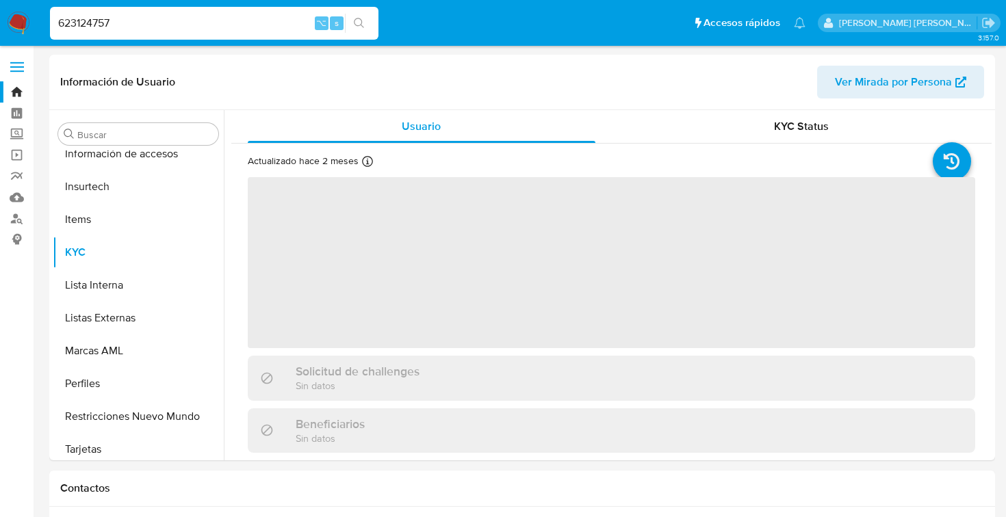
scroll to position [578, 0]
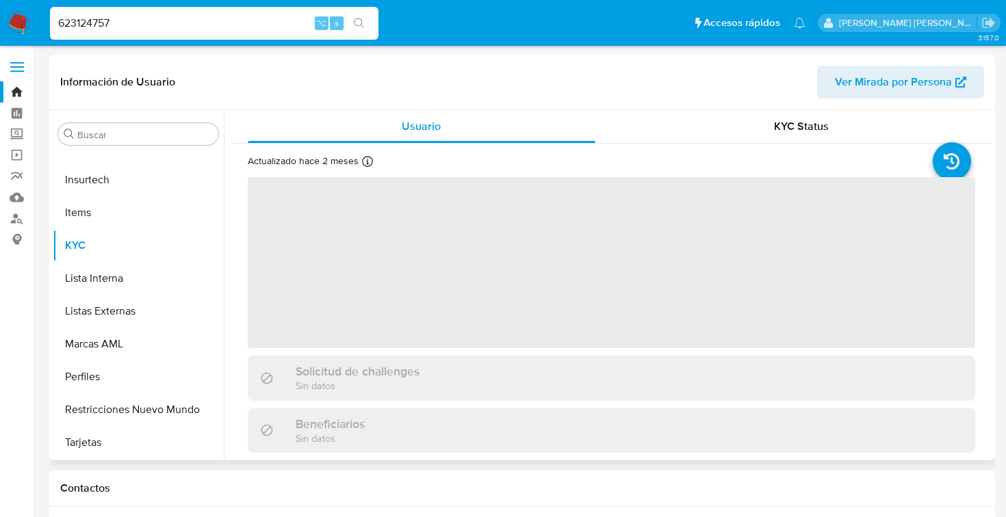
select select "10"
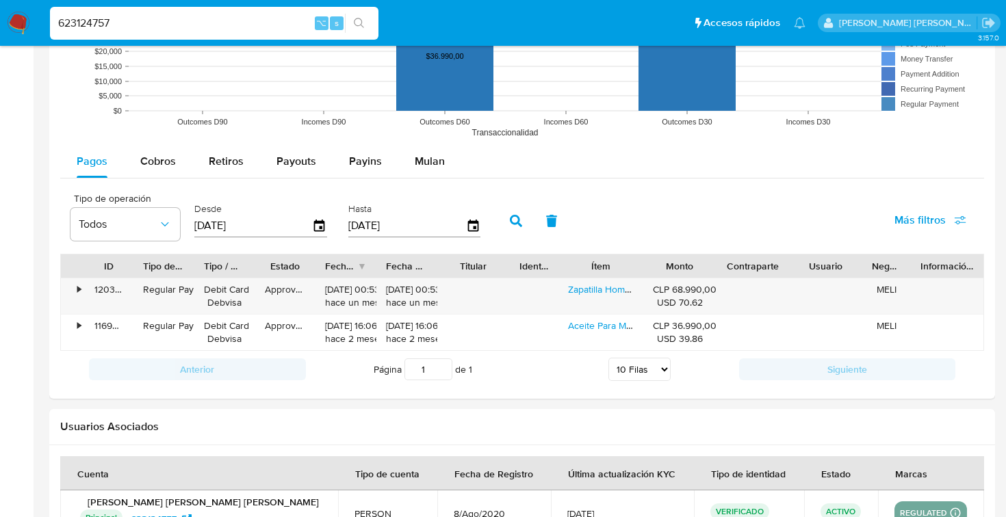
scroll to position [1194, 0]
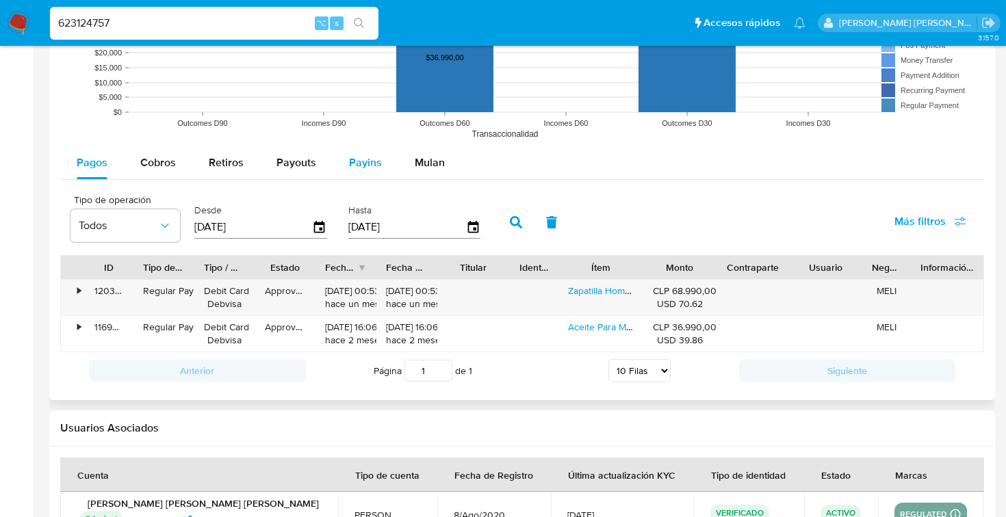
click at [354, 167] on span "Payins" at bounding box center [365, 163] width 33 height 16
select select "10"
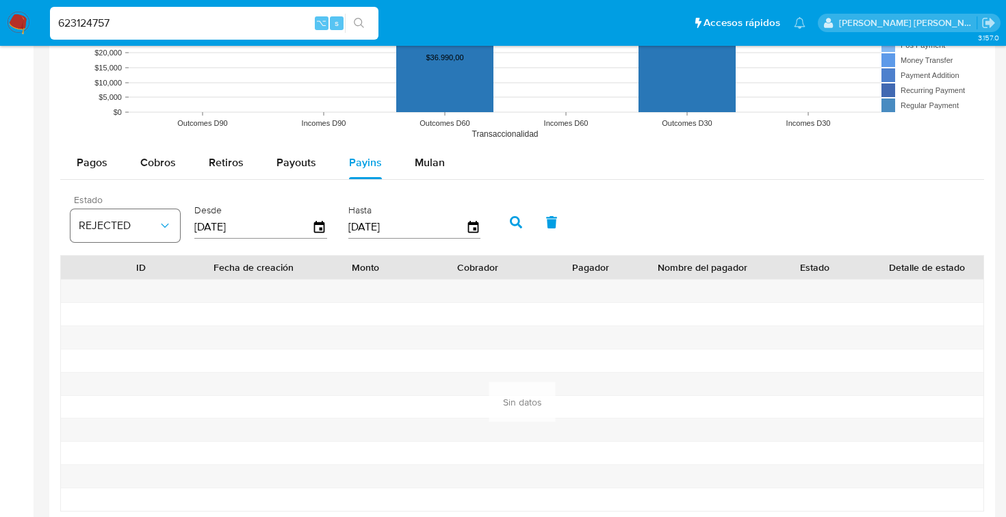
click at [155, 225] on span "REJECTED" at bounding box center [118, 226] width 79 height 14
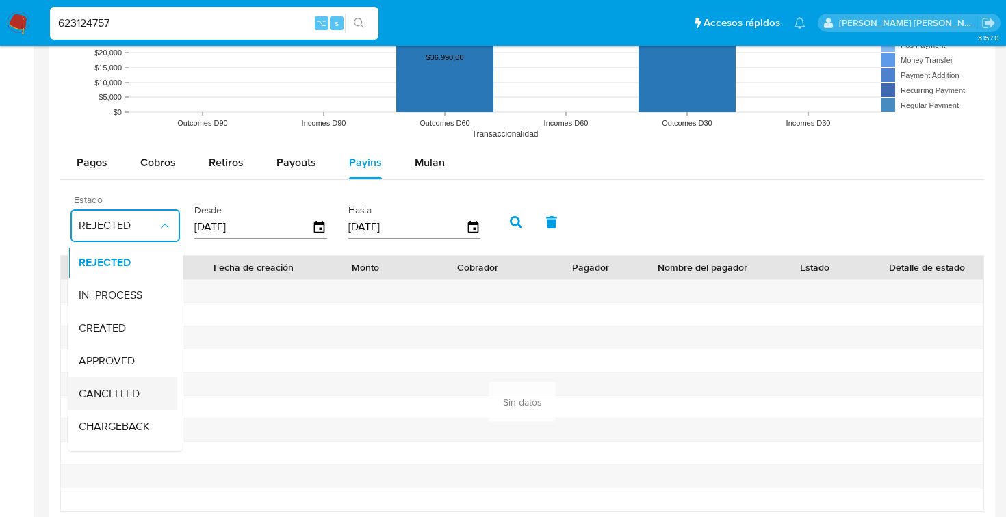
scroll to position [90, 0]
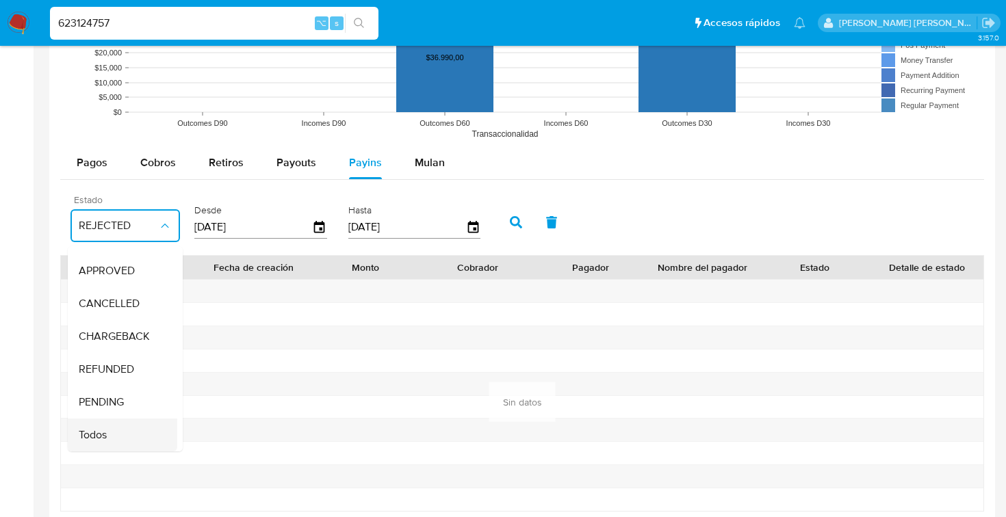
click at [119, 434] on div "Todos" at bounding box center [118, 435] width 79 height 33
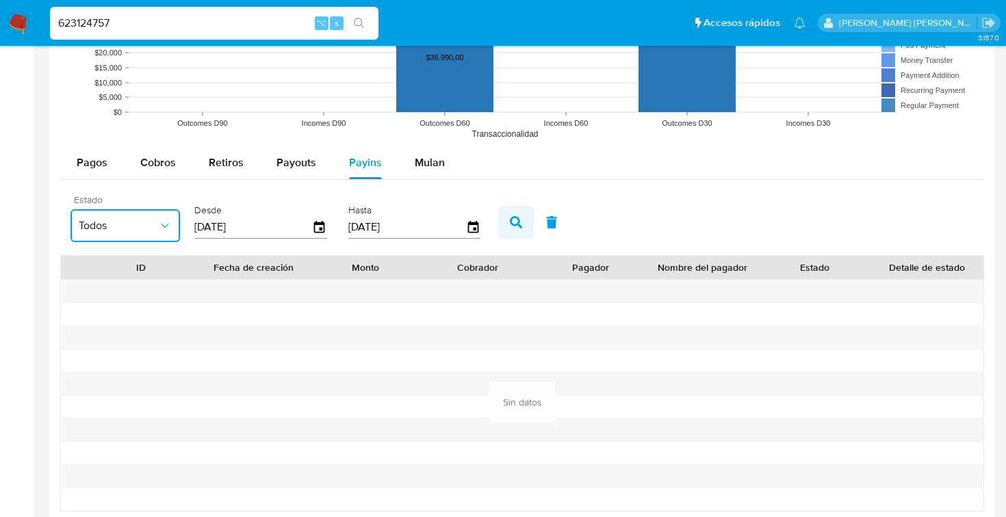
click at [512, 225] on icon "button" at bounding box center [516, 222] width 12 height 12
click at [311, 157] on span "Payouts" at bounding box center [296, 163] width 40 height 16
select select "10"
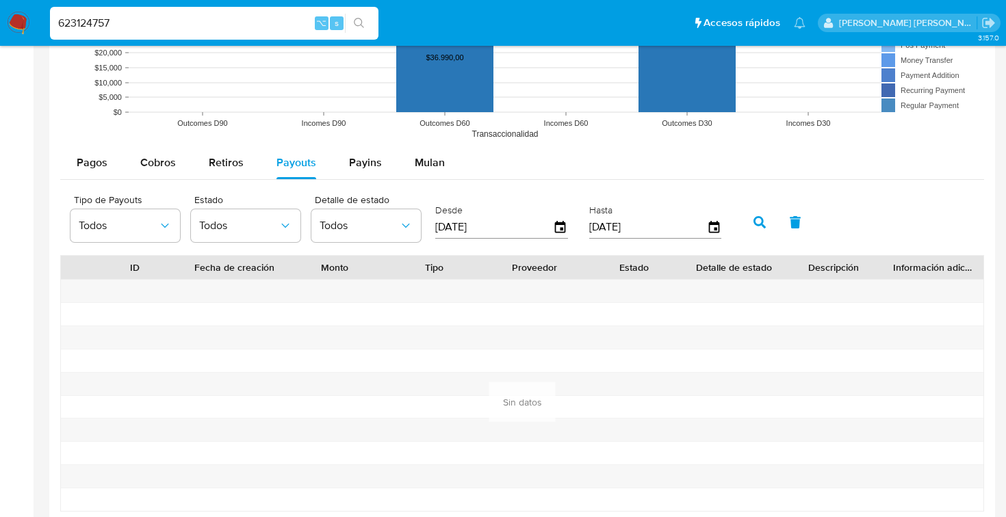
drag, startPoint x: 114, startPoint y: 18, endPoint x: 36, endPoint y: 17, distance: 77.3
click at [36, 17] on nav "Pausado Ver notificaciones 623124757 ⌥ s Accesos rápidos Presiona las siguiente…" at bounding box center [503, 23] width 1006 height 46
paste input "501014639"
type input "501014639"
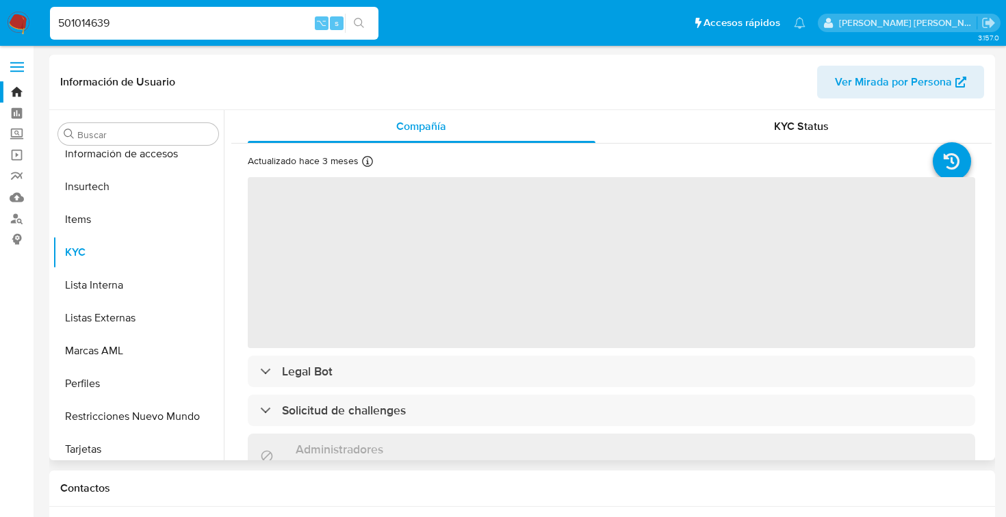
scroll to position [578, 0]
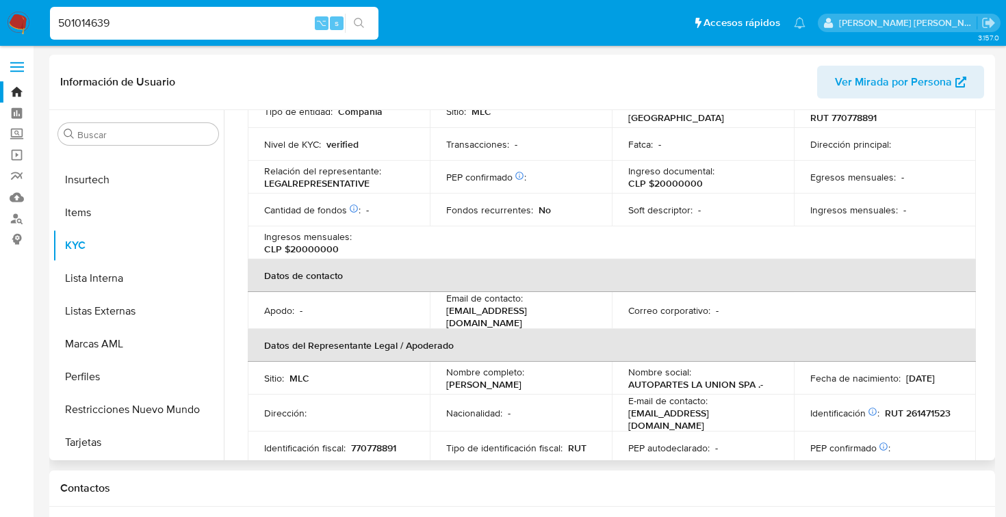
select select "10"
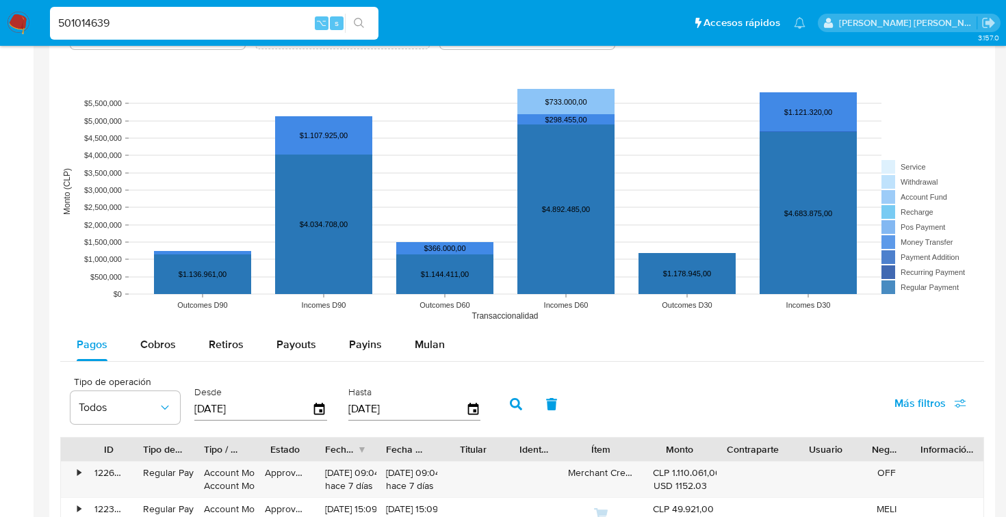
scroll to position [971, 0]
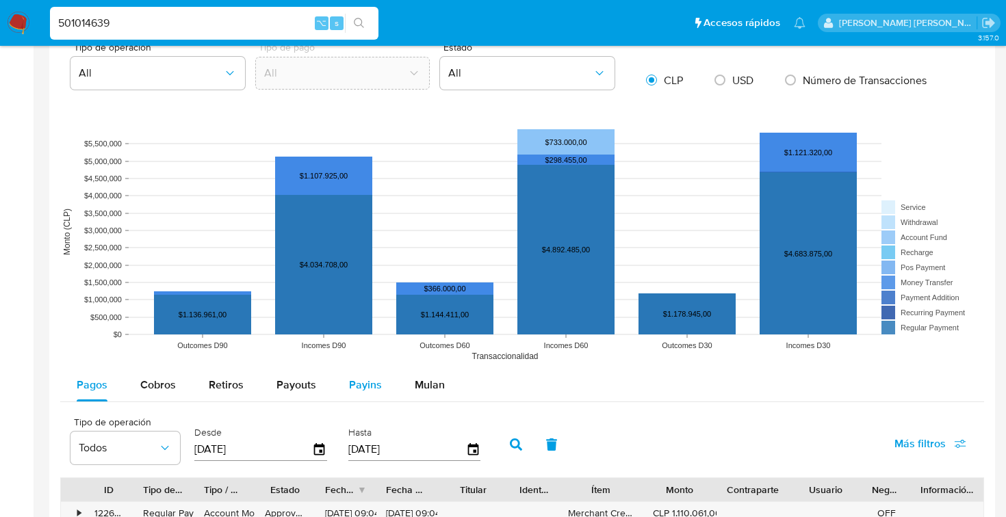
click at [343, 392] on button "Payins" at bounding box center [365, 385] width 66 height 33
select select "10"
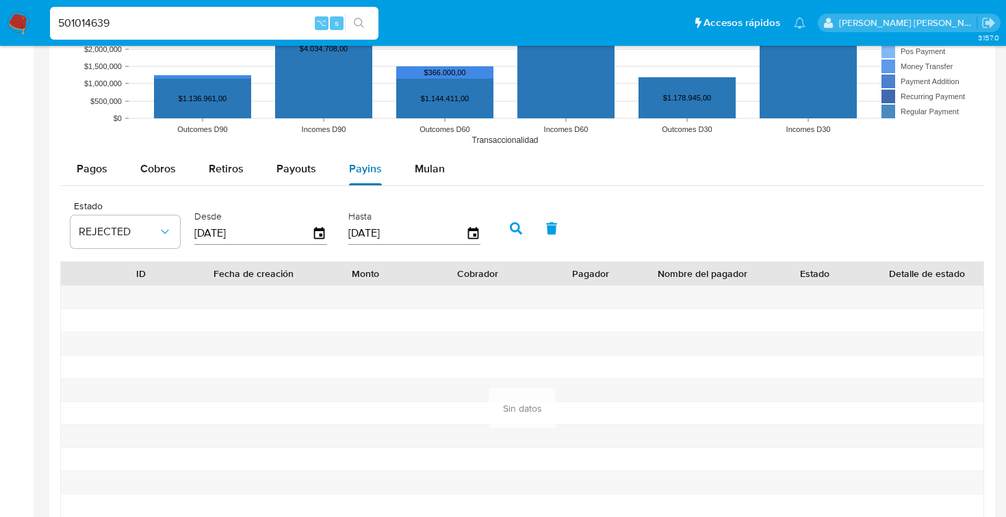
scroll to position [1197, 0]
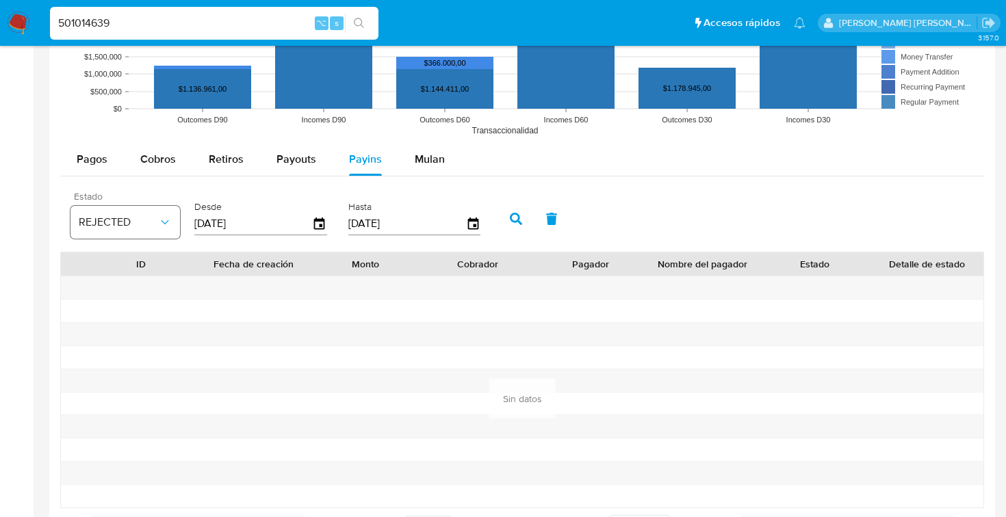
click at [134, 218] on span "REJECTED" at bounding box center [118, 222] width 79 height 14
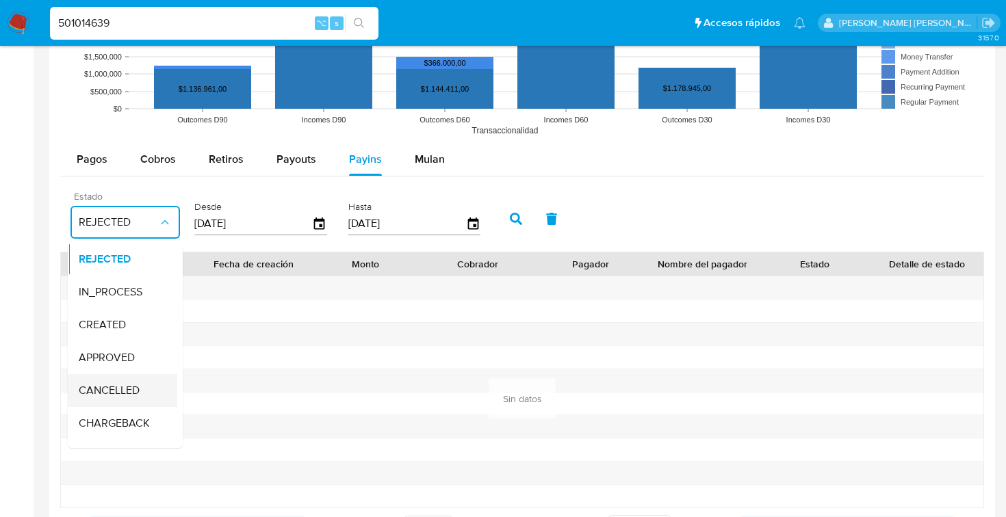
scroll to position [90, 0]
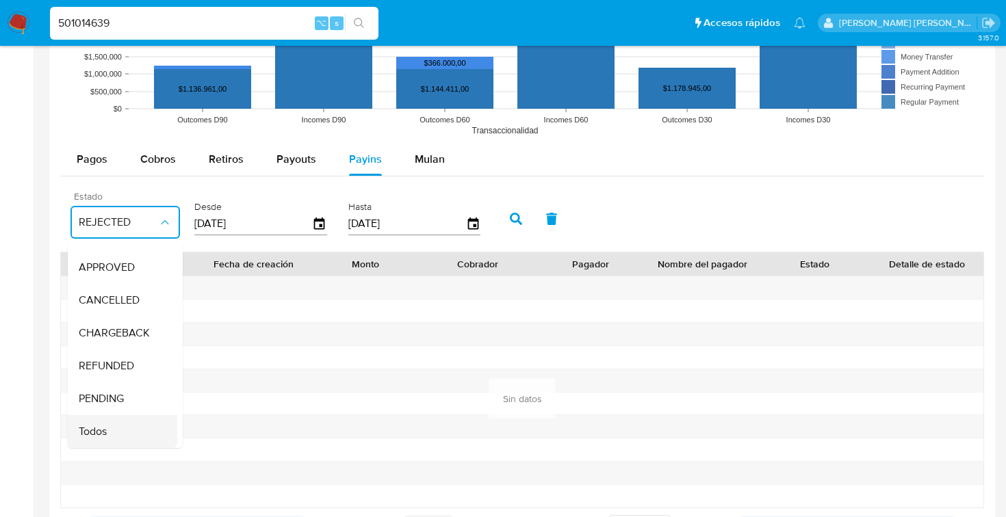
click at [127, 425] on div "Todos" at bounding box center [118, 431] width 79 height 33
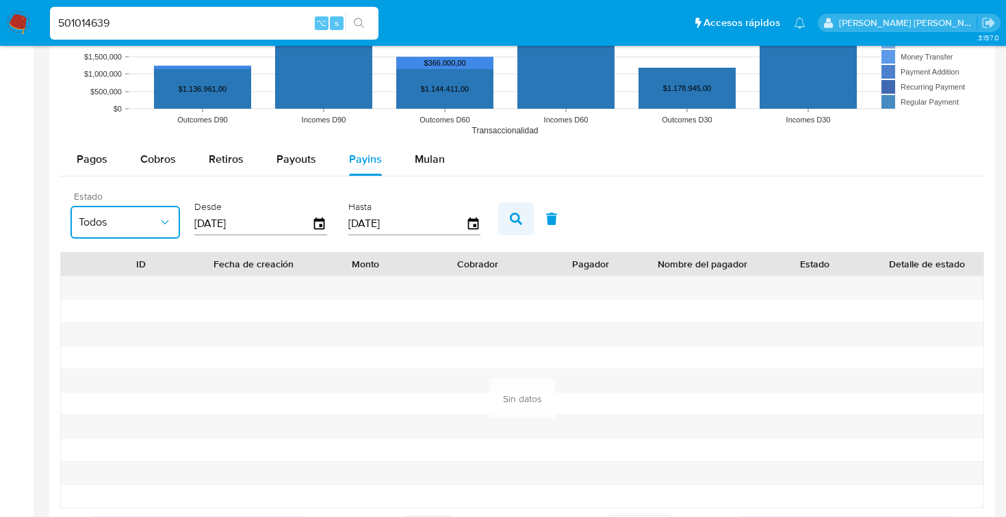
click at [514, 218] on icon "button" at bounding box center [516, 219] width 12 height 12
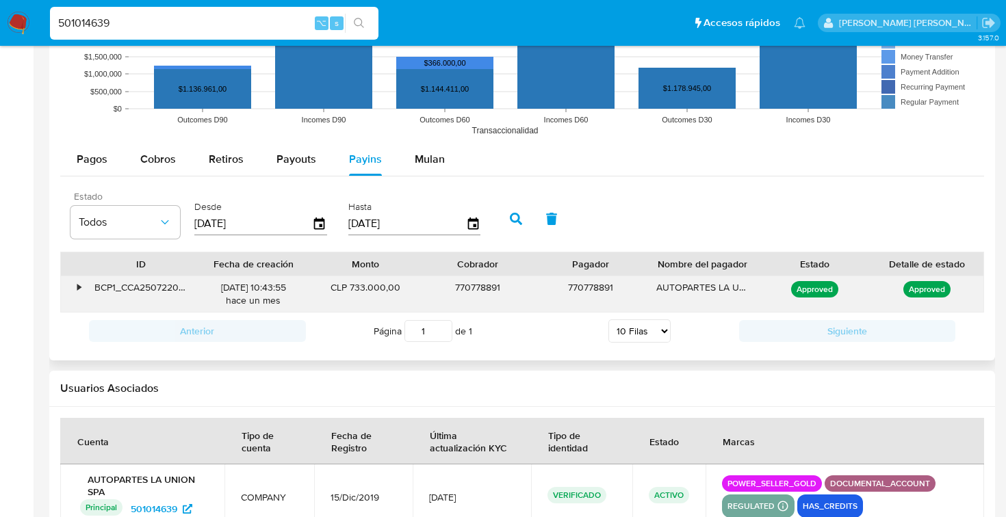
click at [77, 288] on div "•" at bounding box center [78, 287] width 3 height 13
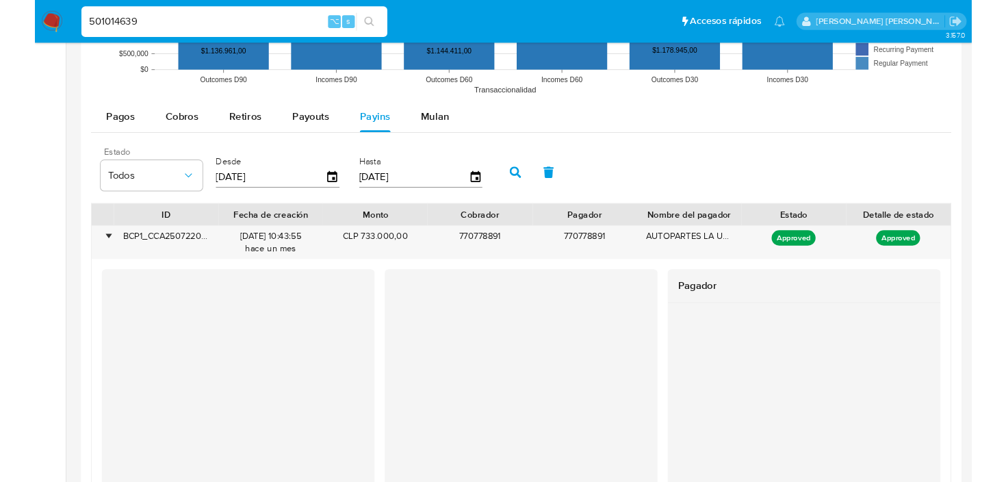
scroll to position [1233, 0]
